Goal: Task Accomplishment & Management: Use online tool/utility

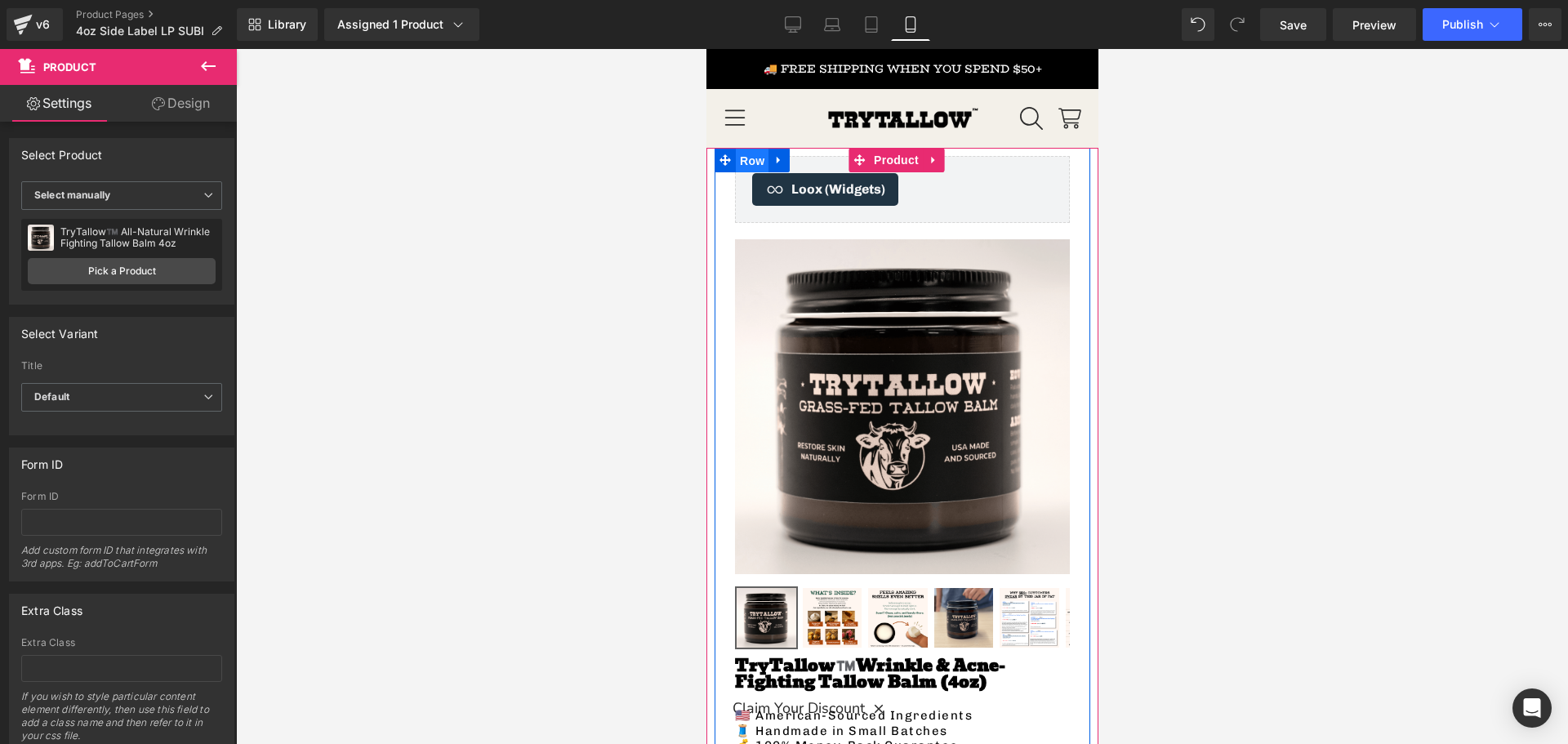
drag, startPoint x: 759, startPoint y: 156, endPoint x: 1254, endPoint y: 221, distance: 499.2
click at [759, 156] on span "Row" at bounding box center [752, 161] width 33 height 24
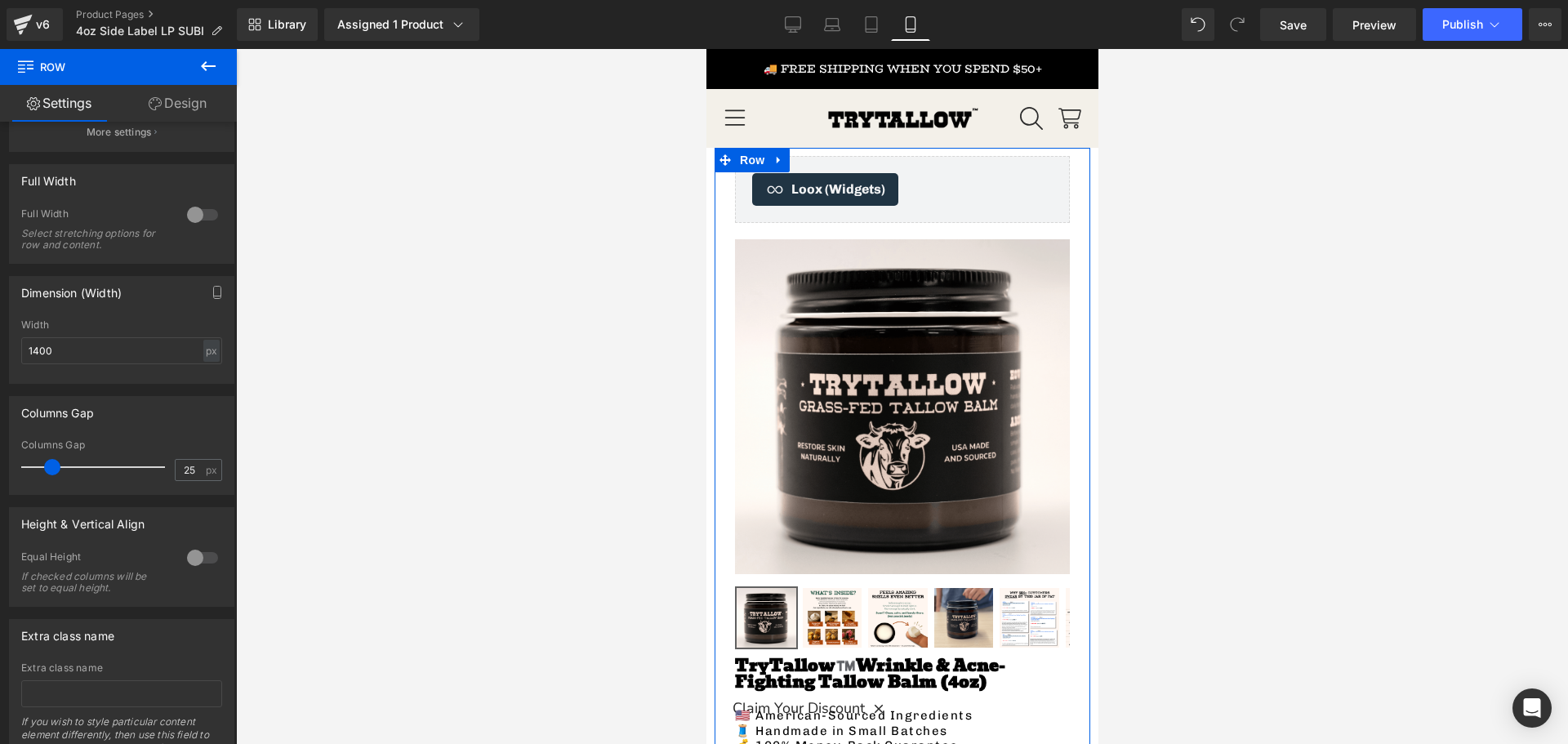
scroll to position [395, 0]
click at [163, 108] on link "Design" at bounding box center [178, 103] width 119 height 37
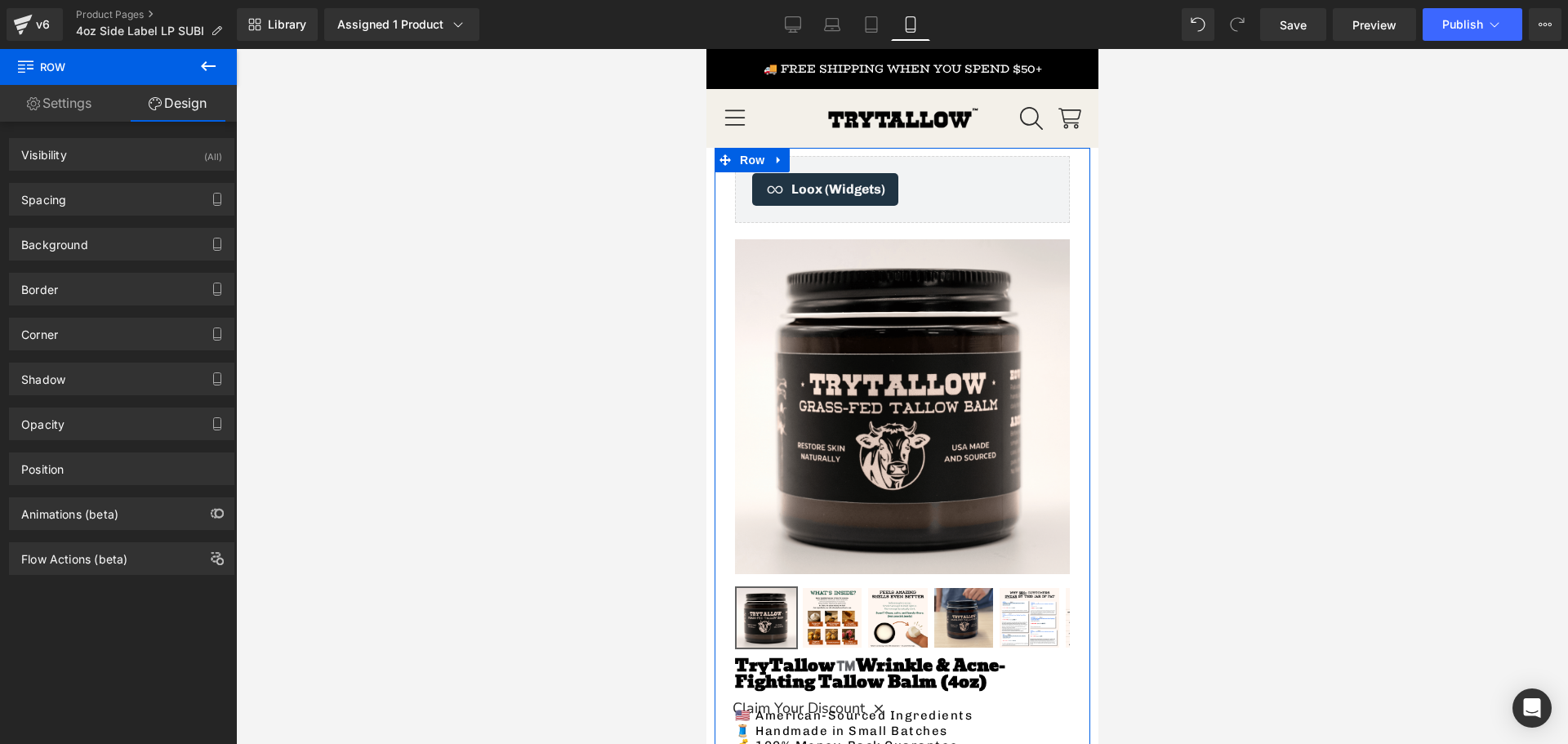
click at [84, 107] on link "Settings" at bounding box center [59, 103] width 119 height 37
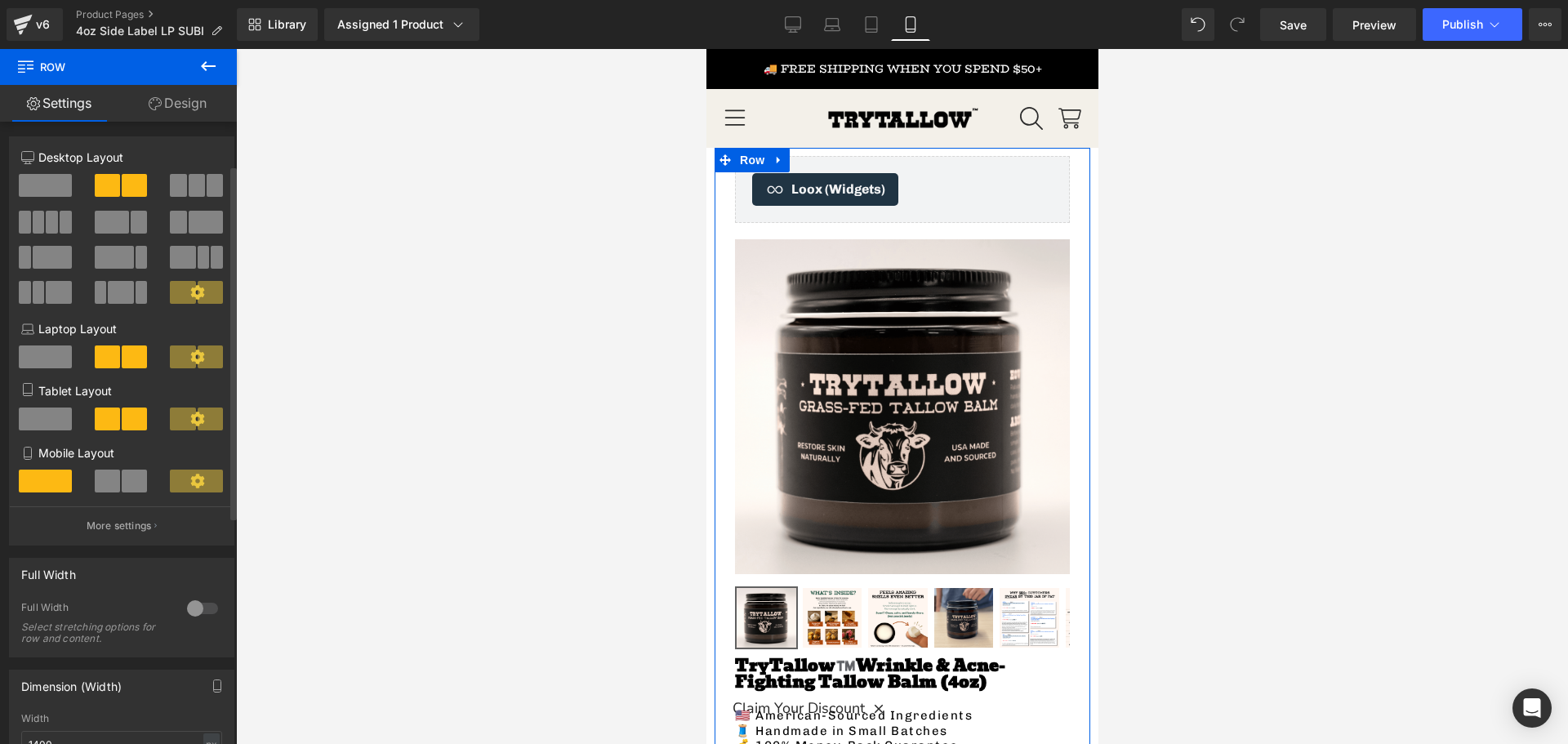
scroll to position [0, 0]
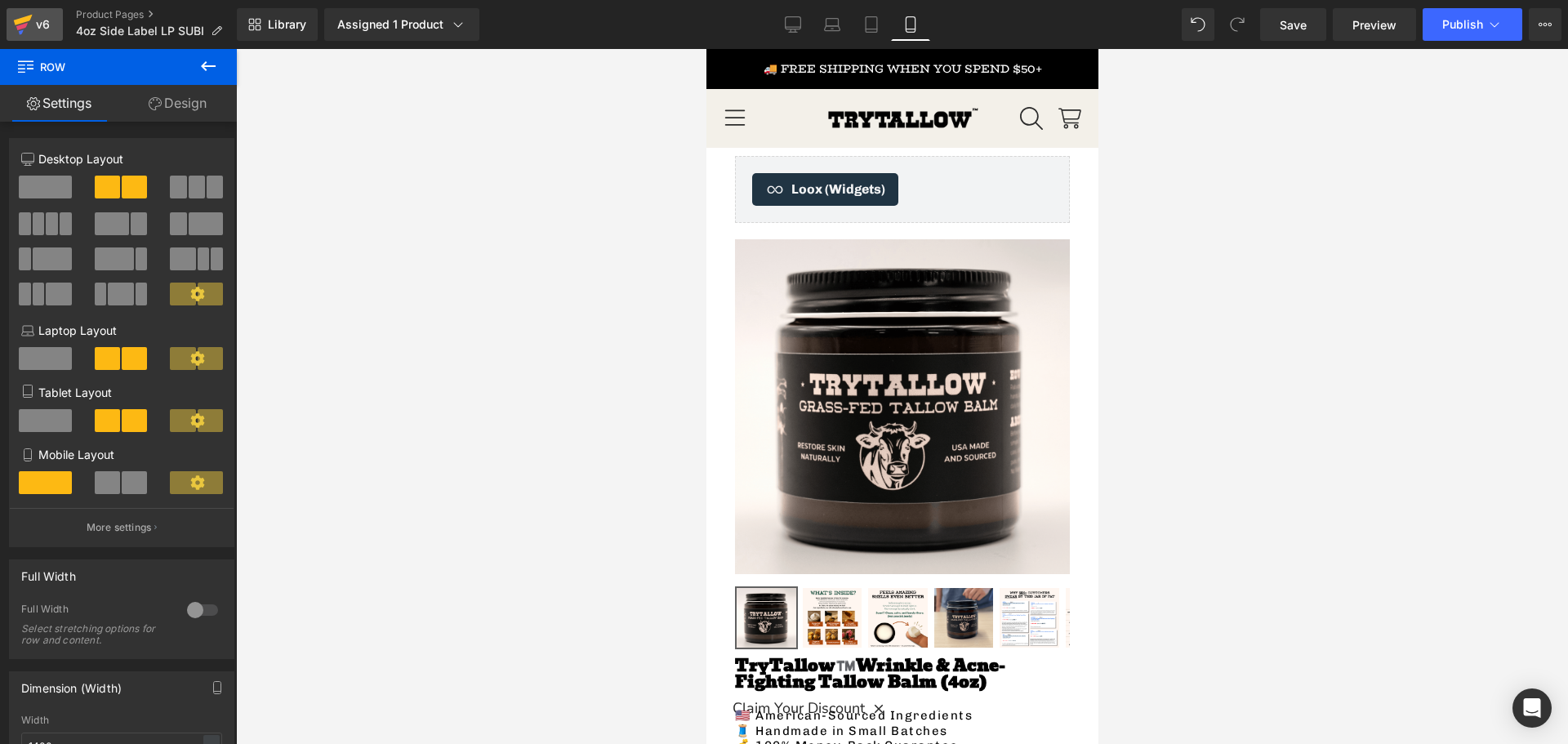
click at [40, 19] on div "v6" at bounding box center [43, 24] width 21 height 21
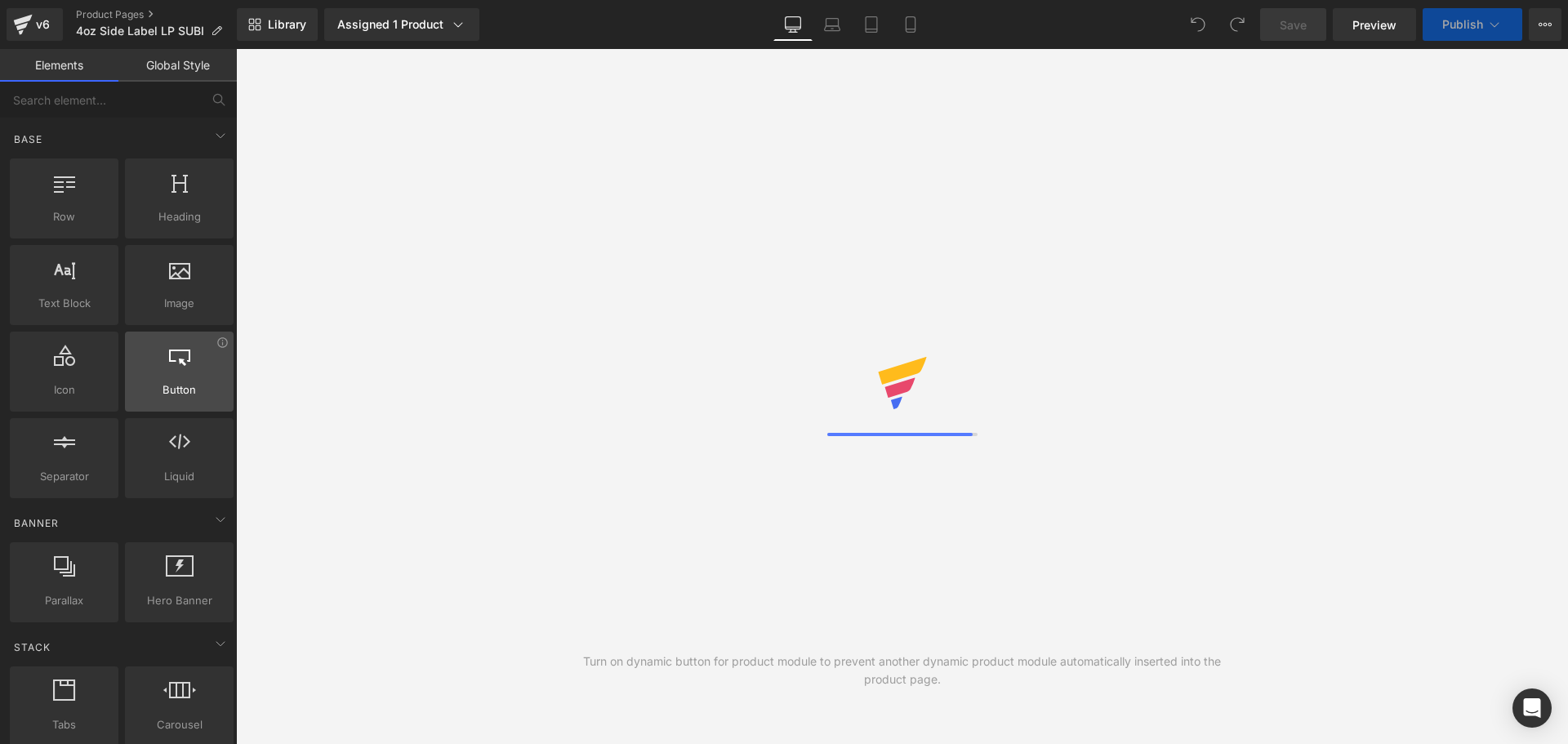
scroll to position [82, 0]
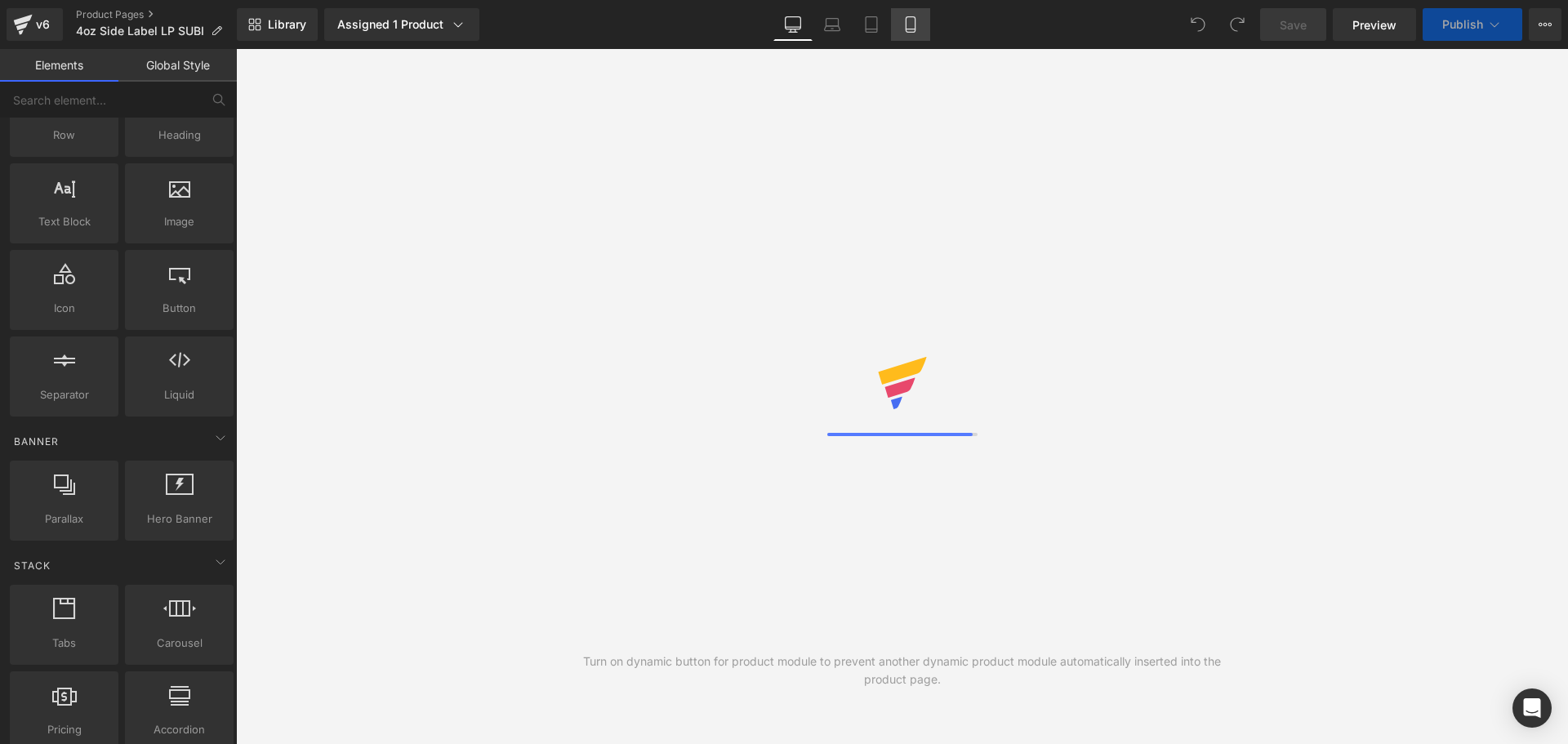
click at [903, 25] on icon at bounding box center [911, 24] width 16 height 16
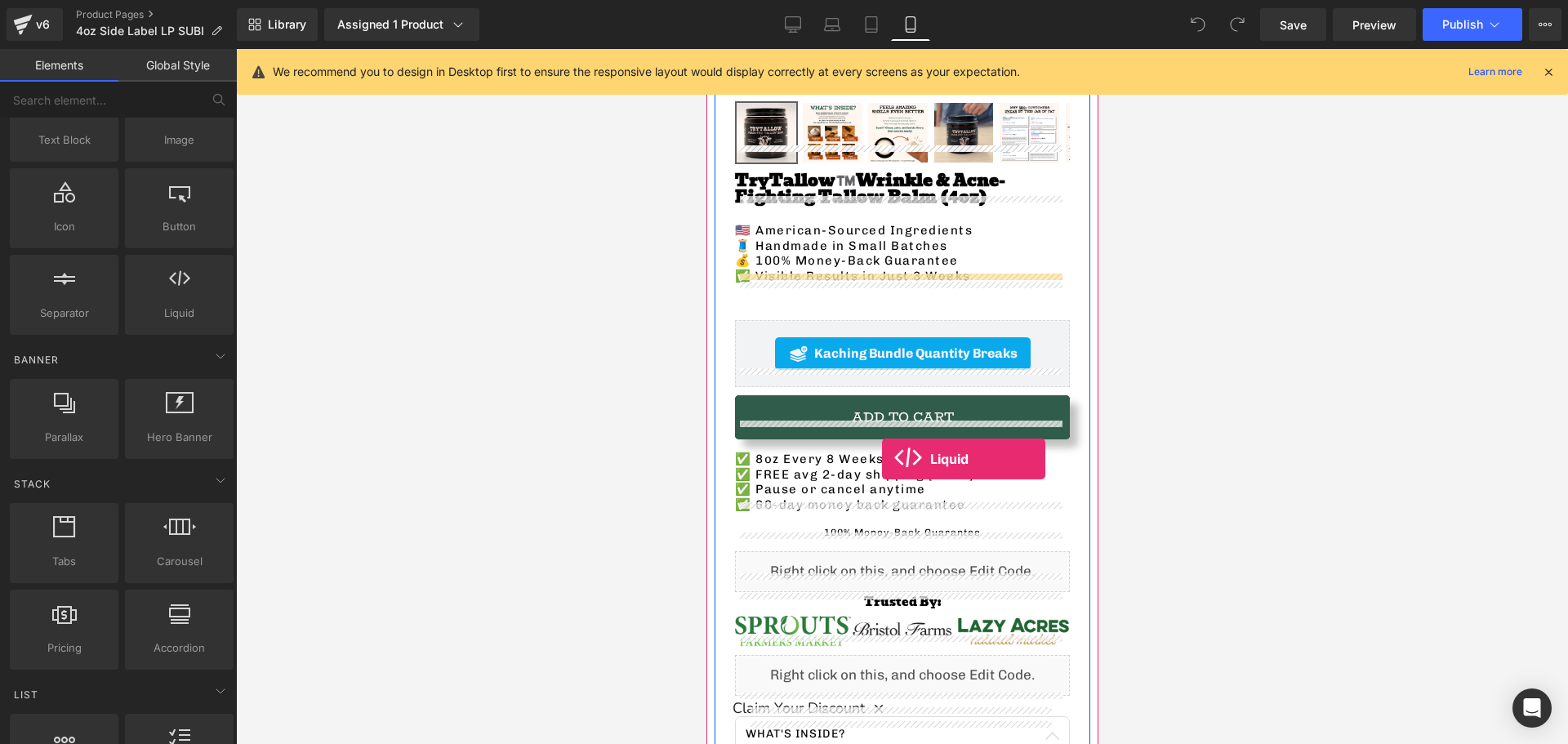
scroll to position [490, 0]
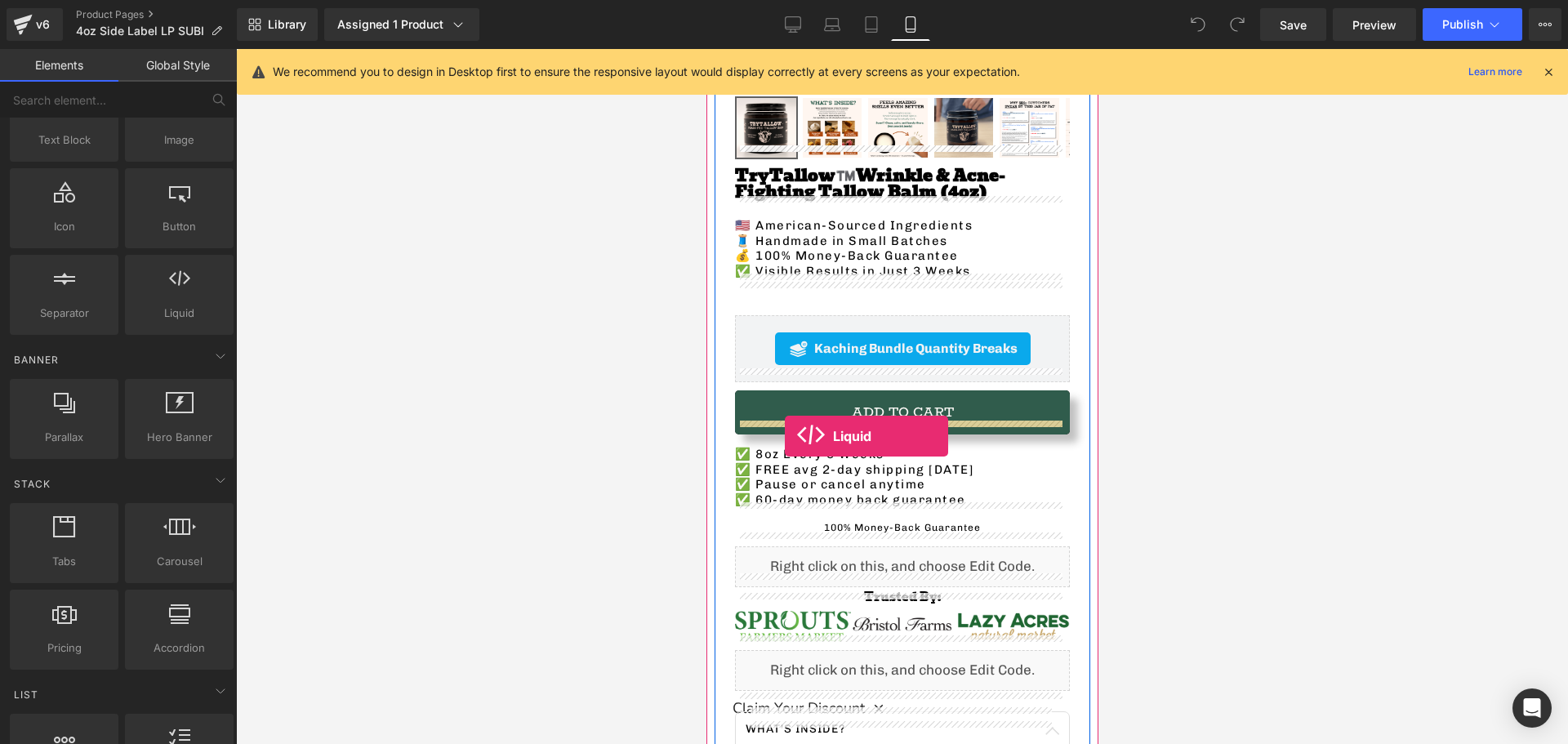
drag, startPoint x: 891, startPoint y: 367, endPoint x: 784, endPoint y: 436, distance: 127.3
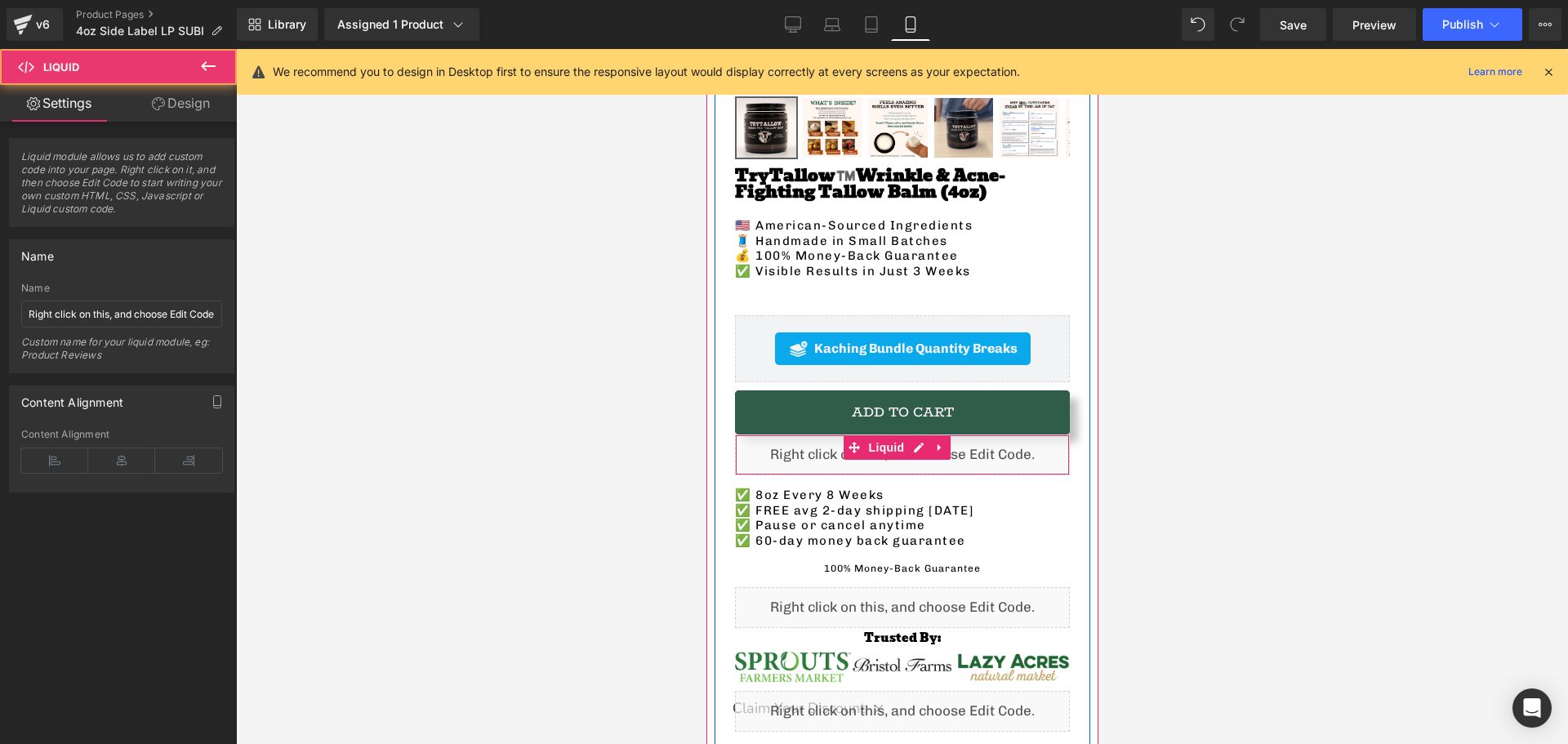
click at [809, 444] on div "Liquid" at bounding box center [901, 455] width 335 height 41
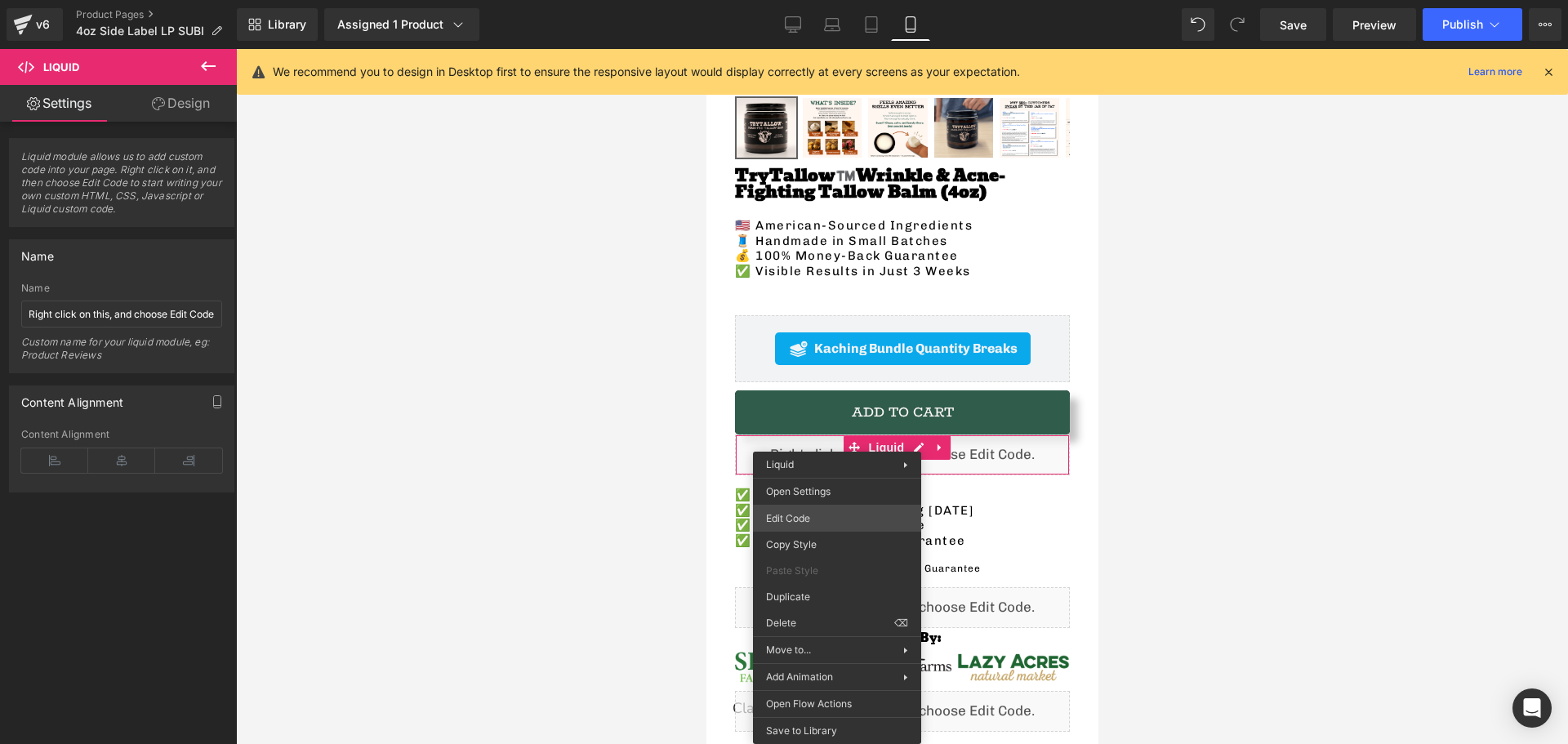
click at [802, 0] on div "Liquid You are previewing how the will restyle your page. You can not edit Elem…" at bounding box center [784, 0] width 1568 height 0
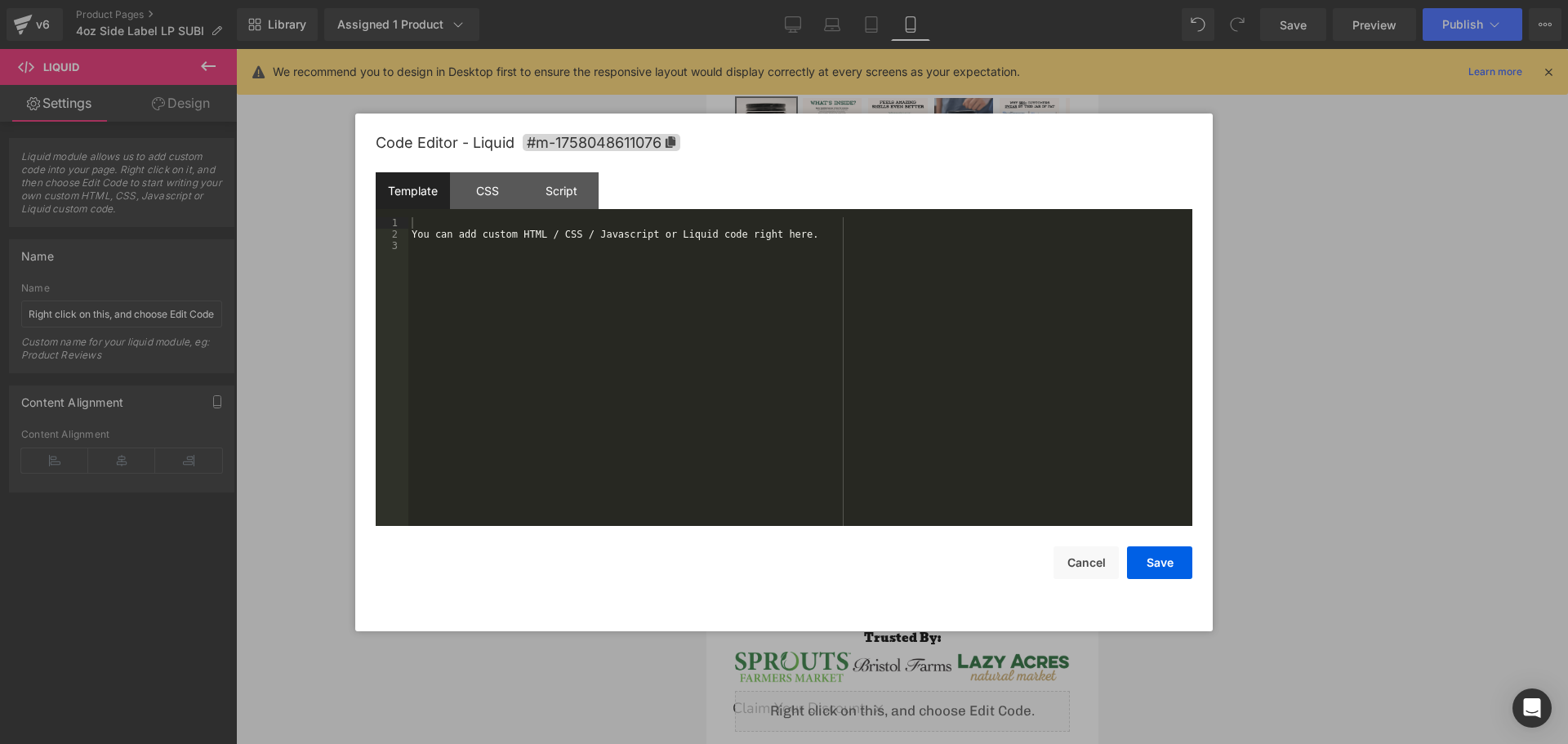
click at [641, 285] on div "You can add custom HTML / CSS / Javascript or Liquid code right here." at bounding box center [800, 384] width 784 height 332
drag, startPoint x: 573, startPoint y: 276, endPoint x: 360, endPoint y: 185, distance: 231.6
click at [362, 187] on div "Code Editor - Liquid #m-1758048611076 Template CSS Script Data 1 2 3 You can ad…" at bounding box center [784, 372] width 858 height 518
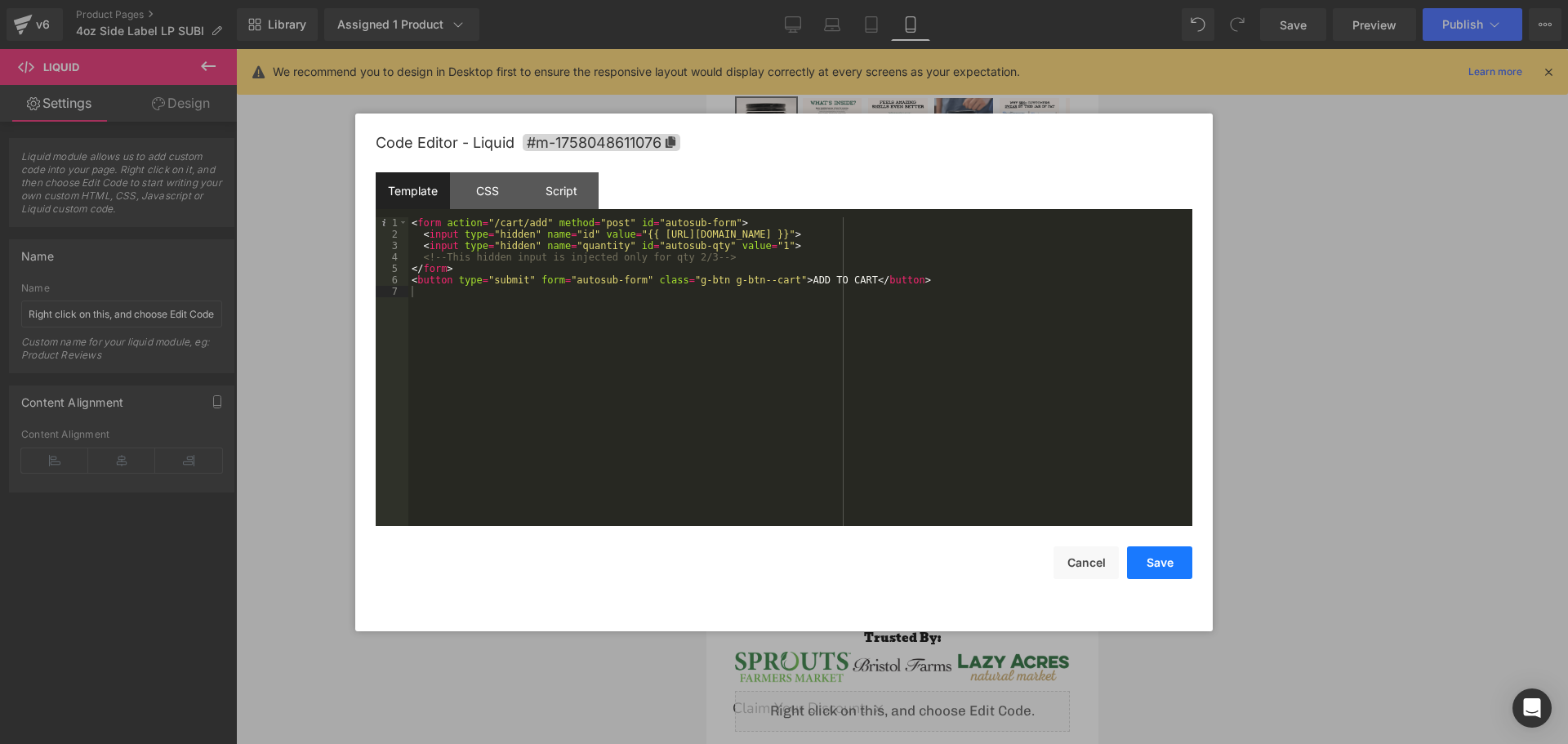
click at [1147, 568] on button "Save" at bounding box center [1160, 563] width 65 height 33
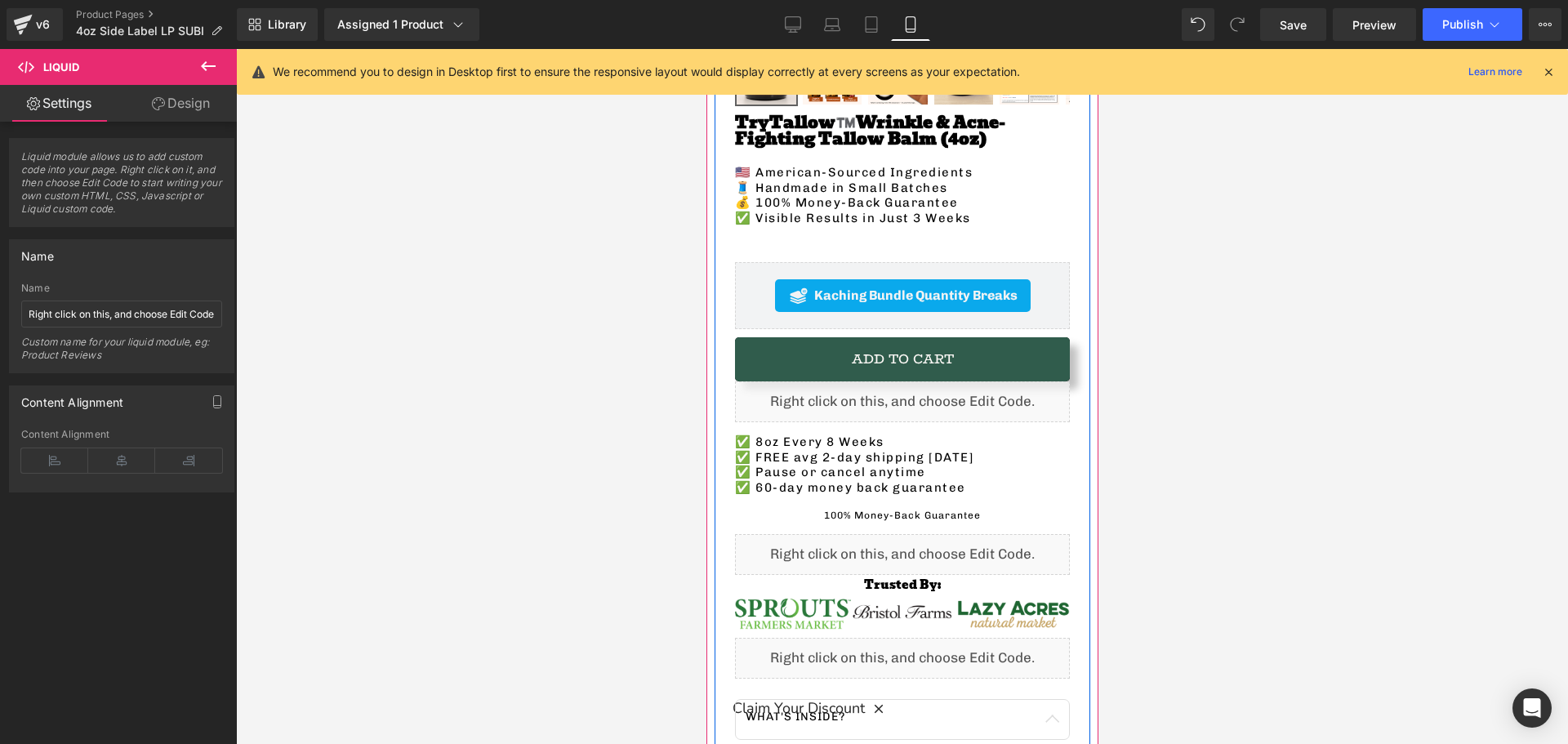
scroll to position [572, 0]
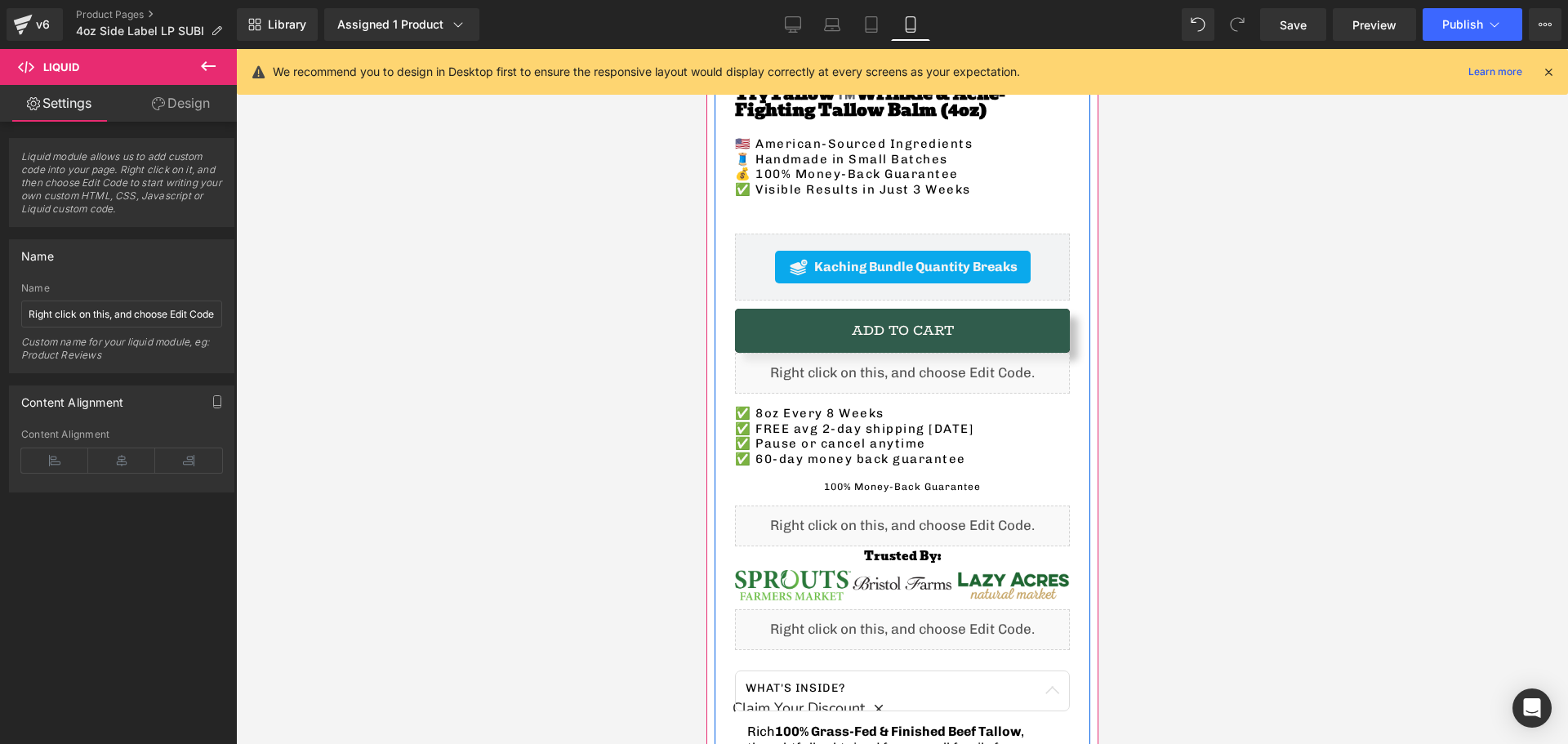
click at [777, 505] on div "Liquid" at bounding box center [901, 525] width 335 height 41
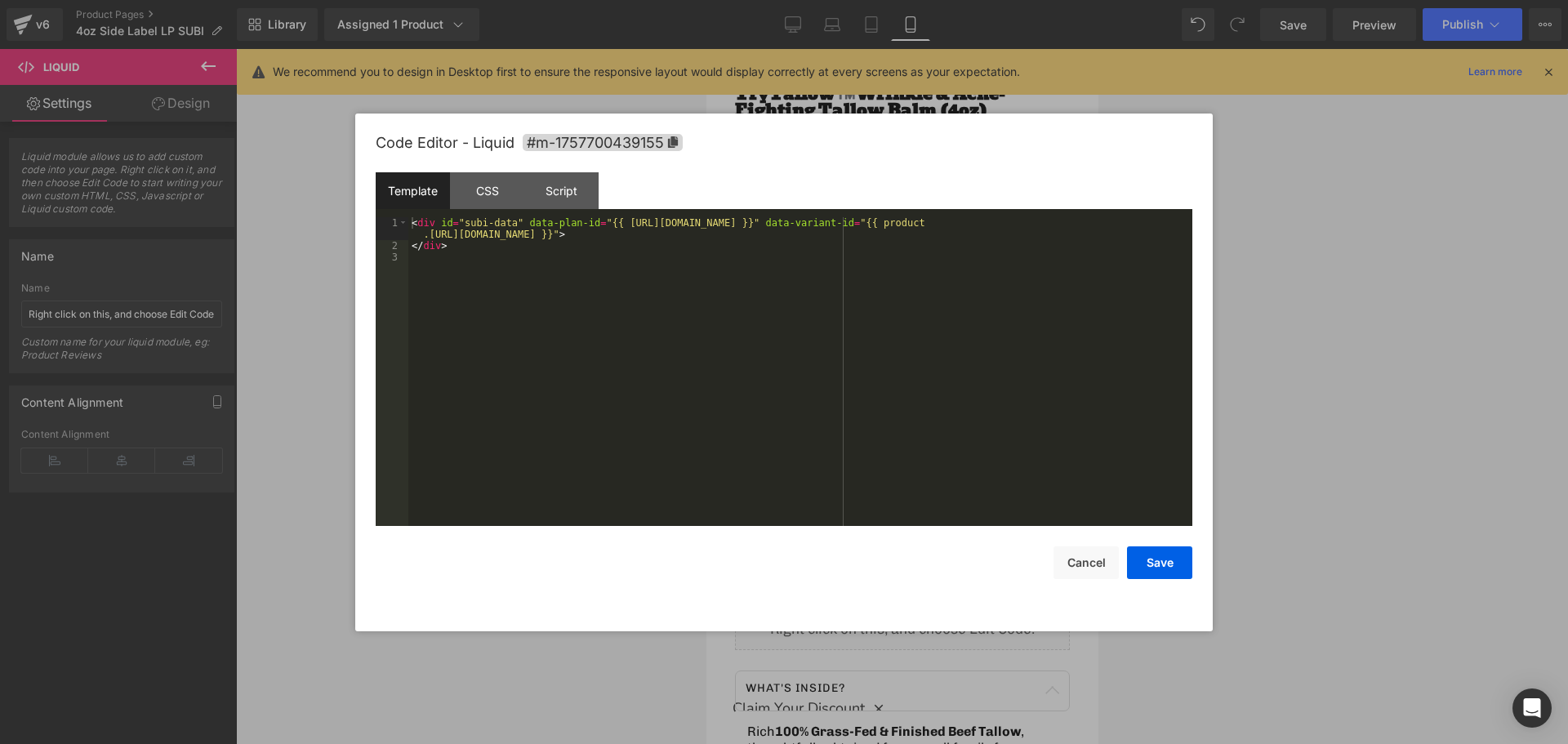
click at [744, 0] on div "Liquid You are previewing how the will restyle your page. You can not edit Elem…" at bounding box center [784, 0] width 1568 height 0
click at [1088, 563] on button "Cancel" at bounding box center [1086, 563] width 65 height 33
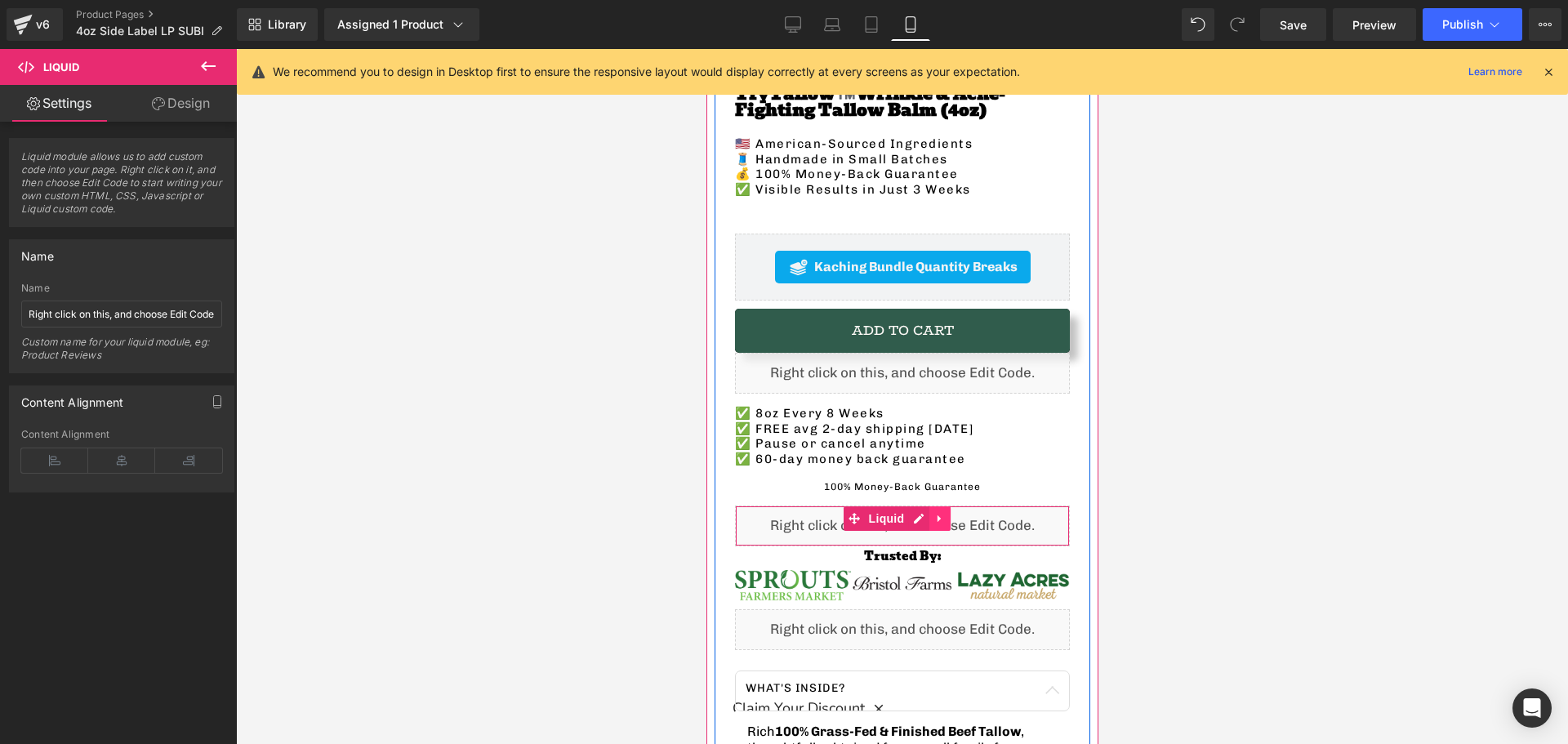
click at [940, 513] on icon at bounding box center [939, 519] width 12 height 13
click at [958, 506] on link at bounding box center [950, 518] width 21 height 24
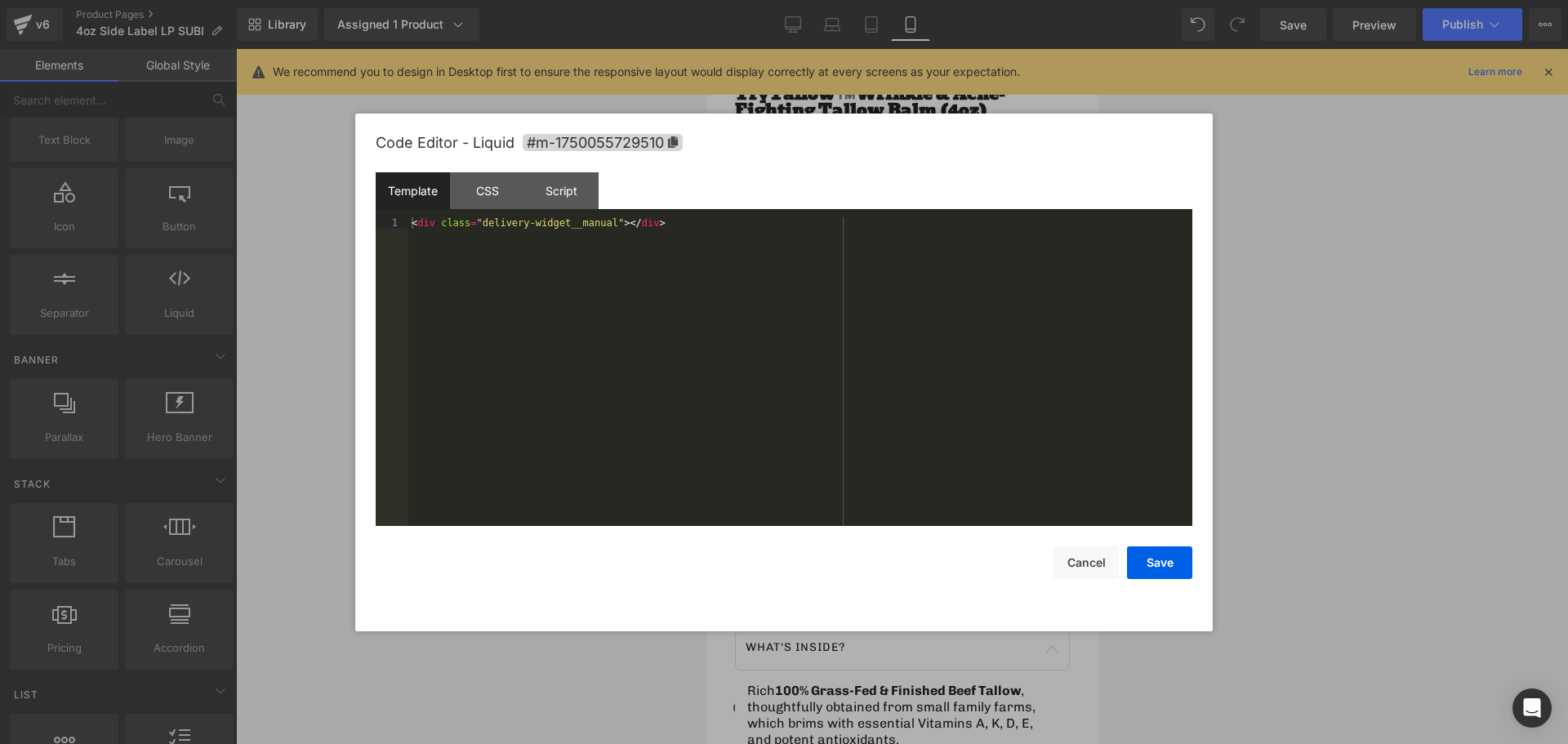
click at [742, 0] on div "Liquid You are previewing how the will restyle your page. You can not edit Elem…" at bounding box center [784, 0] width 1568 height 0
drag, startPoint x: 1086, startPoint y: 556, endPoint x: 332, endPoint y: 515, distance: 755.1
click at [1086, 556] on button "Cancel" at bounding box center [1086, 563] width 65 height 33
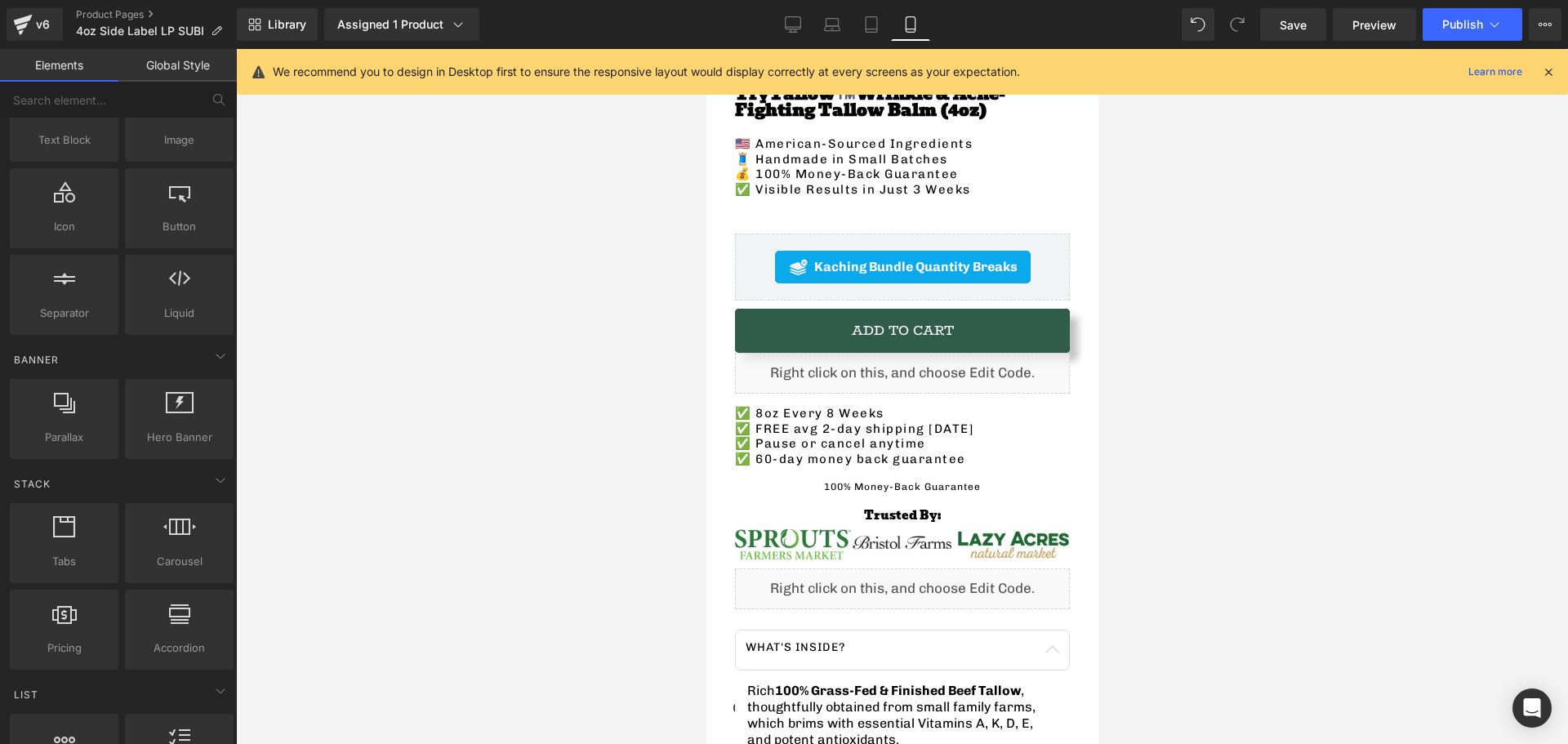
click at [584, 503] on div at bounding box center [901, 396] width 1332 height 695
click at [1493, 24] on icon at bounding box center [1495, 24] width 16 height 16
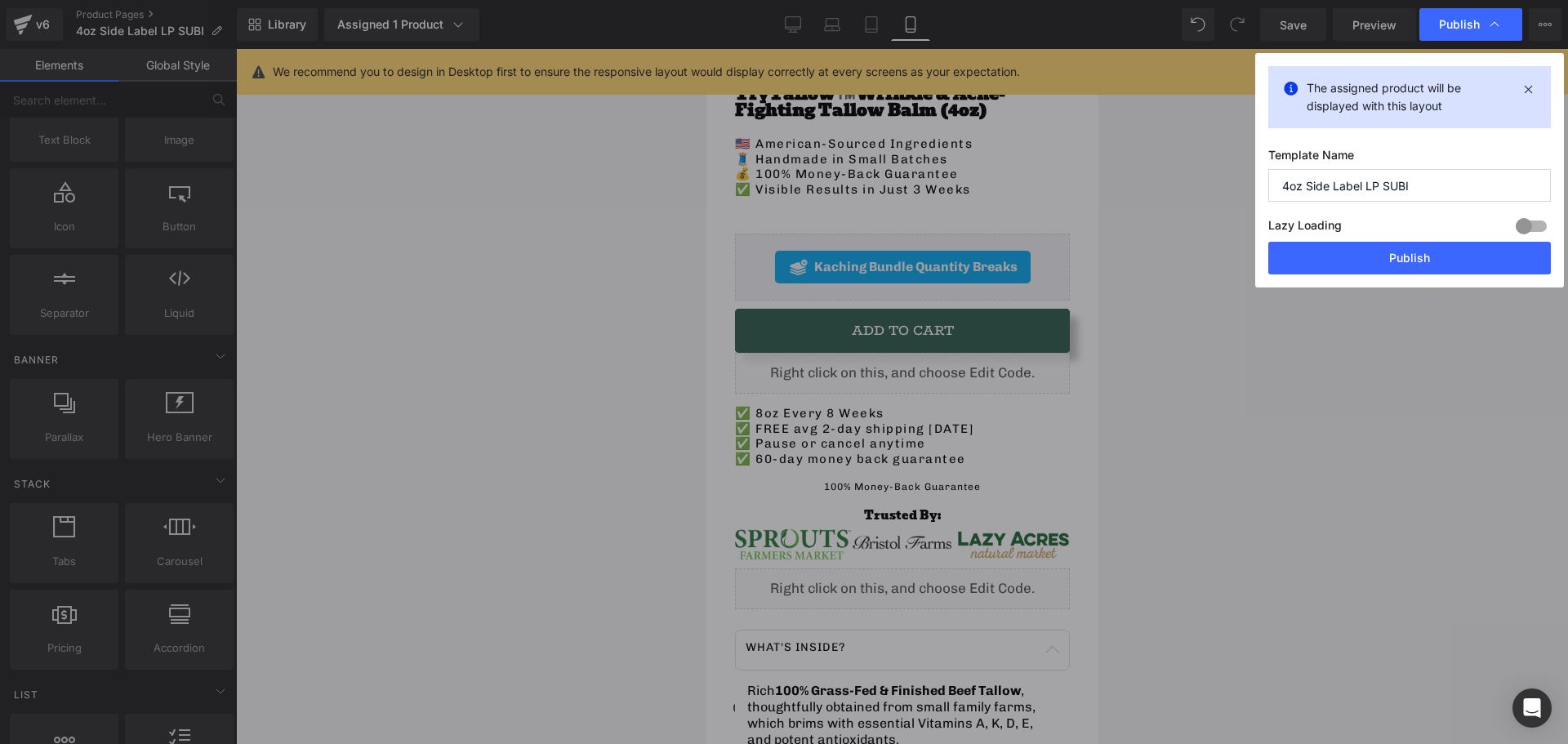
click at [1346, 250] on button "Publish" at bounding box center [1410, 259] width 283 height 33
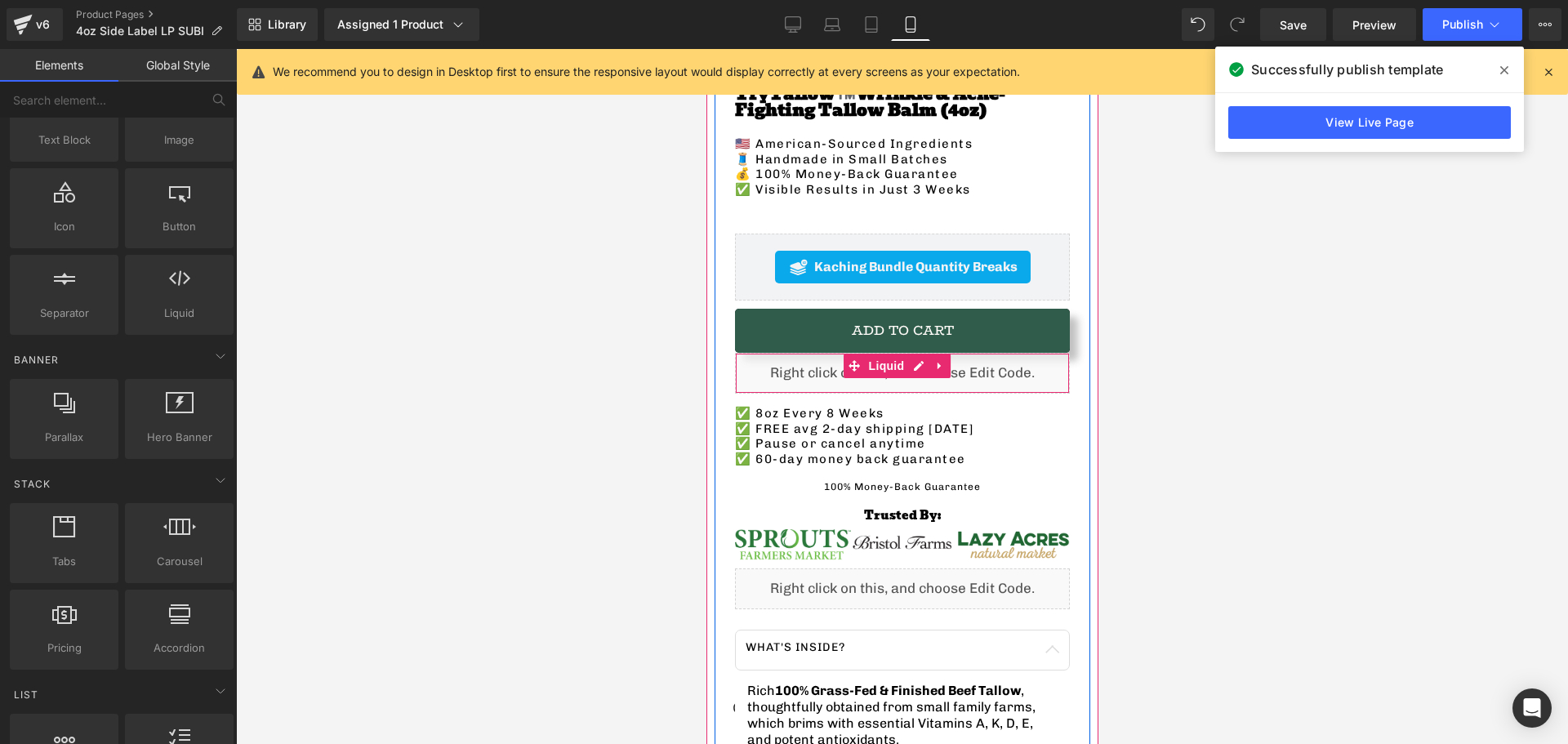
click at [818, 366] on div "Liquid" at bounding box center [901, 373] width 335 height 41
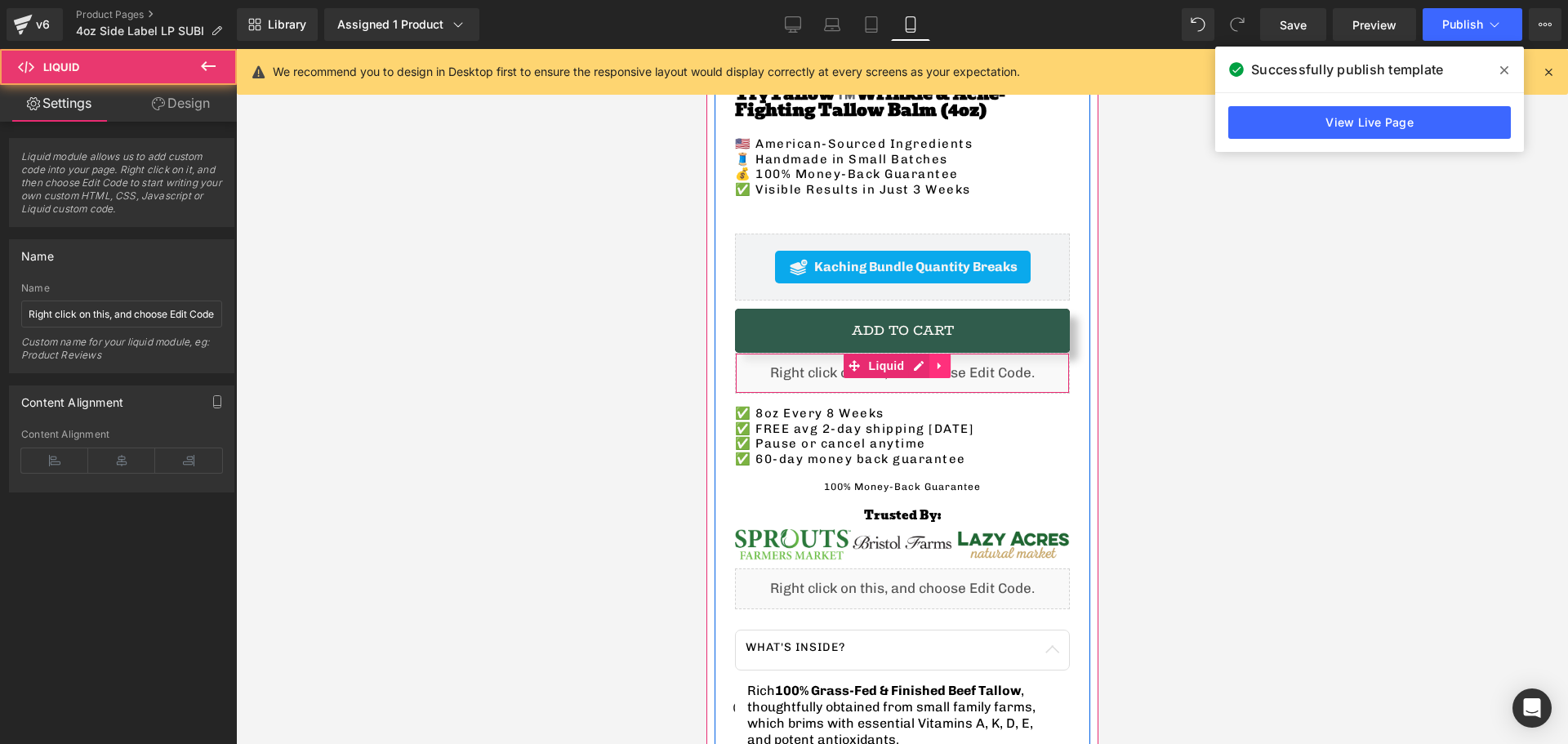
click at [939, 359] on icon at bounding box center [939, 366] width 12 height 13
click at [966, 359] on icon at bounding box center [971, 366] width 12 height 13
click at [941, 359] on icon at bounding box center [939, 366] width 12 height 13
click at [944, 360] on icon at bounding box center [950, 366] width 12 height 12
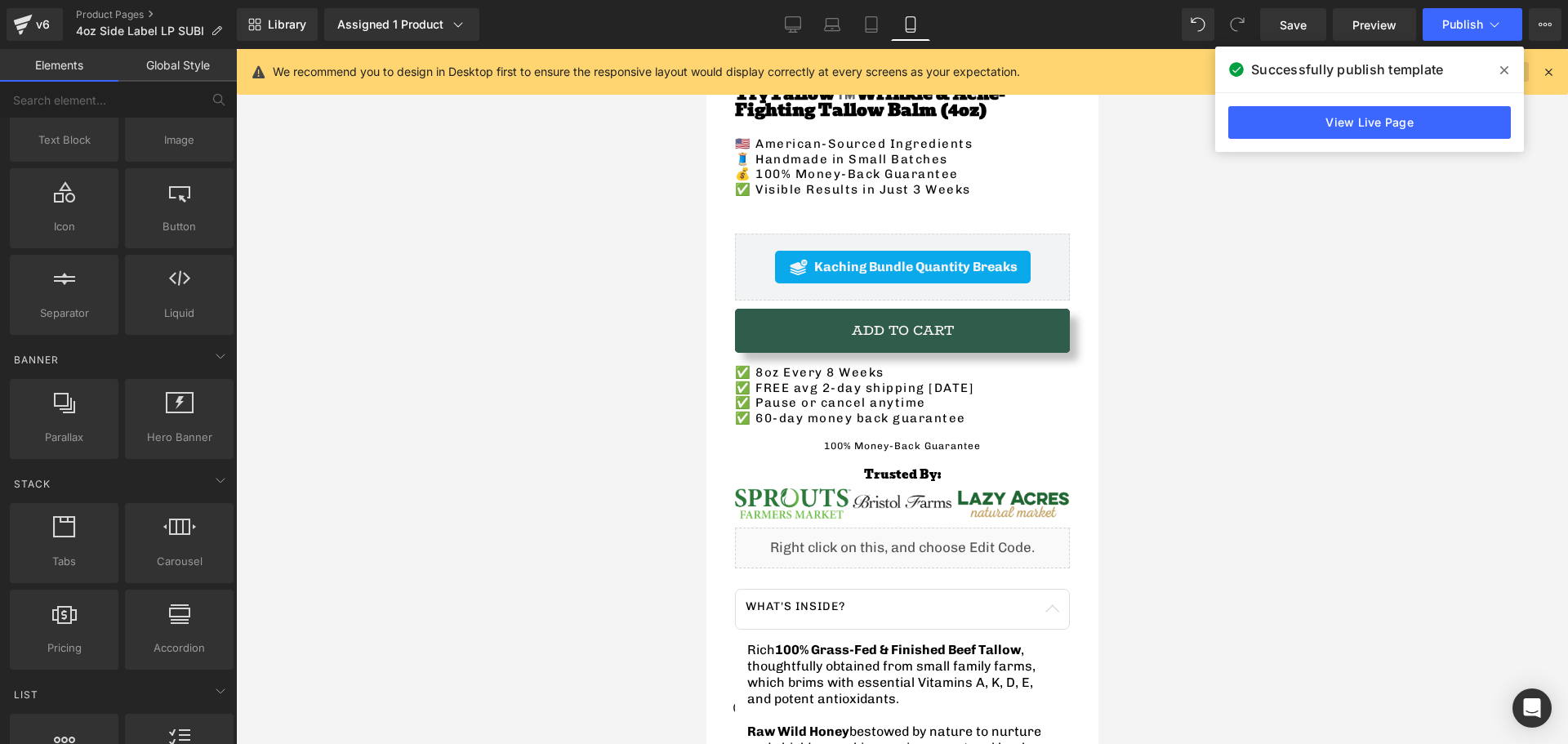
drag, startPoint x: 1497, startPoint y: 83, endPoint x: 1506, endPoint y: 66, distance: 19.2
click at [1497, 83] on span at bounding box center [1505, 70] width 26 height 26
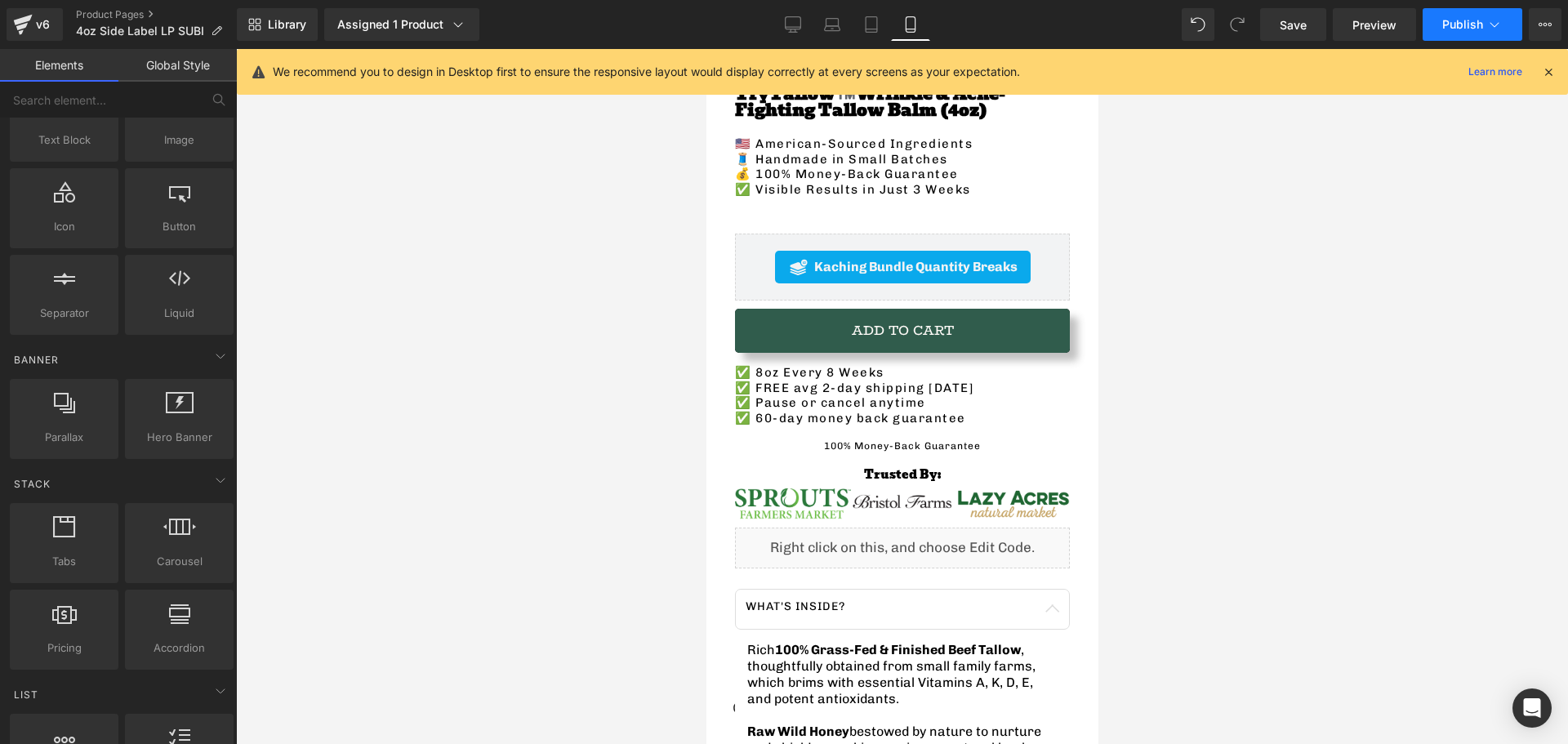
click at [1487, 32] on icon at bounding box center [1495, 24] width 16 height 16
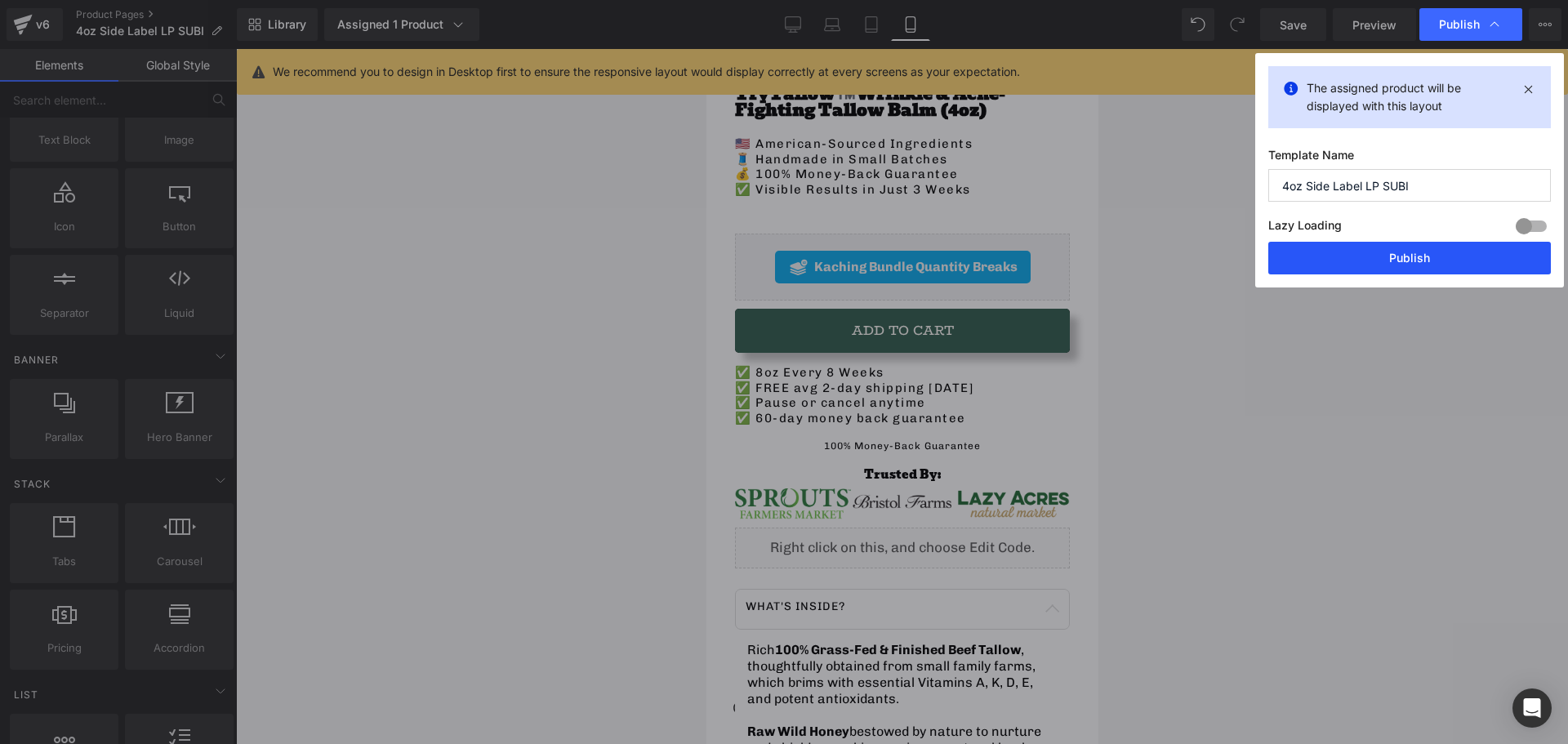
click at [1316, 257] on button "Publish" at bounding box center [1410, 259] width 283 height 33
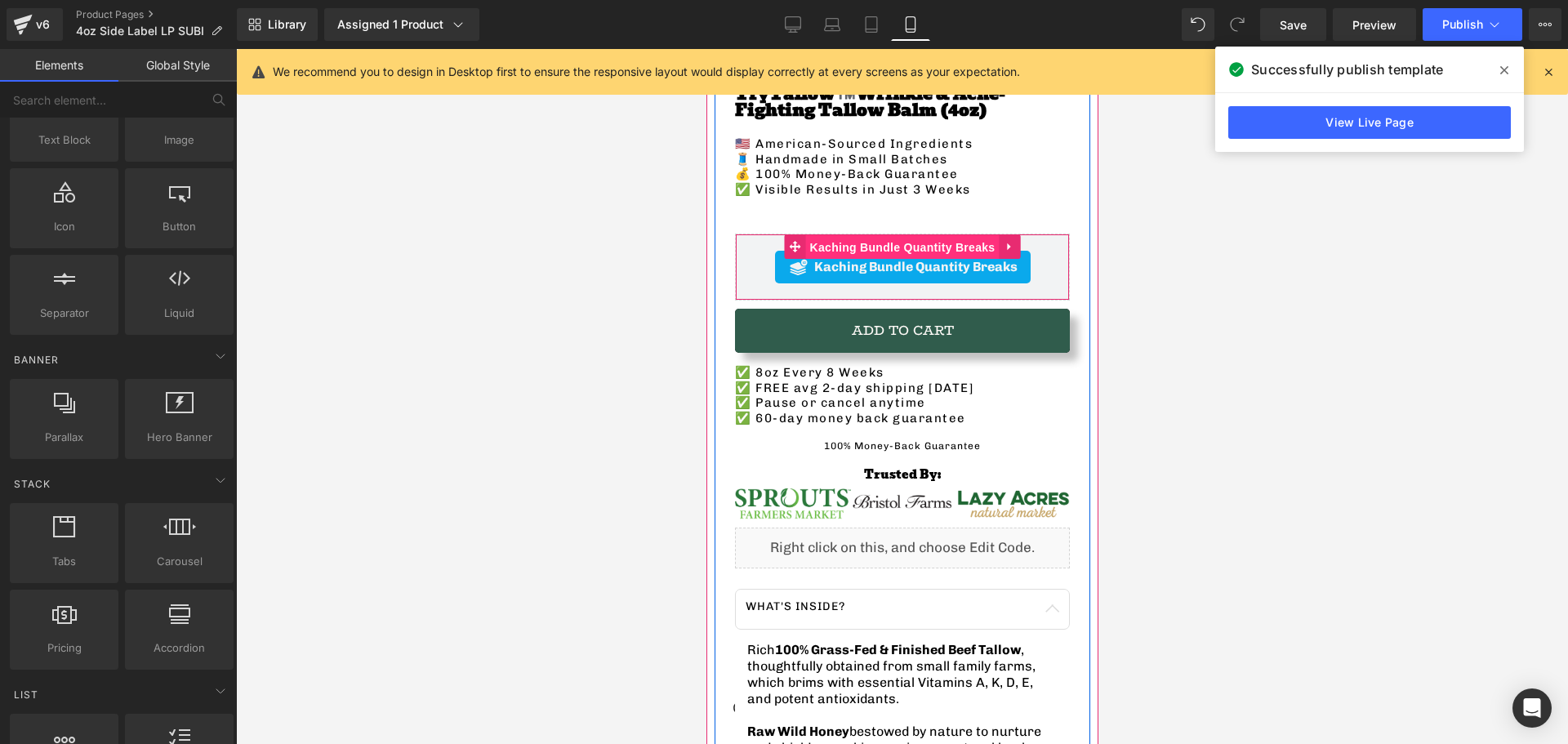
click at [826, 235] on span "Kaching Bundle Quantity Breaks" at bounding box center [901, 247] width 193 height 24
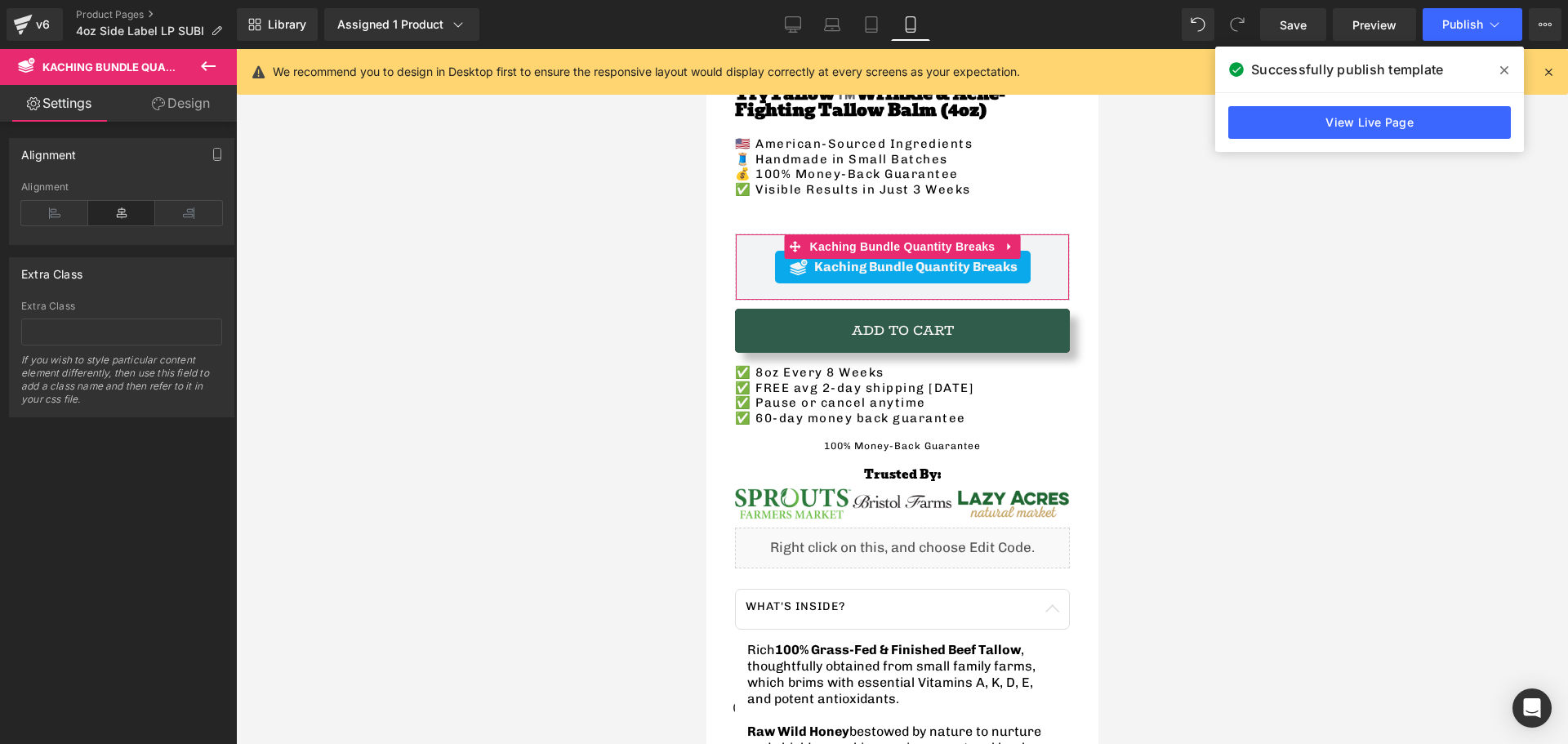
click at [177, 104] on link "Design" at bounding box center [180, 103] width 119 height 37
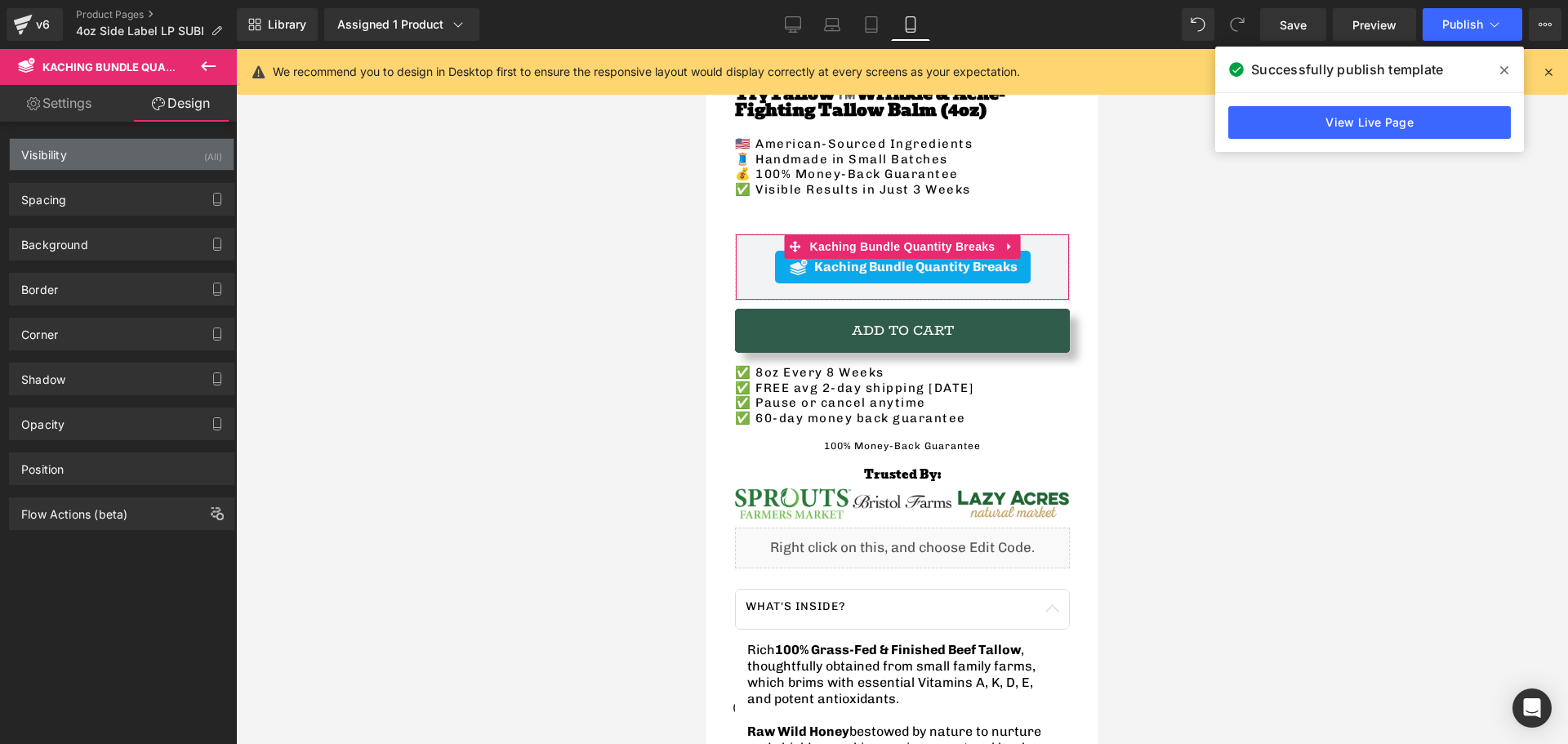
click at [62, 162] on div "Visibility (All)" at bounding box center [122, 154] width 224 height 31
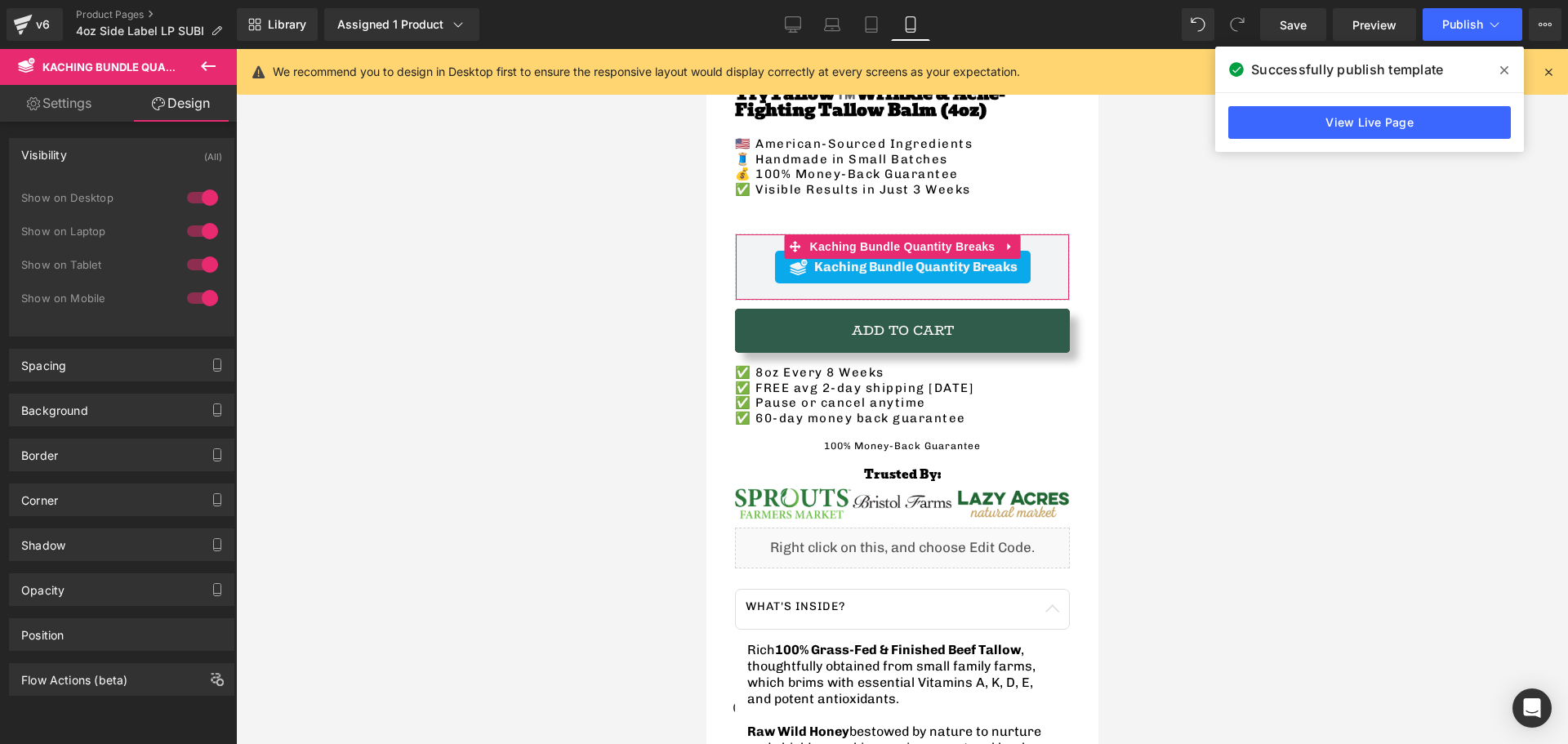
click at [63, 158] on div "Visibility" at bounding box center [44, 150] width 45 height 23
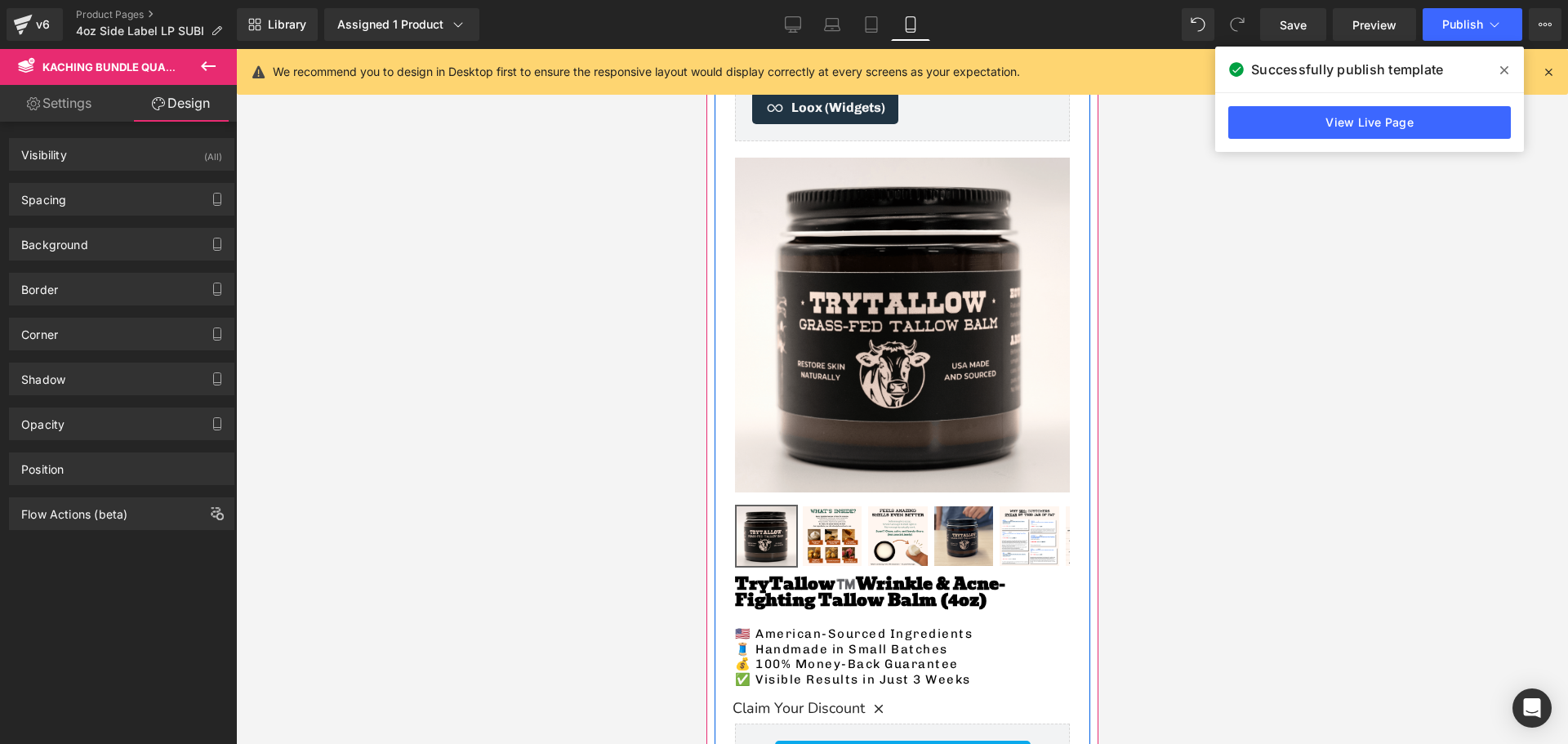
scroll to position [0, 0]
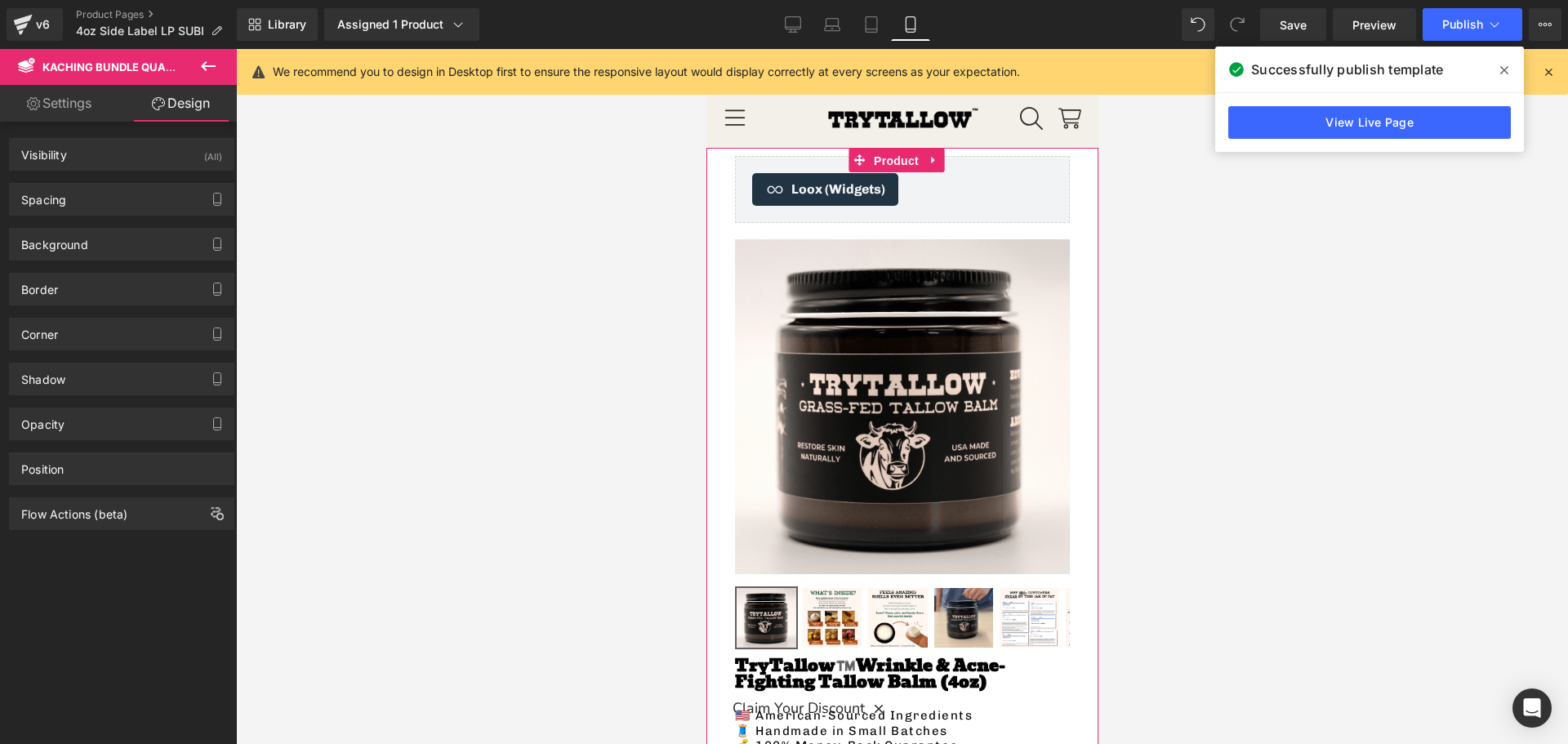
click at [888, 160] on span "Product" at bounding box center [895, 161] width 54 height 24
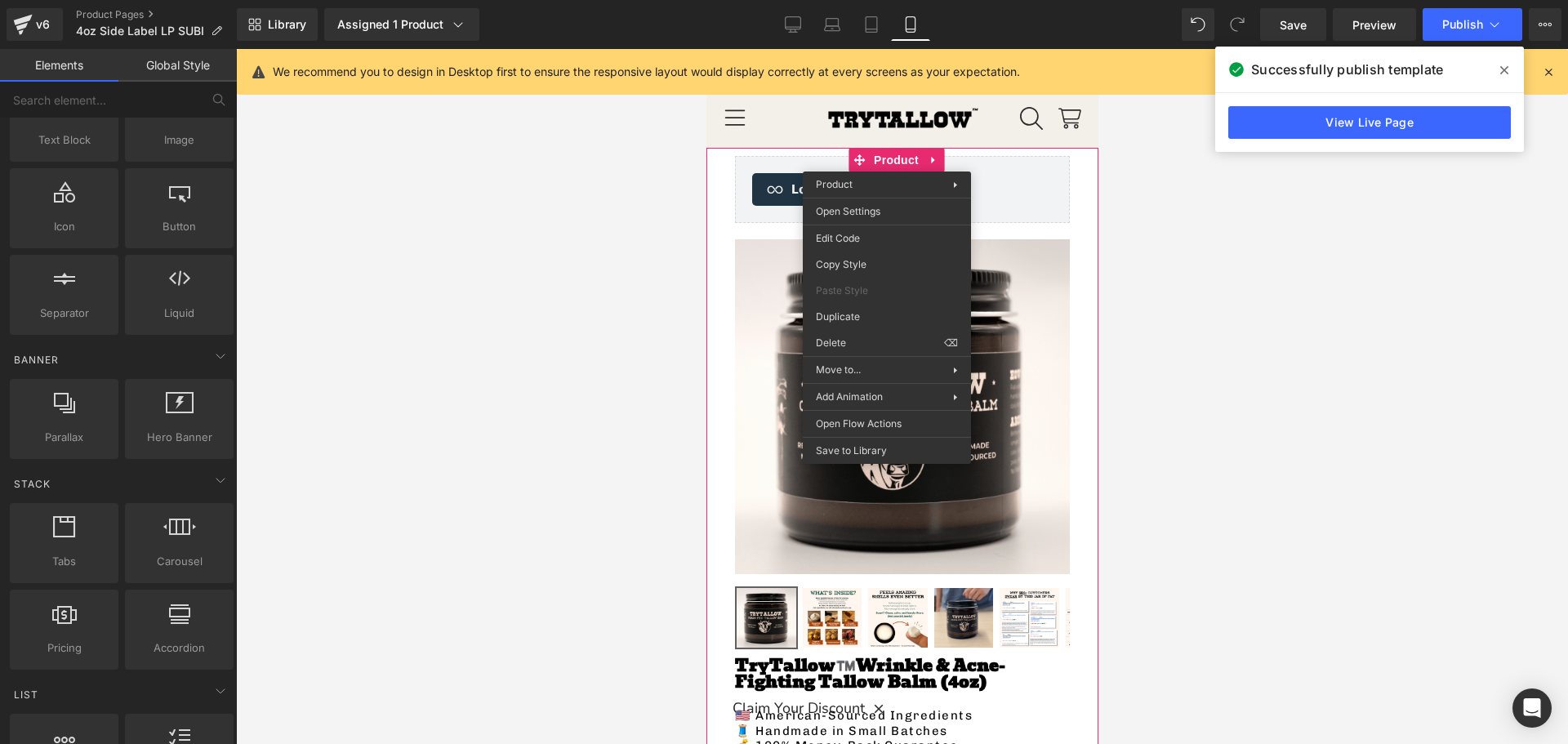
click at [440, 257] on div at bounding box center [901, 396] width 1332 height 695
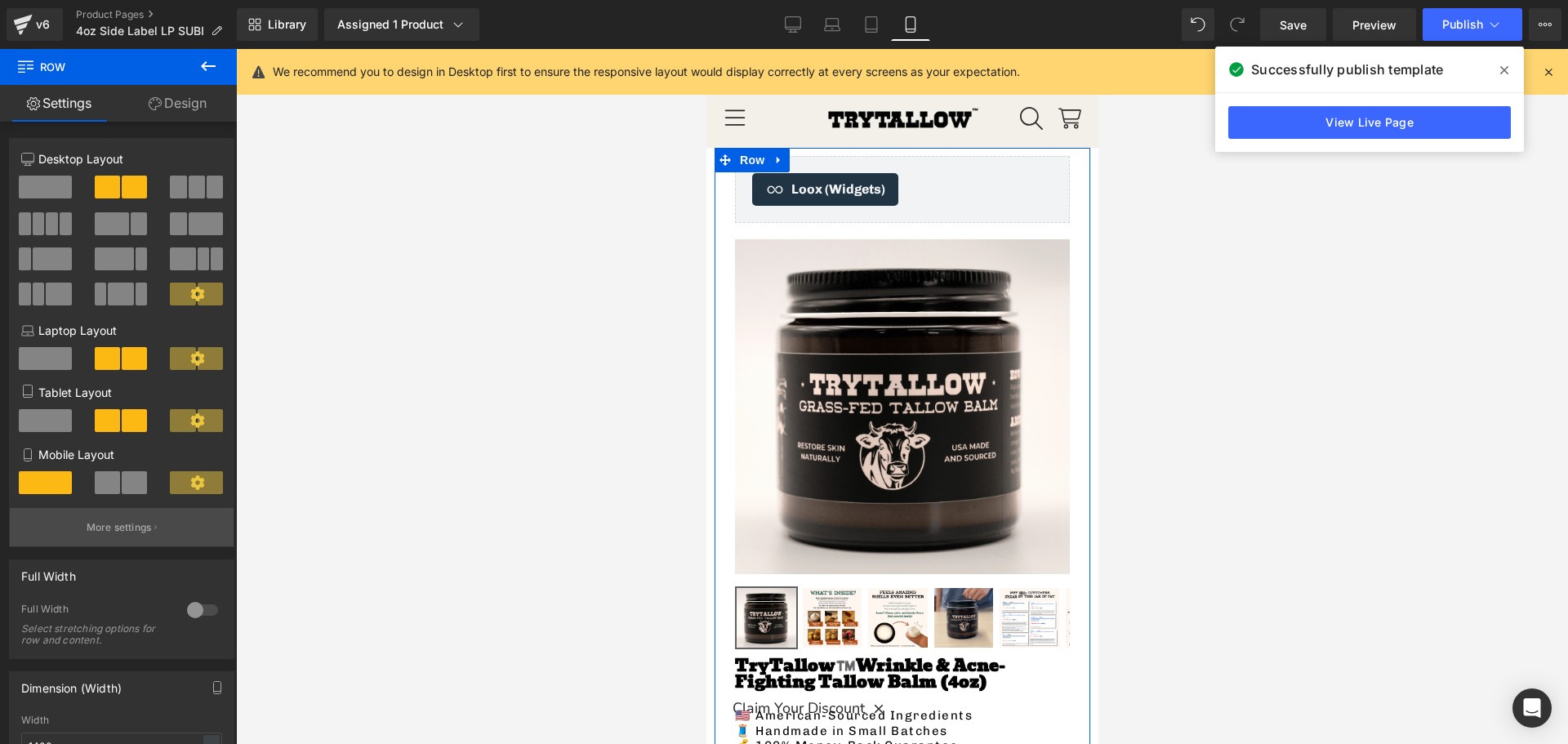
click at [115, 525] on p "More settings" at bounding box center [119, 528] width 65 height 15
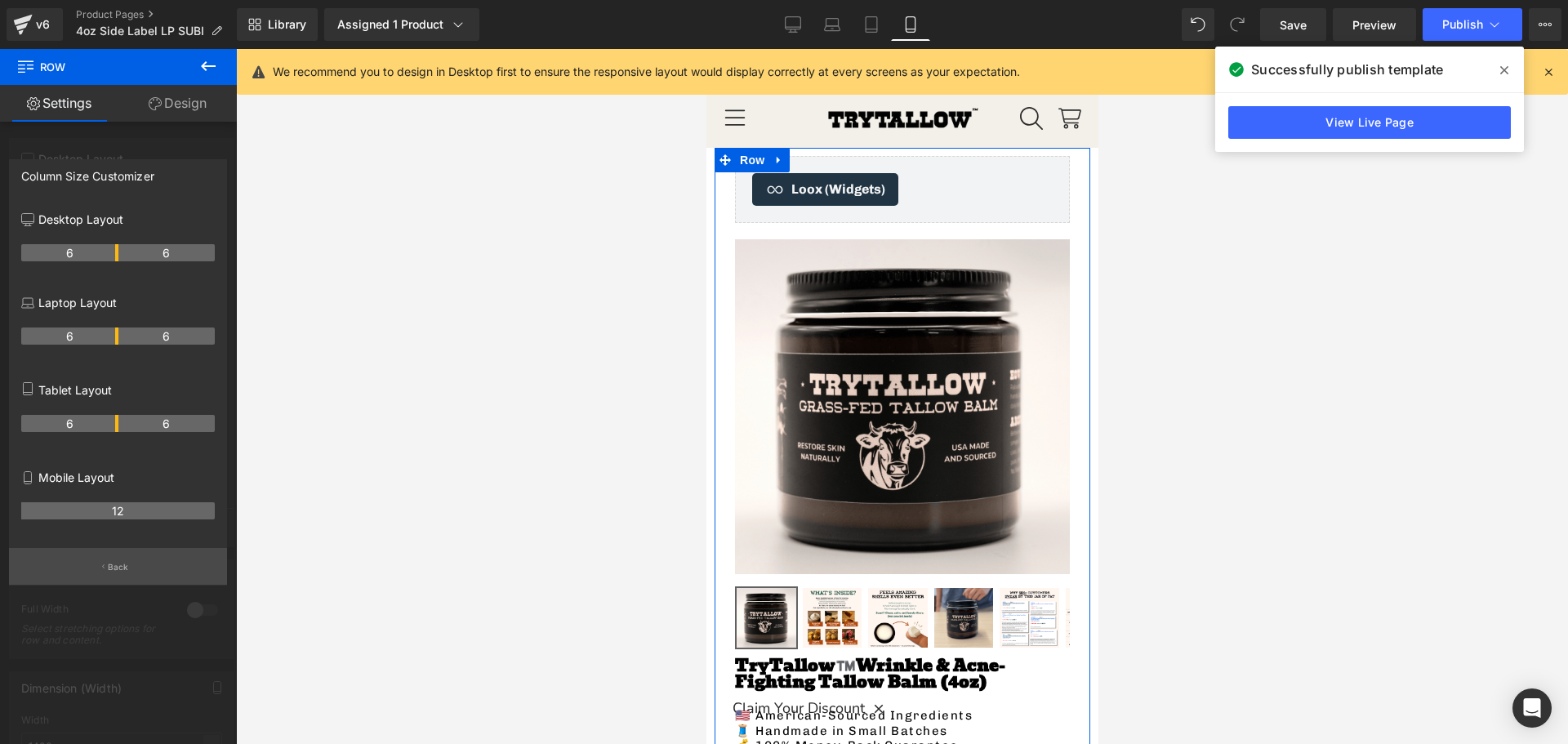
click at [125, 559] on button "Back" at bounding box center [118, 566] width 218 height 37
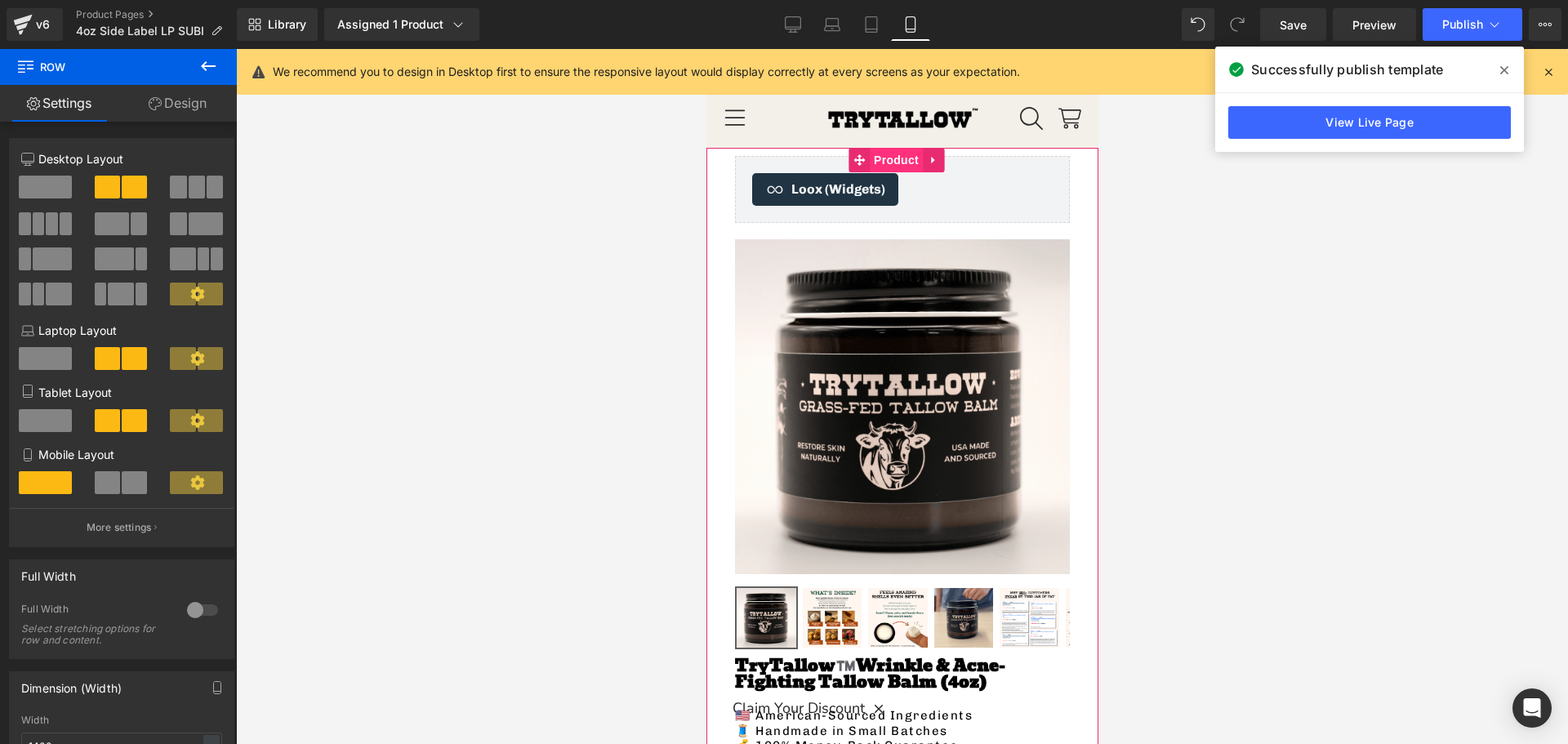
click at [883, 161] on span "Product" at bounding box center [895, 160] width 54 height 24
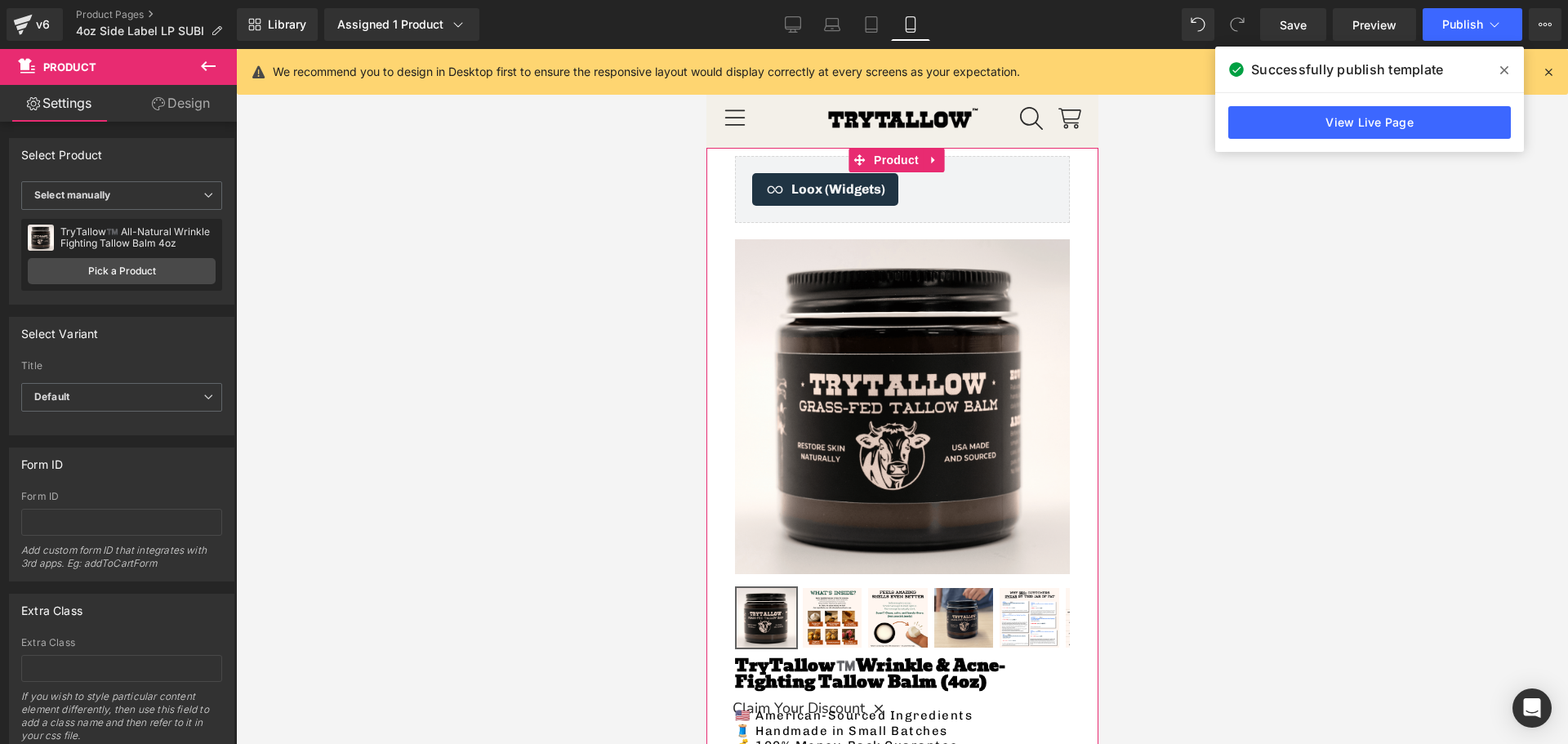
scroll to position [55, 0]
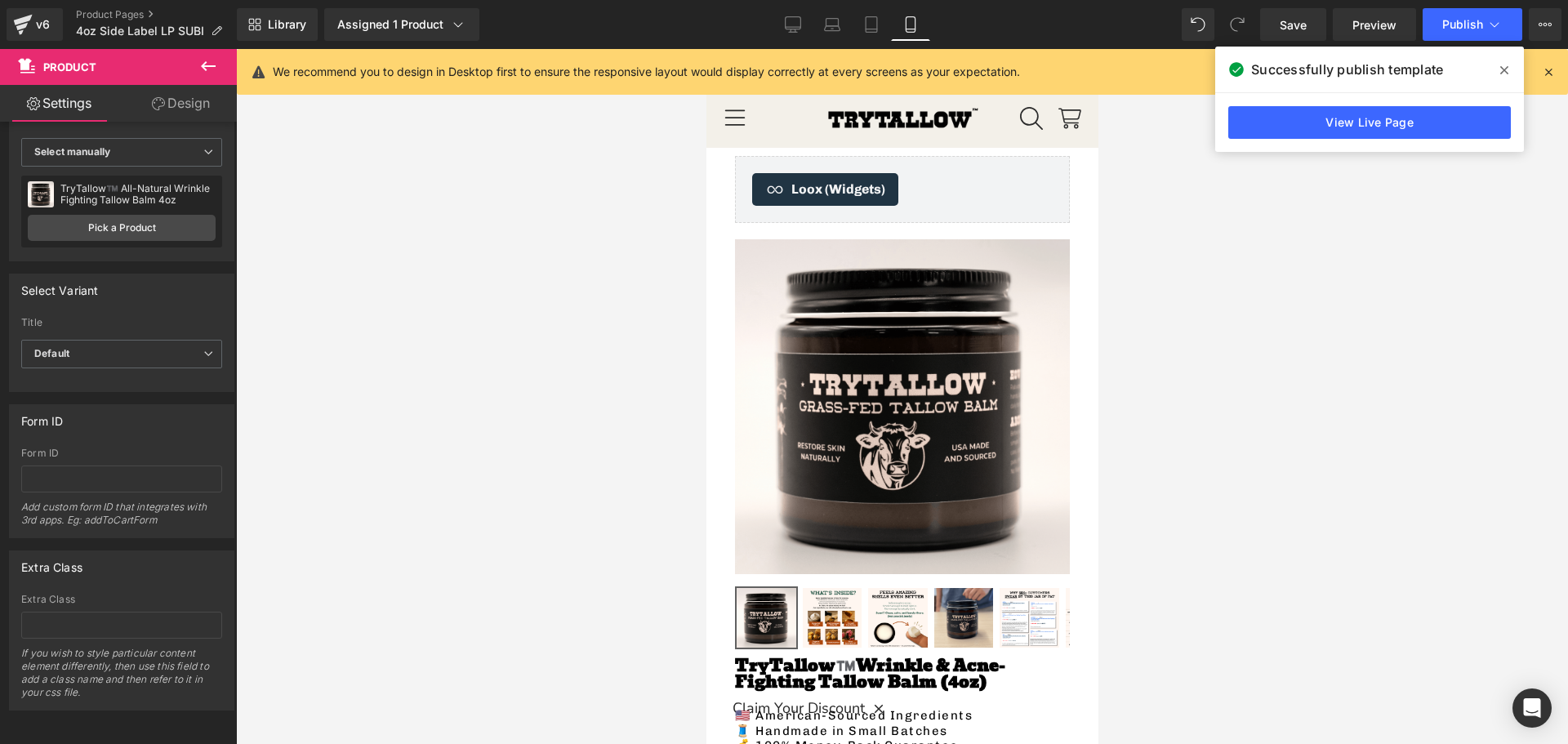
click at [1507, 65] on icon at bounding box center [1504, 70] width 8 height 13
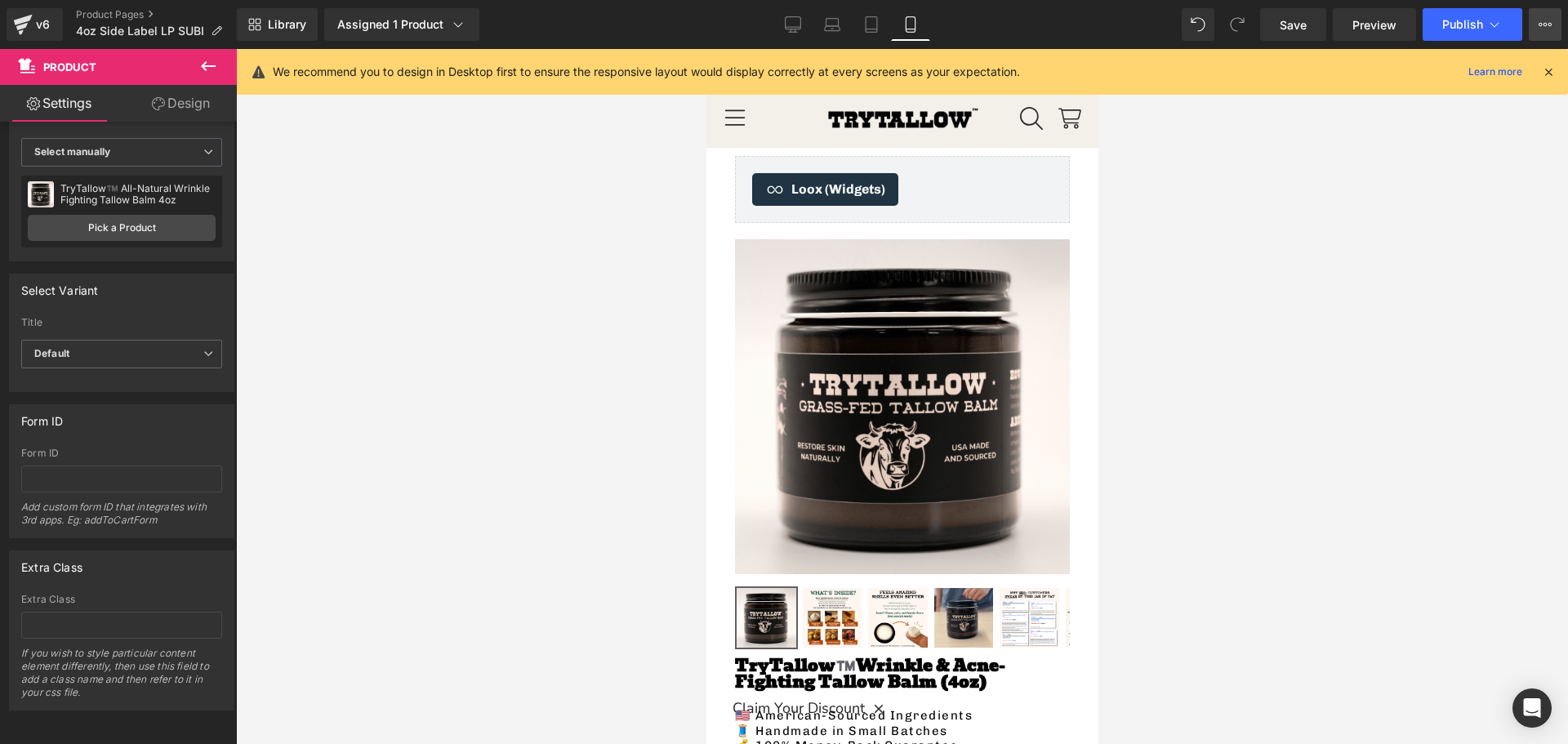
click at [1544, 21] on icon at bounding box center [1545, 24] width 13 height 13
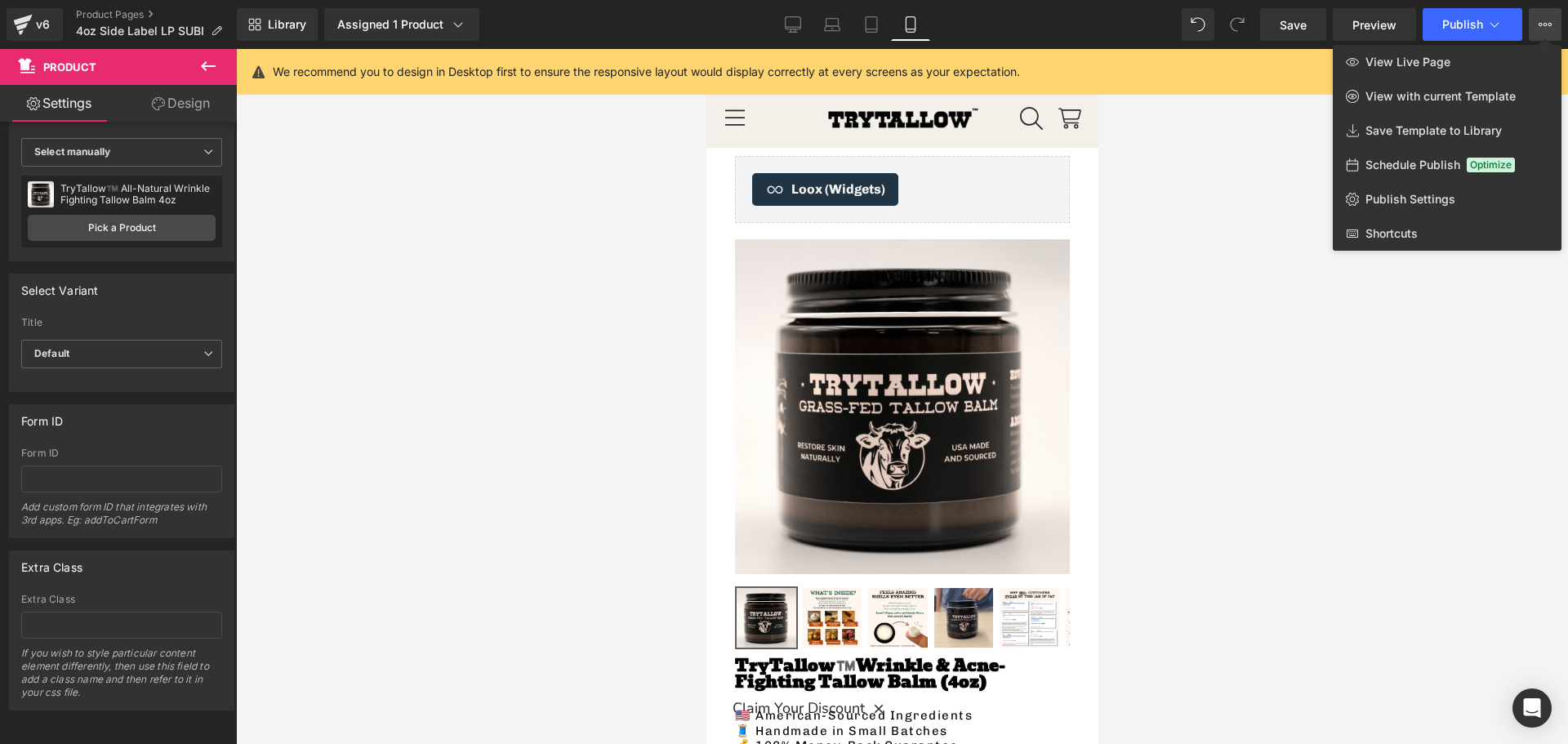
click at [1544, 21] on icon at bounding box center [1545, 24] width 13 height 13
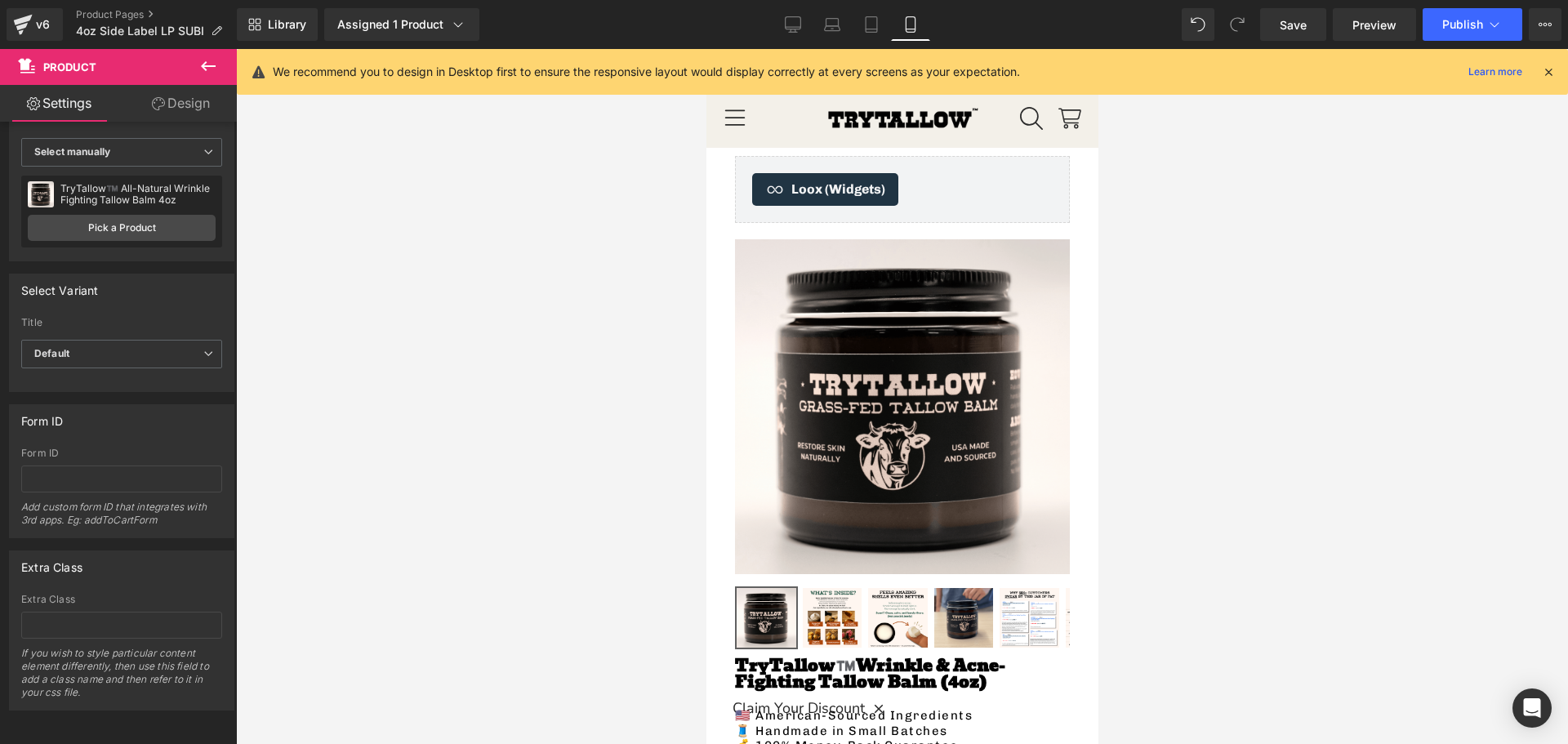
click at [1549, 71] on icon at bounding box center [1548, 72] width 15 height 15
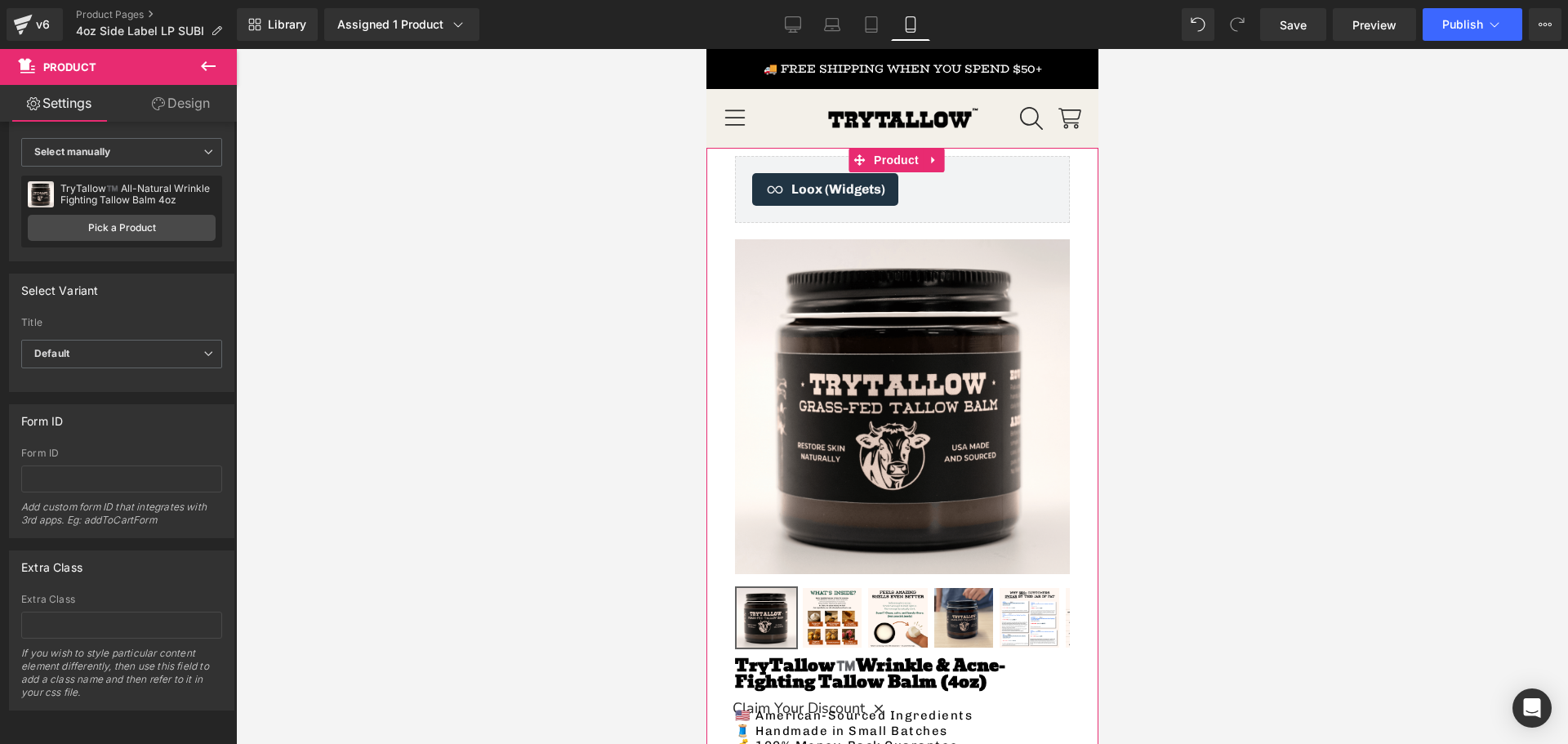
click at [184, 111] on link "Design" at bounding box center [180, 103] width 119 height 37
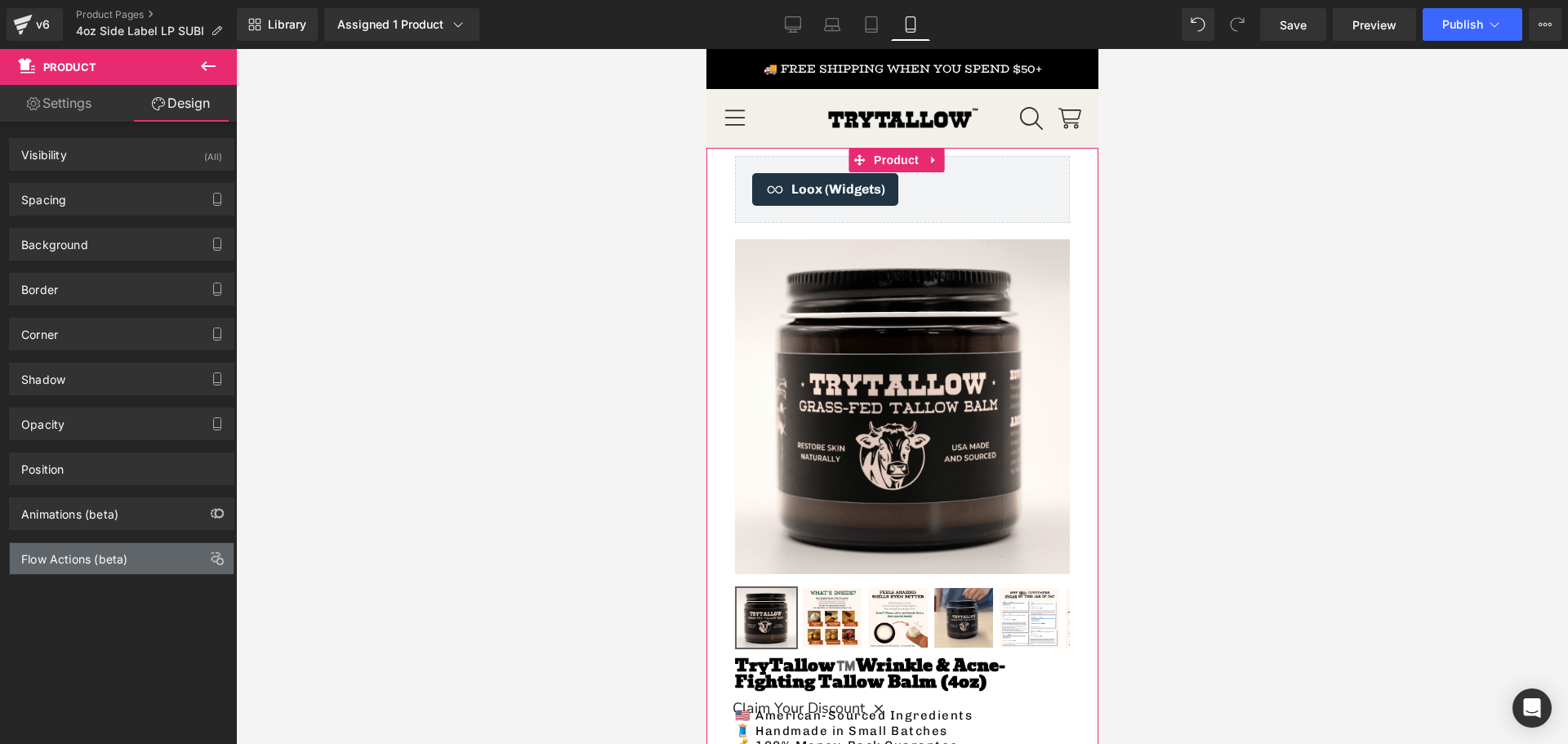
click at [91, 559] on div "Flow Actions (beta)" at bounding box center [73, 554] width 106 height 23
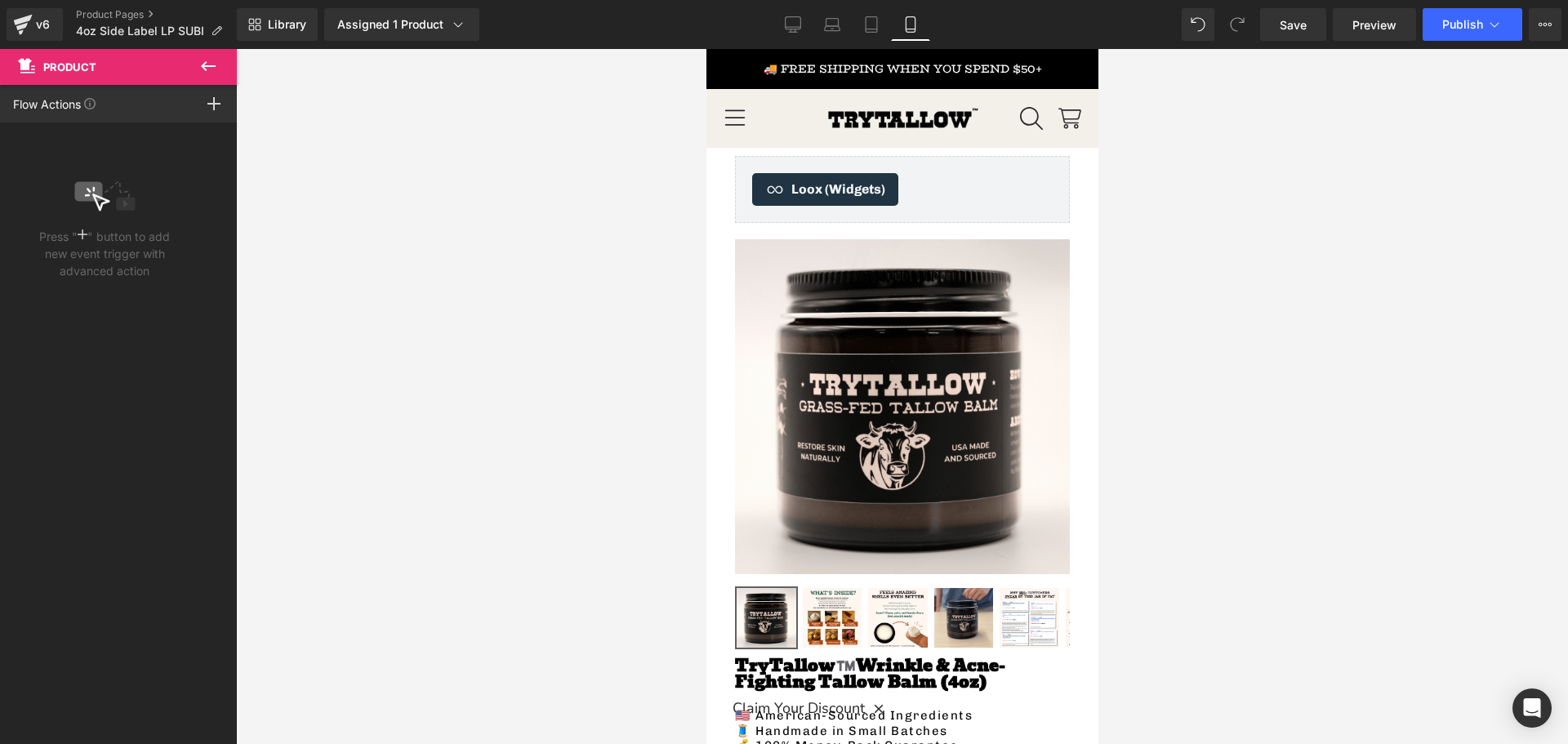
click at [214, 63] on icon at bounding box center [209, 66] width 20 height 20
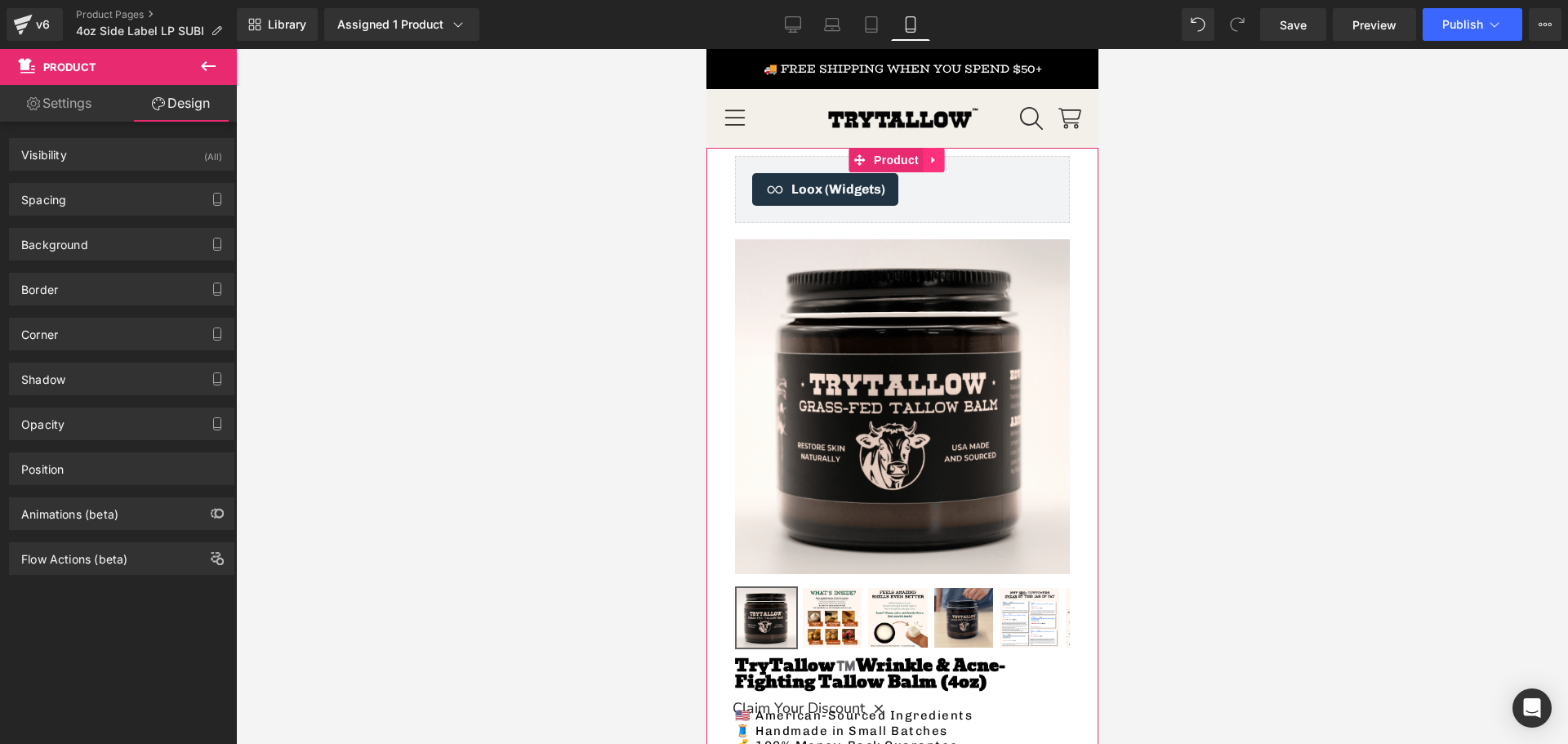
click at [931, 161] on icon at bounding box center [932, 161] width 4 height 7
click at [968, 161] on icon at bounding box center [964, 161] width 12 height 13
click at [899, 157] on span "Product" at bounding box center [895, 160] width 54 height 24
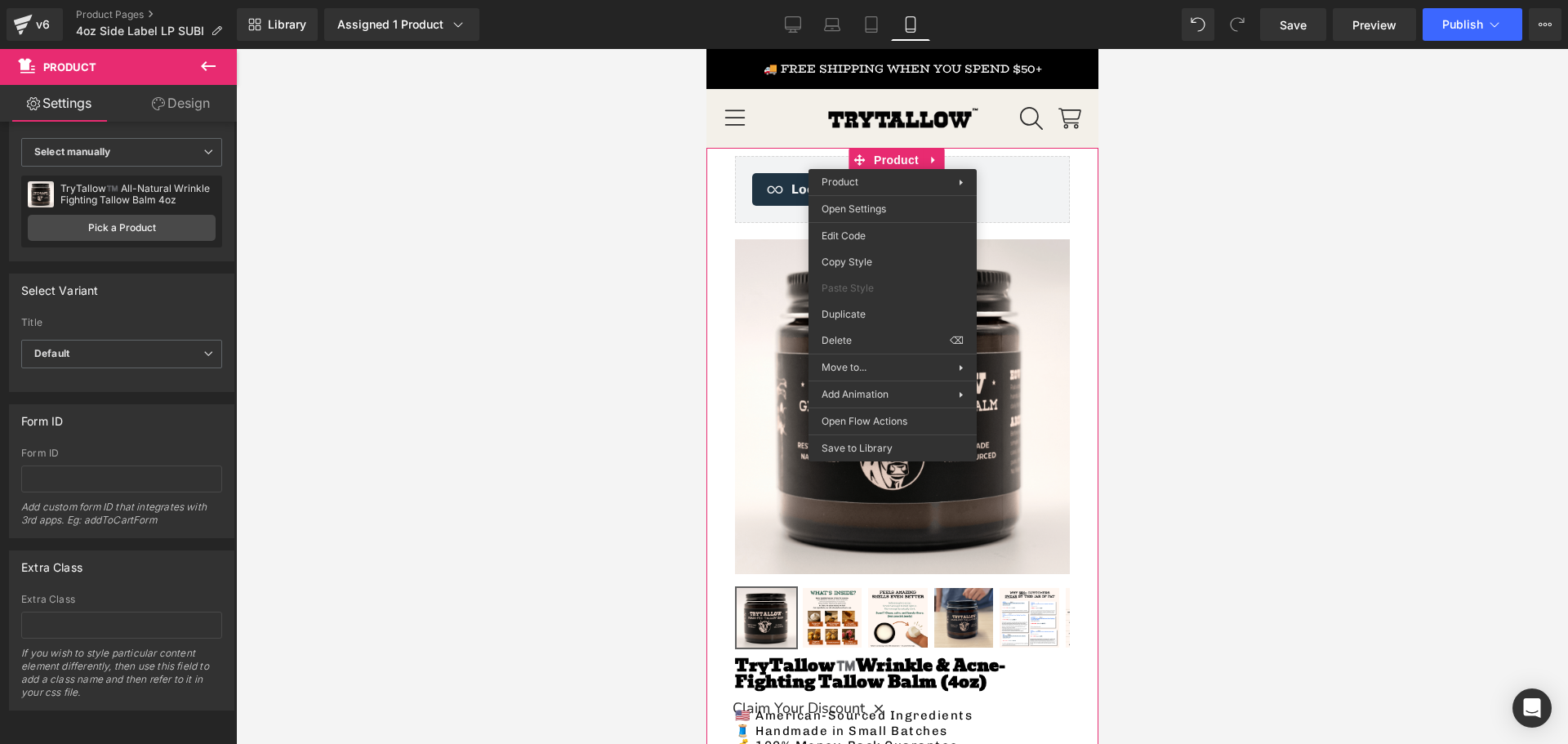
click at [198, 67] on button at bounding box center [208, 67] width 57 height 36
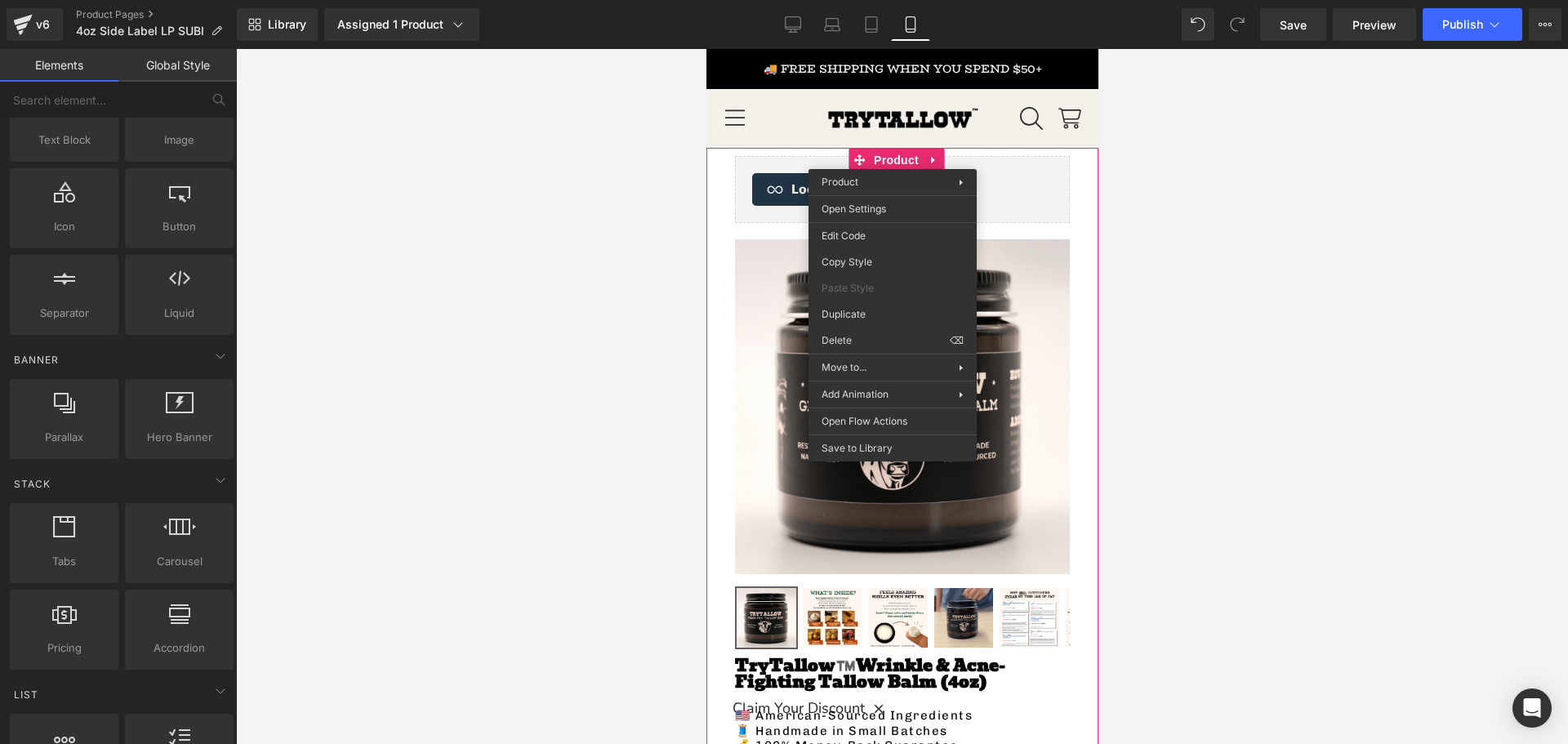
click at [600, 293] on div at bounding box center [901, 396] width 1332 height 695
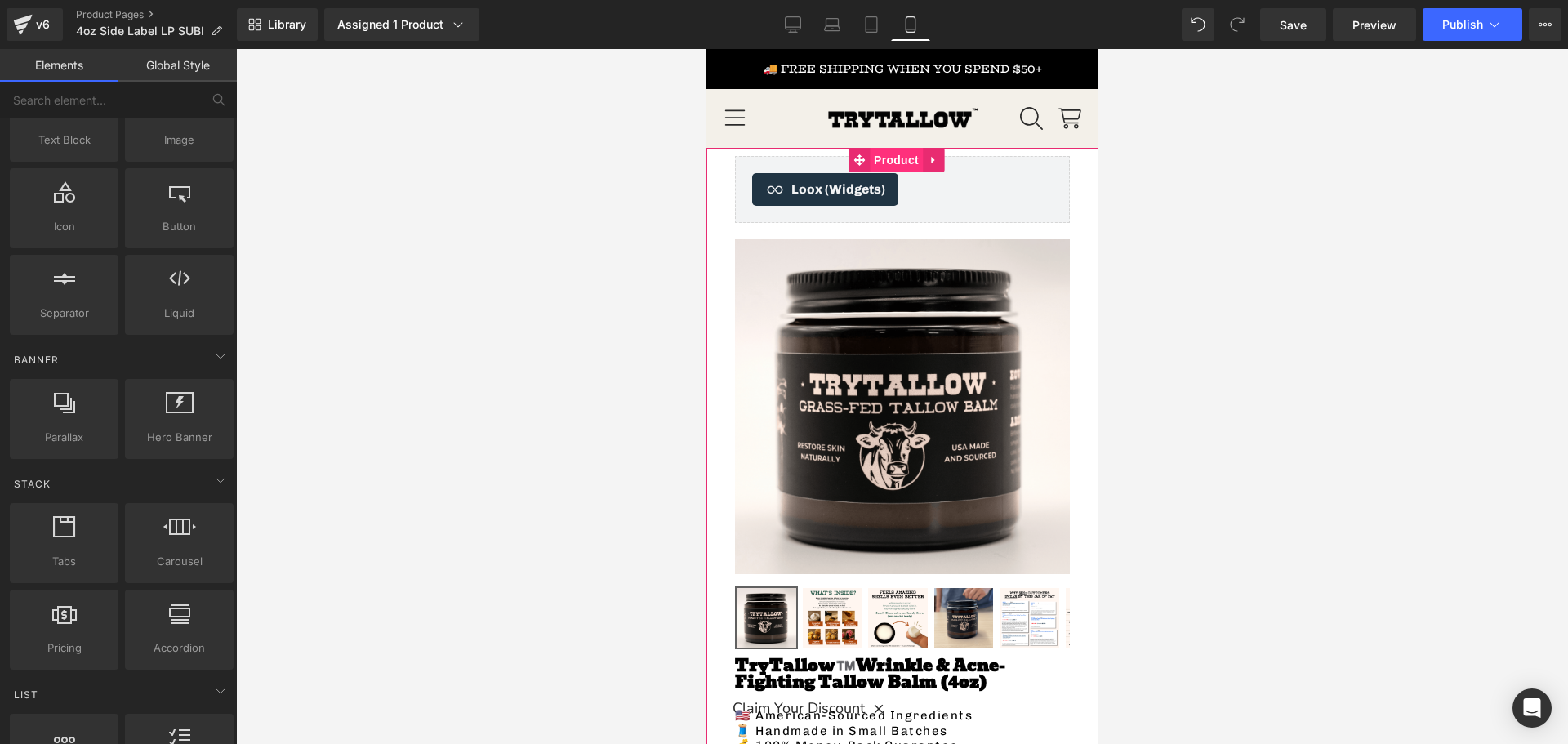
click at [886, 165] on span "Product" at bounding box center [895, 160] width 54 height 24
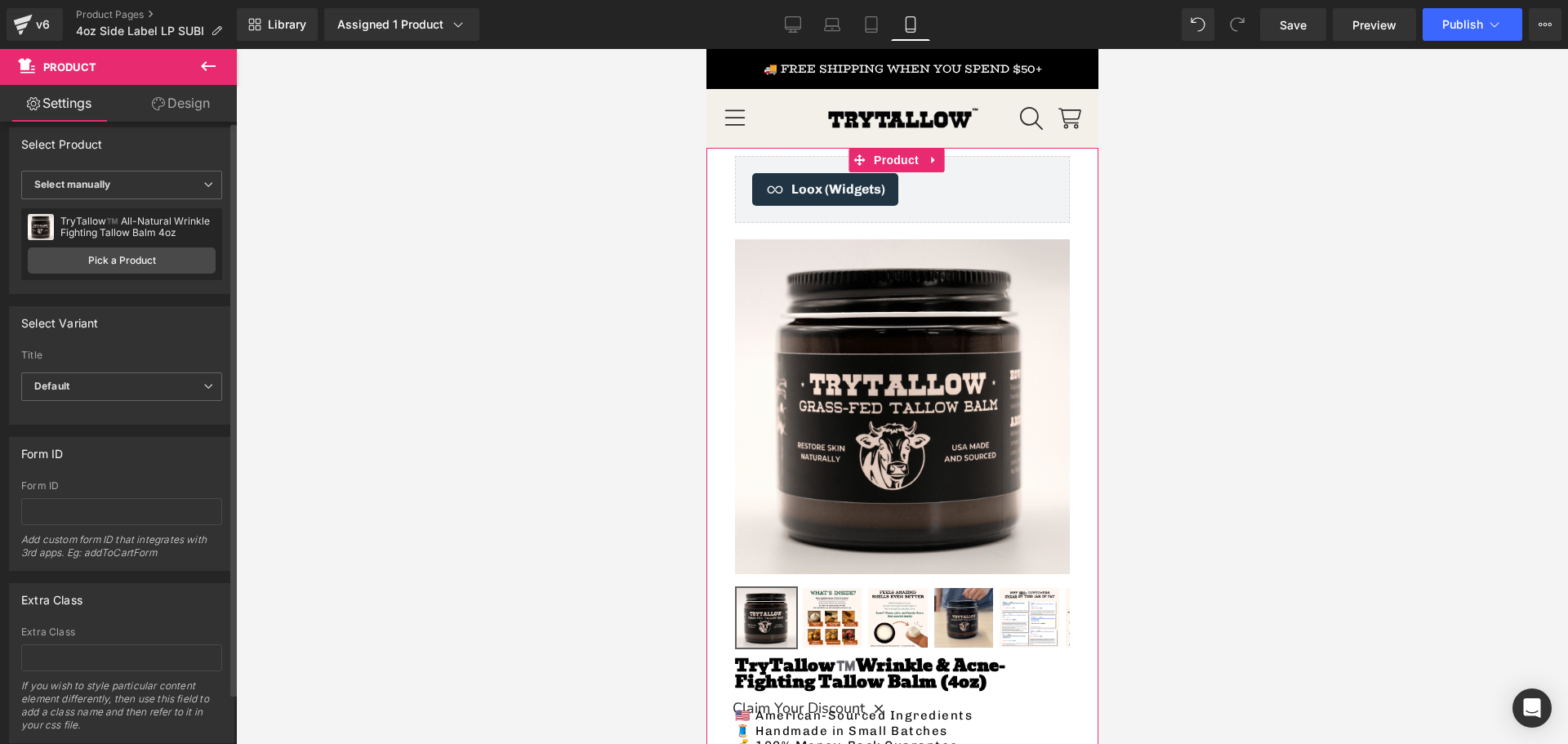
scroll to position [0, 0]
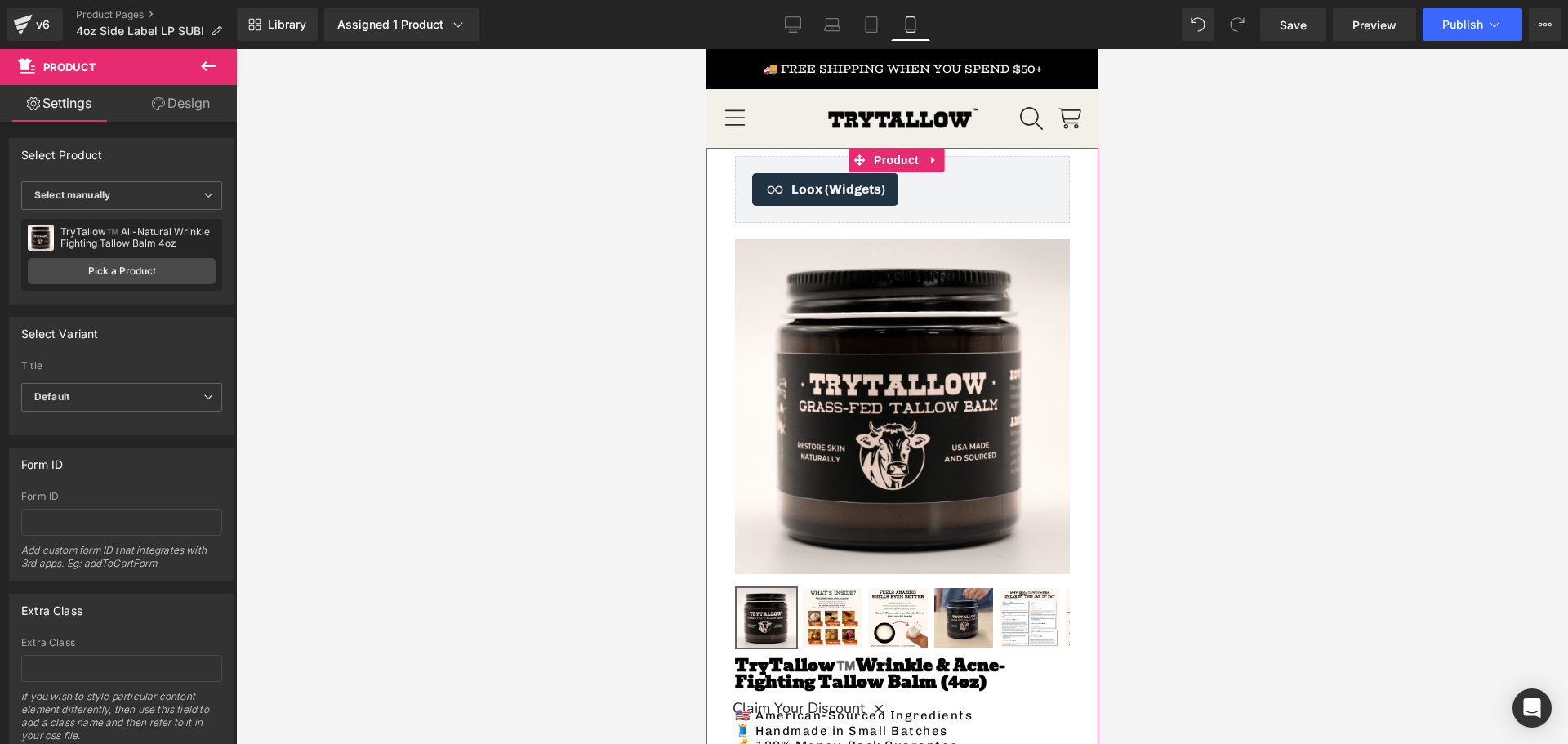
click at [158, 107] on icon at bounding box center [159, 103] width 13 height 13
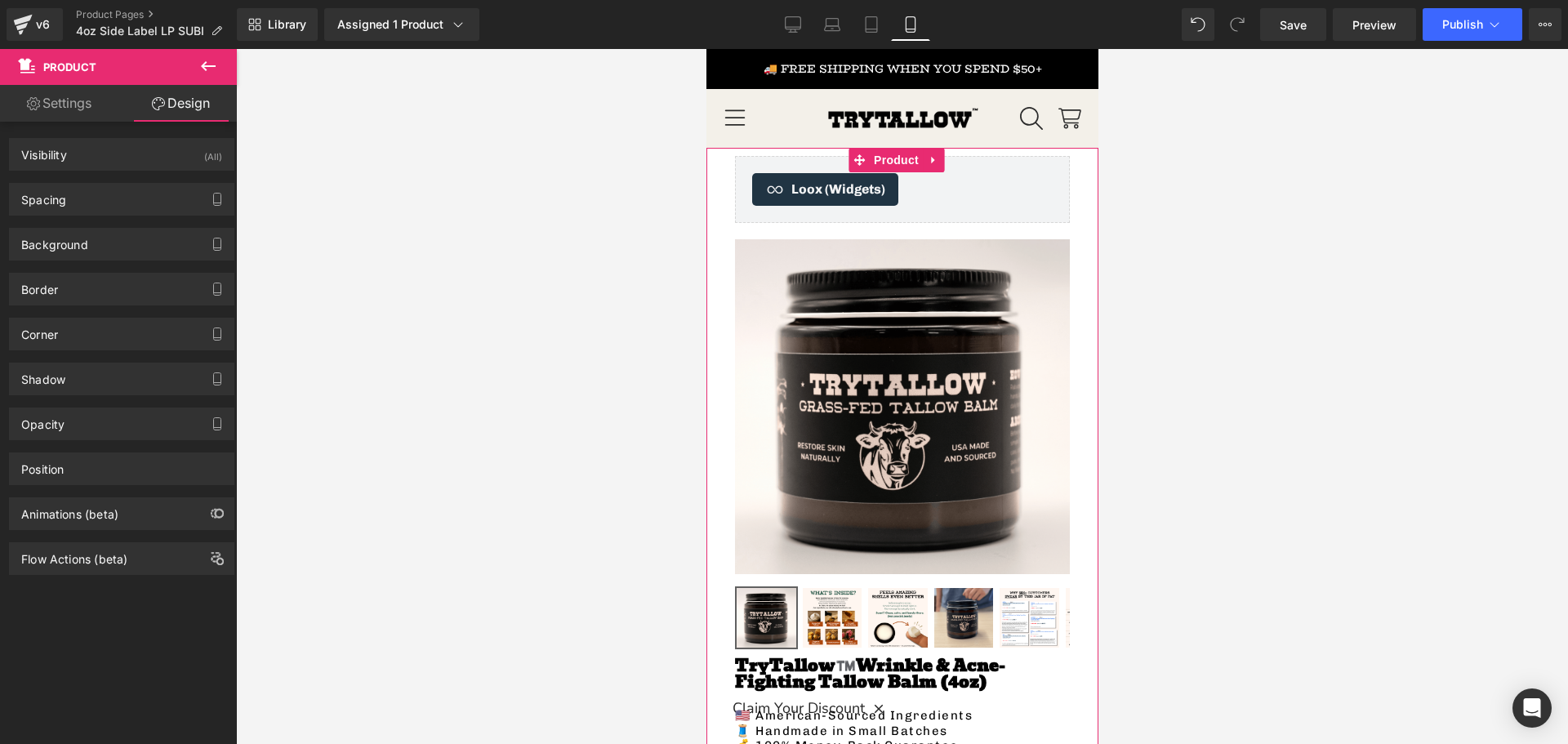
click at [54, 107] on link "Settings" at bounding box center [59, 103] width 119 height 37
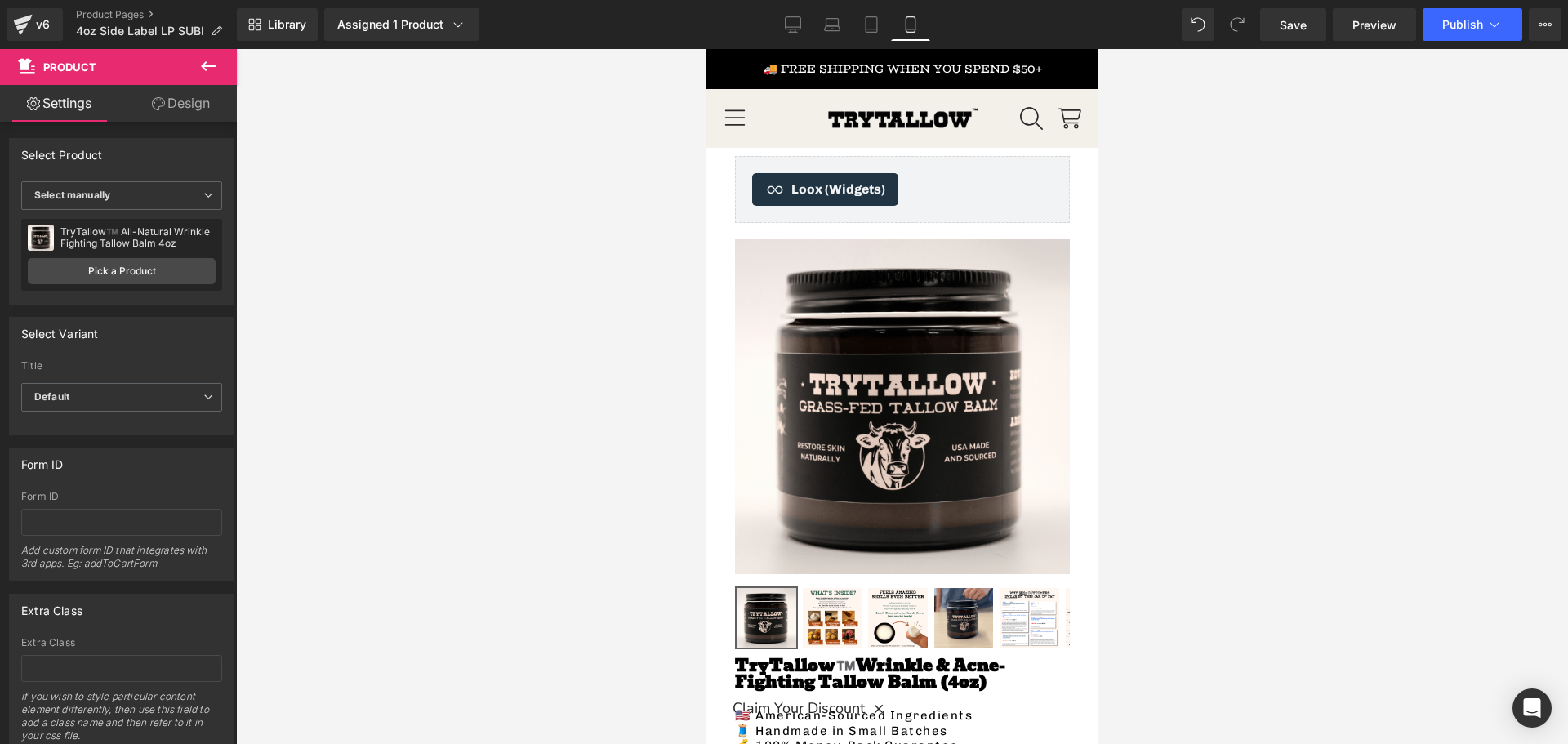
click at [206, 65] on icon at bounding box center [209, 66] width 15 height 10
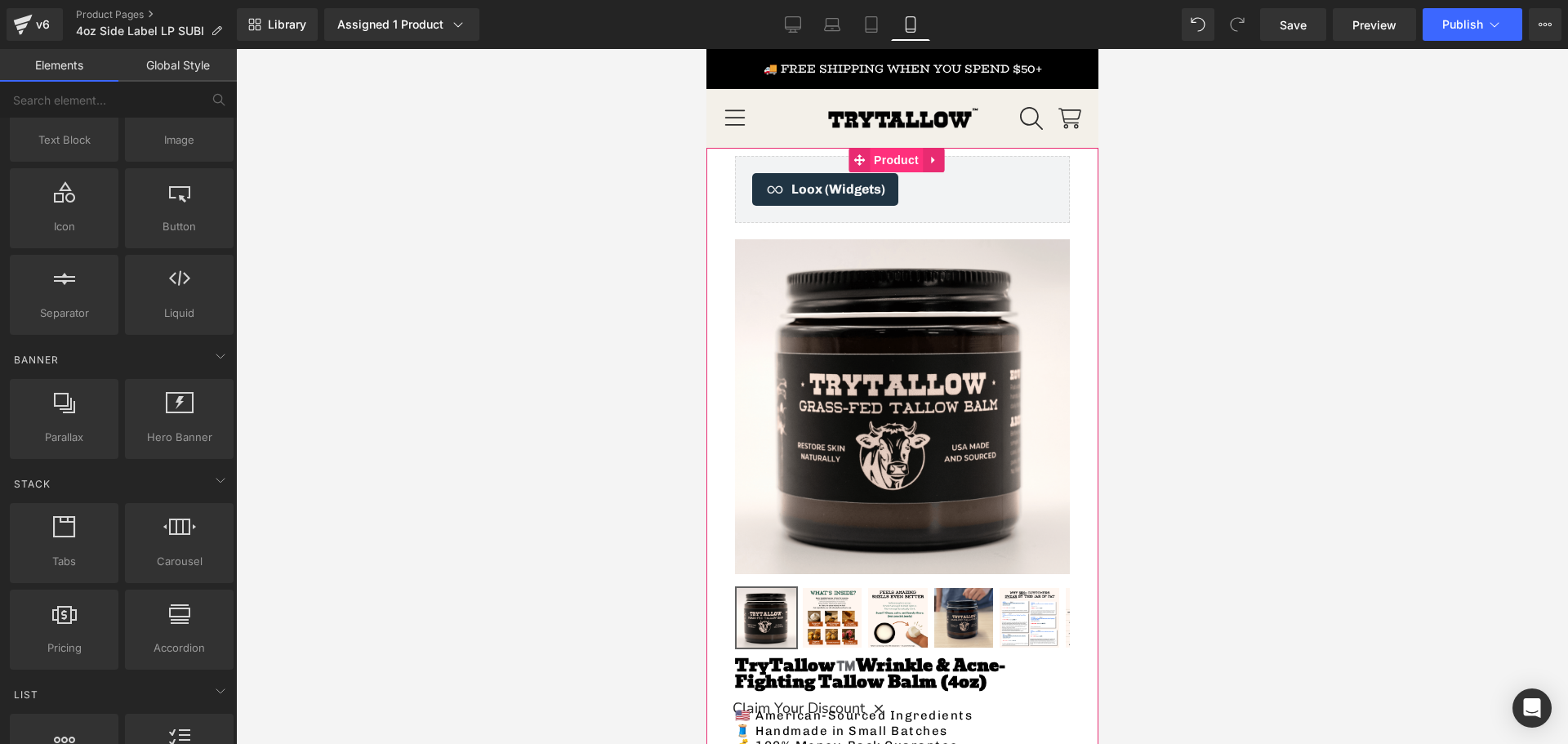
click at [891, 155] on span "Product" at bounding box center [895, 160] width 54 height 24
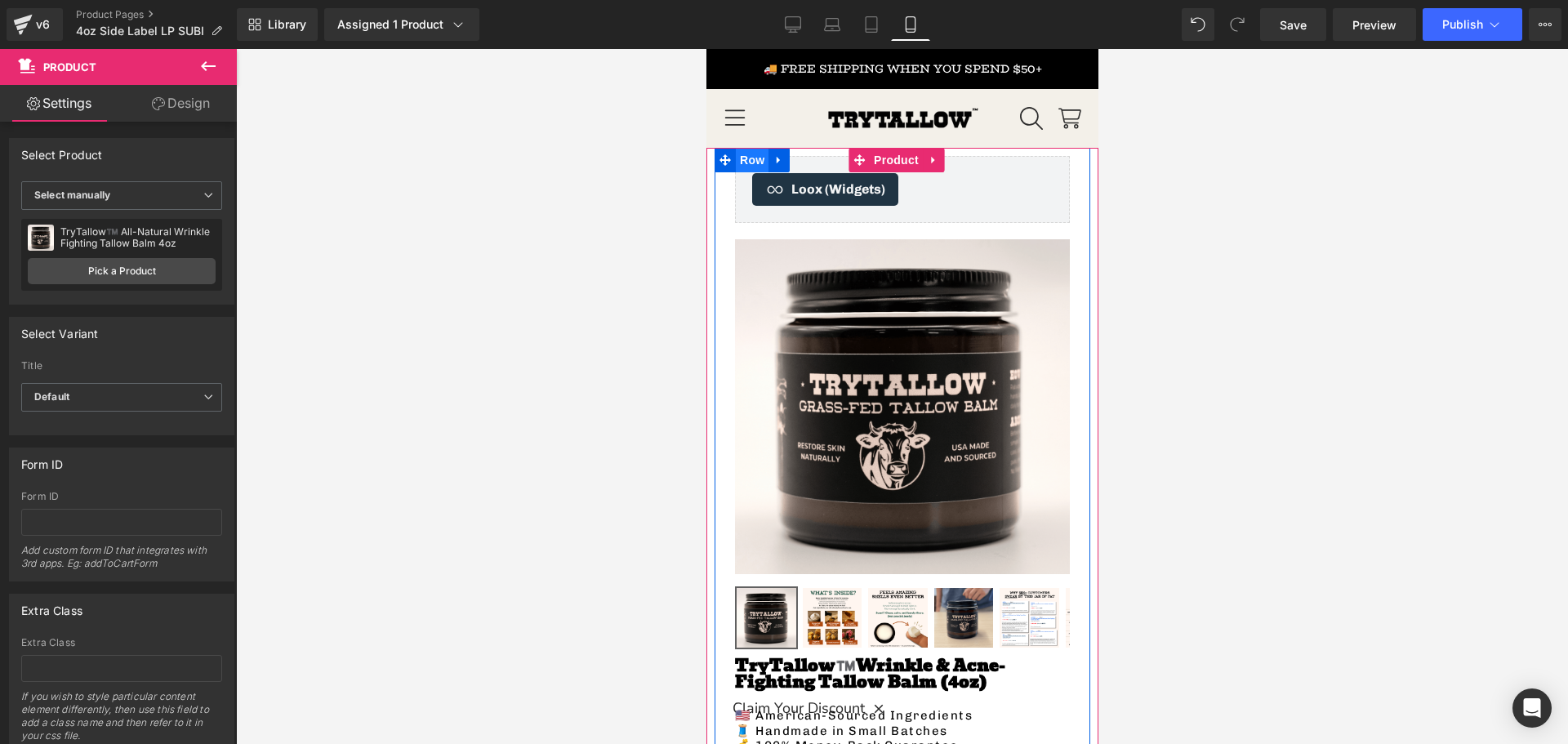
click at [751, 161] on span "Row" at bounding box center [752, 160] width 33 height 24
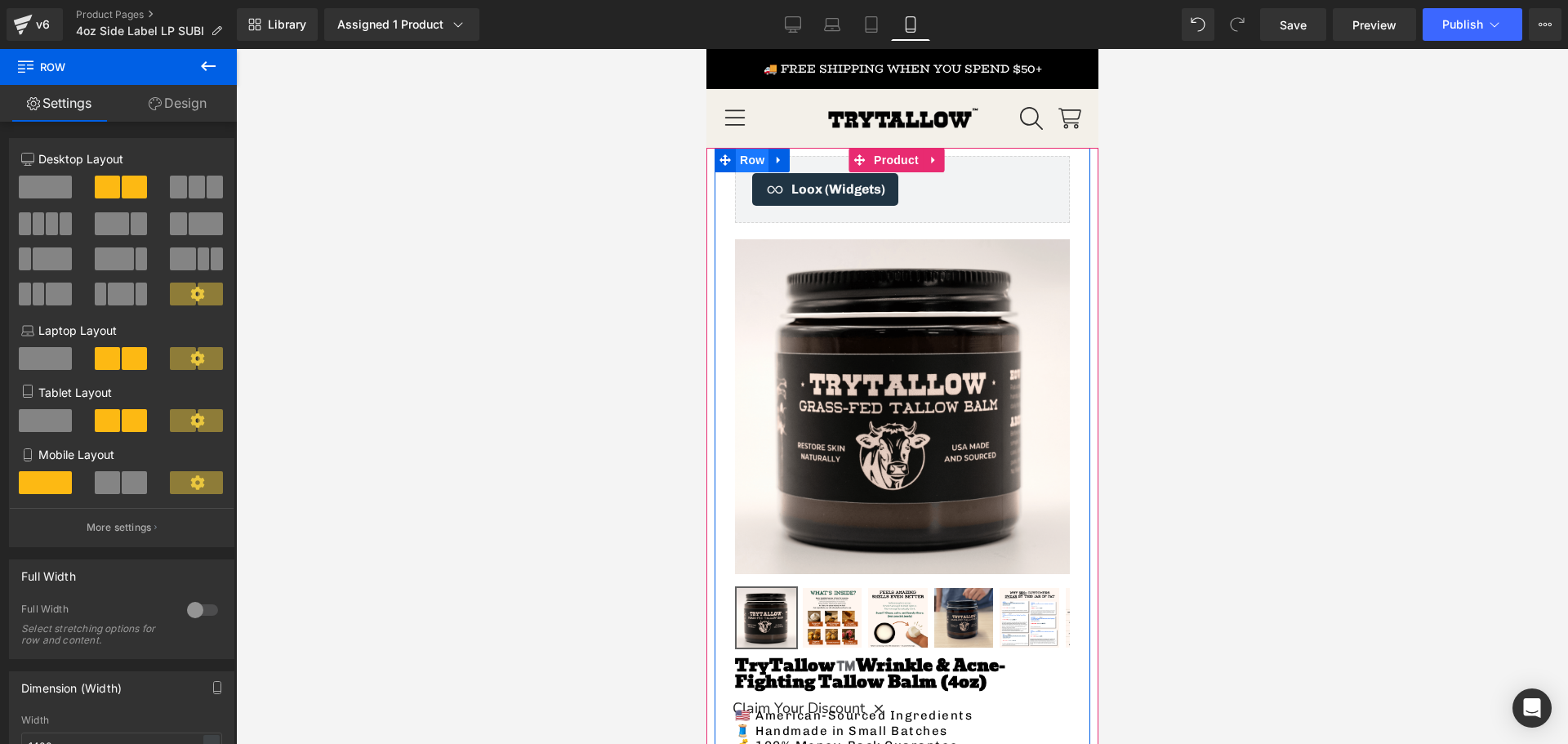
click at [751, 159] on span "Row" at bounding box center [752, 160] width 33 height 24
click at [784, 161] on link at bounding box center [778, 160] width 21 height 24
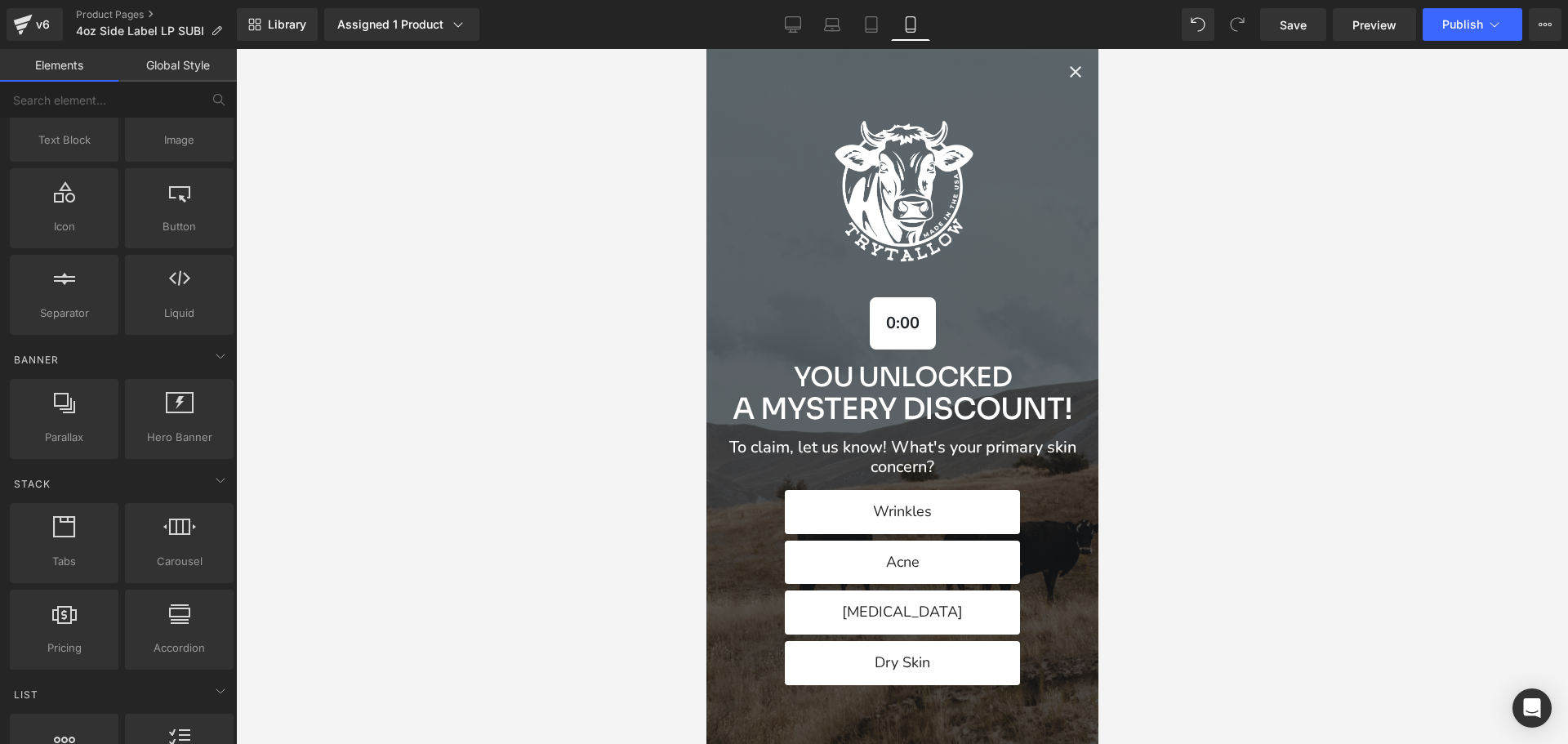
click at [1065, 66] on icon "Close popup" at bounding box center [1075, 72] width 20 height 20
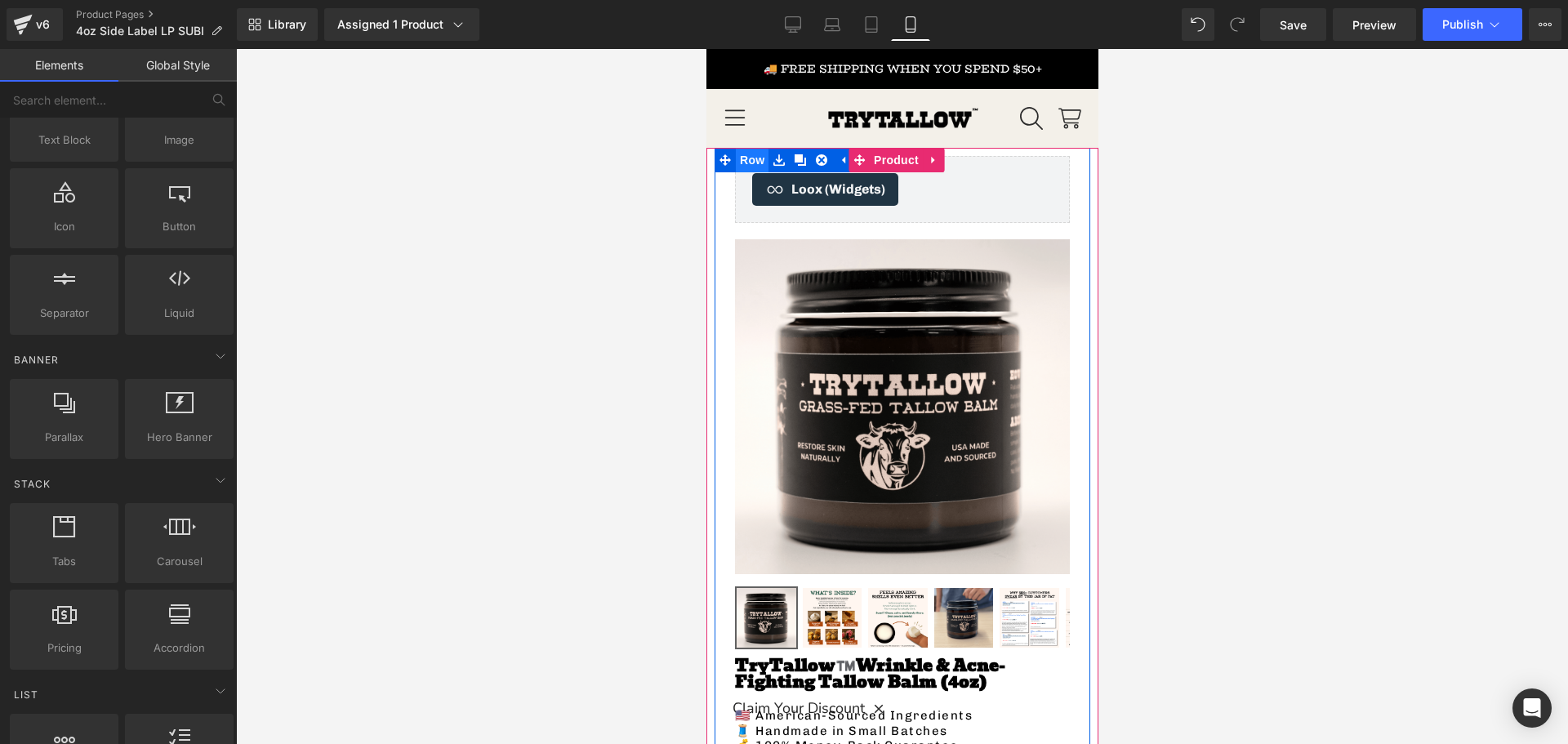
drag, startPoint x: 942, startPoint y: 338, endPoint x: 755, endPoint y: 164, distance: 255.4
click at [755, 164] on span "Row" at bounding box center [752, 160] width 33 height 24
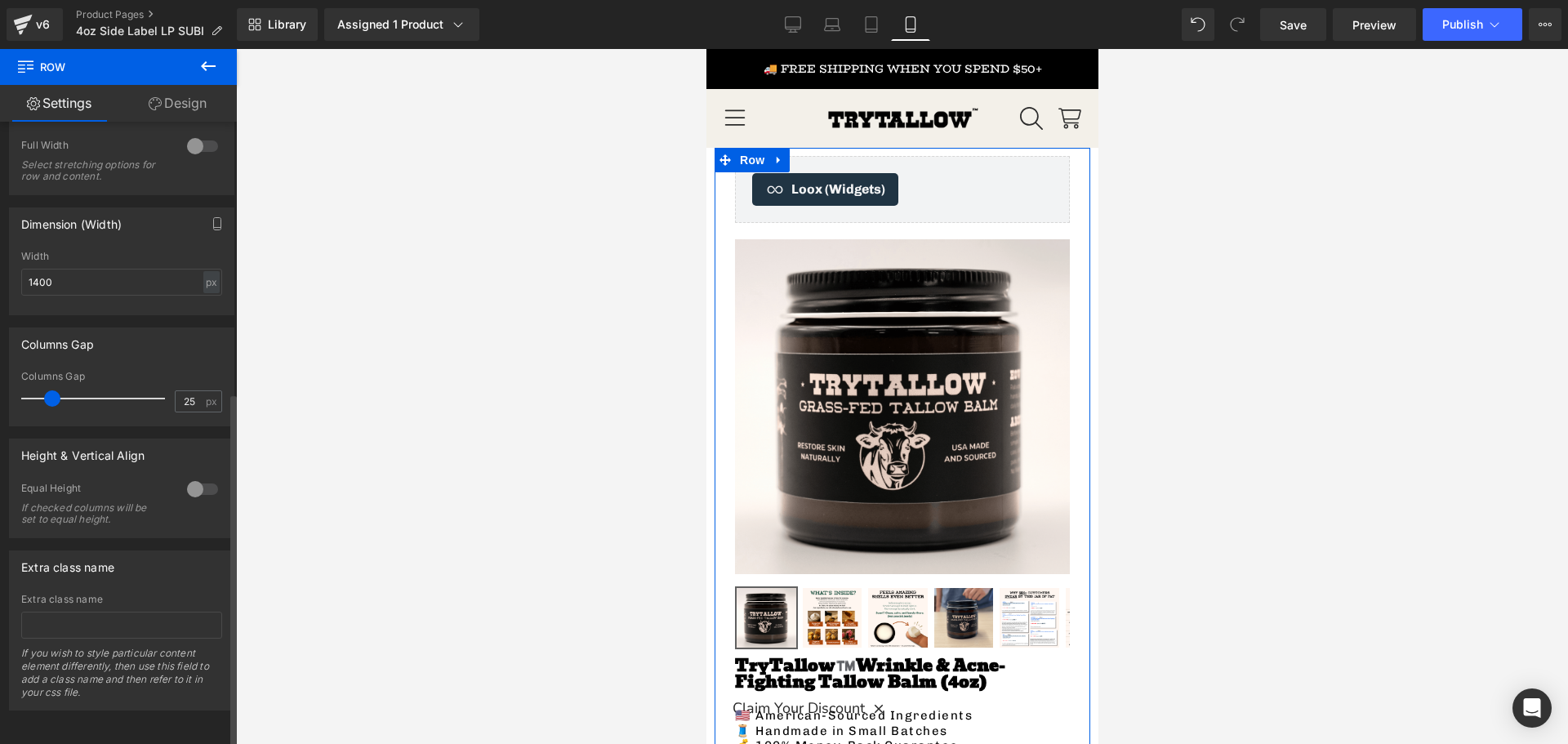
scroll to position [476, 0]
click at [60, 612] on input "text" at bounding box center [122, 626] width 201 height 27
paste input "autosub-scope"
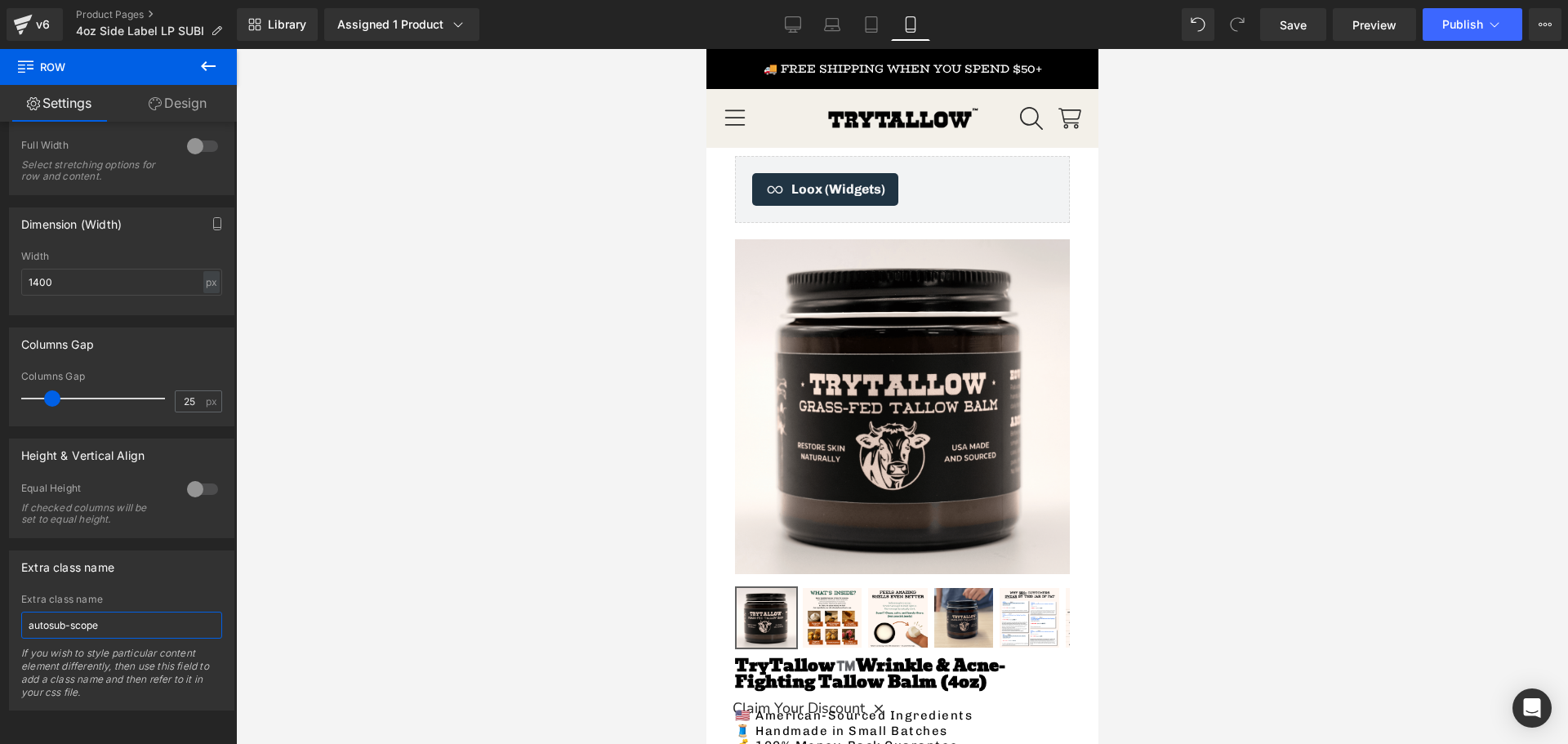
type input "autosub-scope"
click at [369, 506] on div at bounding box center [901, 396] width 1332 height 695
click at [1474, 24] on span "Publish" at bounding box center [1462, 24] width 41 height 13
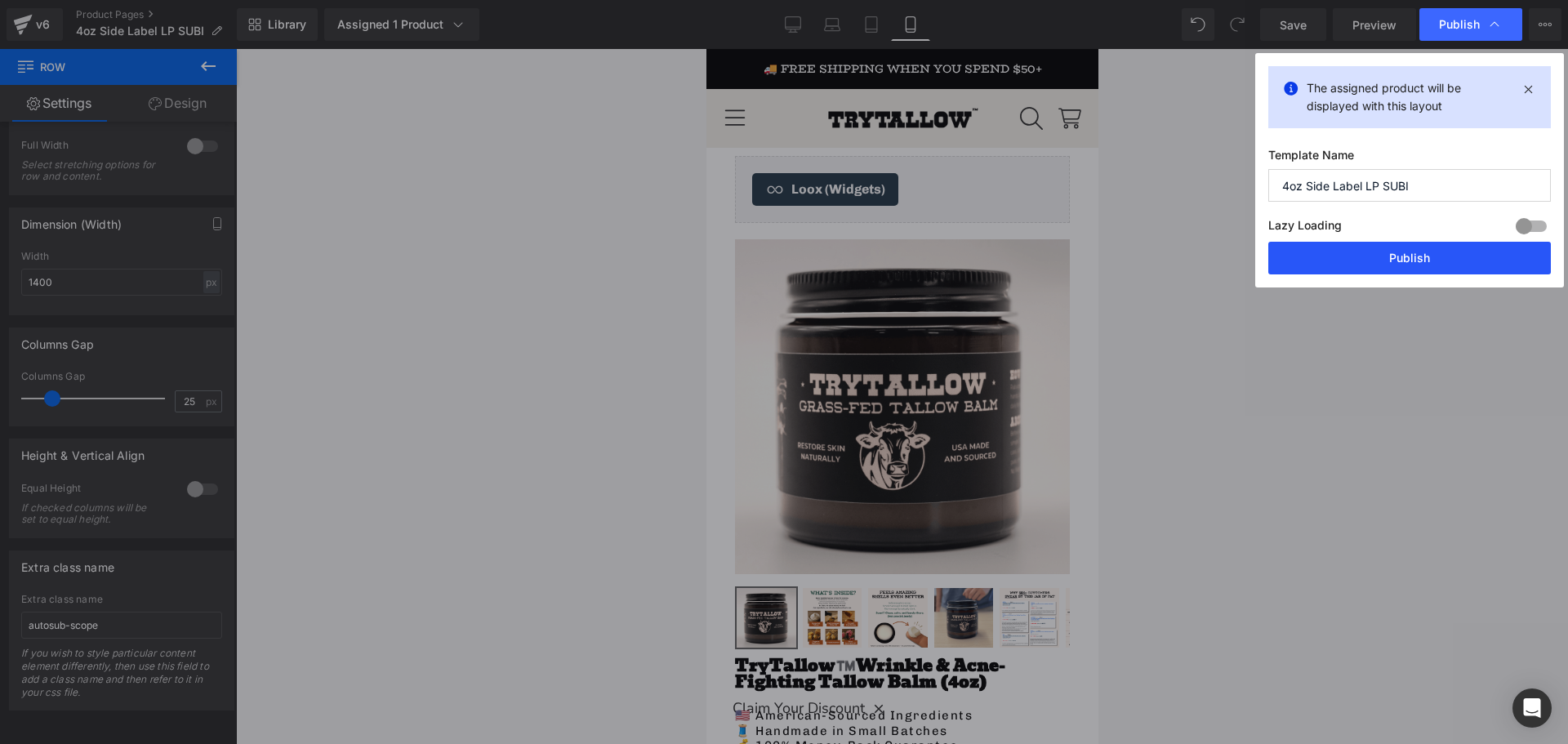
click at [1371, 250] on button "Publish" at bounding box center [1410, 259] width 283 height 33
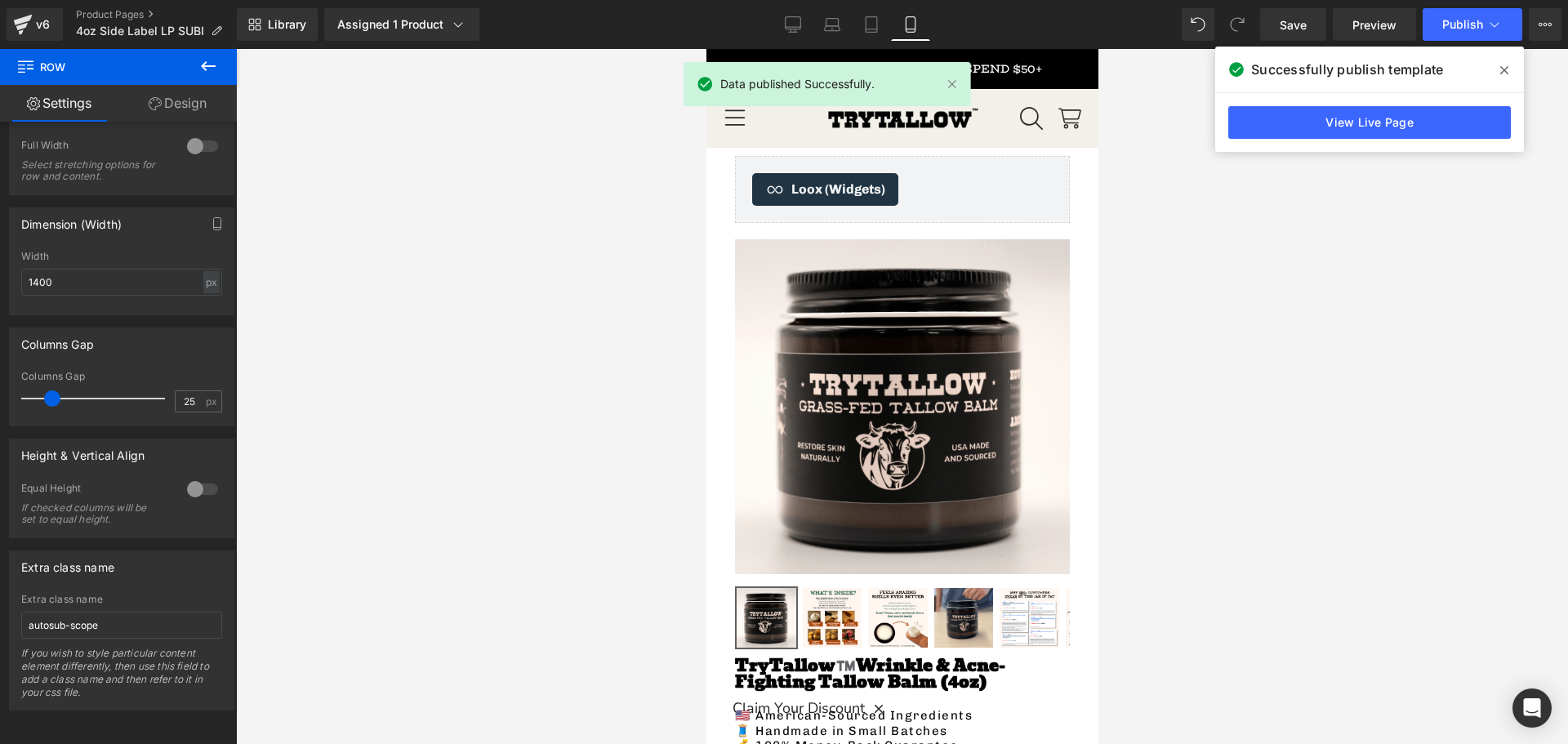
click at [1507, 74] on icon at bounding box center [1504, 70] width 8 height 13
